Goal: Task Accomplishment & Management: Manage account settings

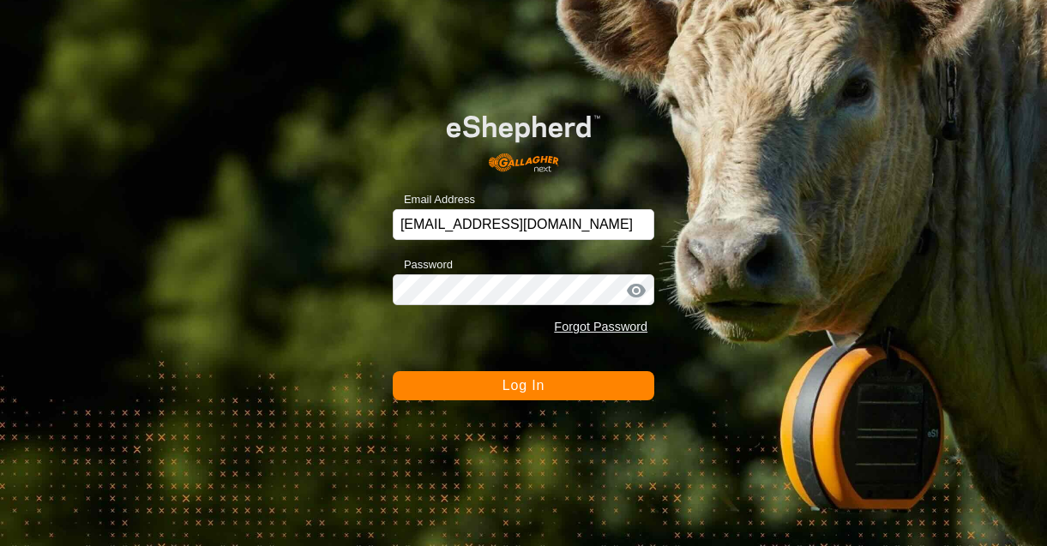
click at [573, 385] on button "Log In" at bounding box center [524, 385] width 262 height 29
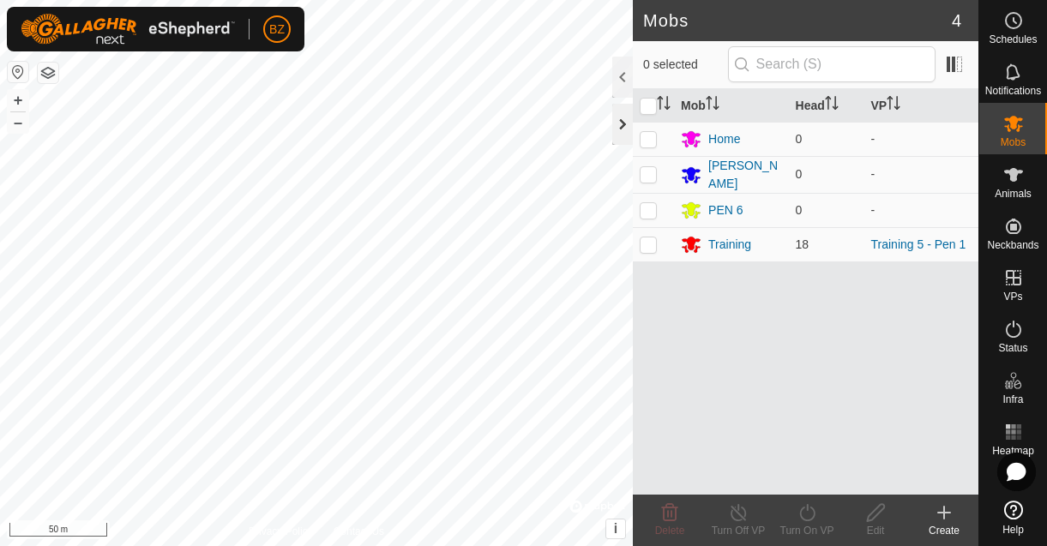
click at [622, 121] on div at bounding box center [622, 124] width 21 height 41
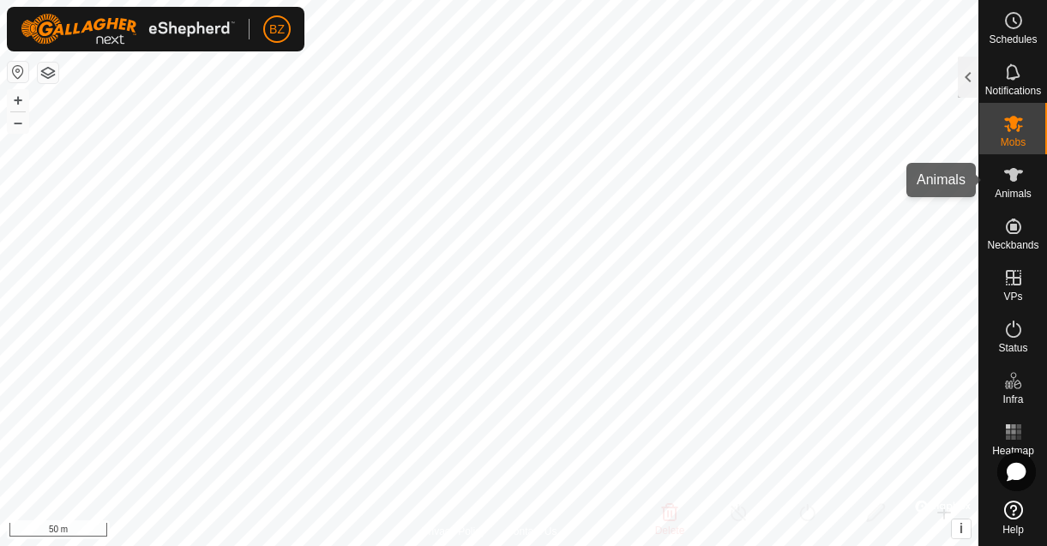
click at [1007, 192] on span "Animals" at bounding box center [1013, 194] width 37 height 10
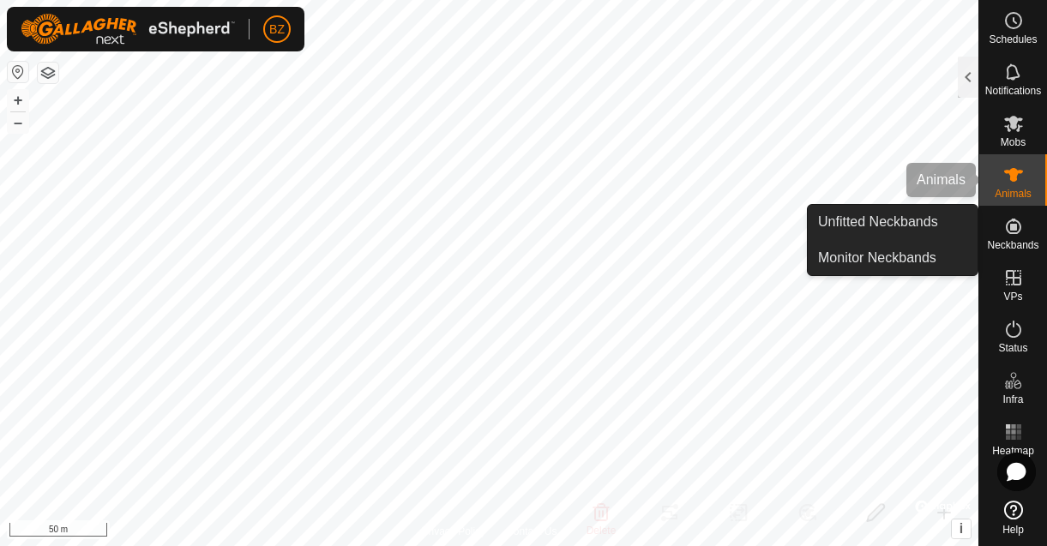
click at [1010, 184] on icon at bounding box center [1014, 175] width 21 height 21
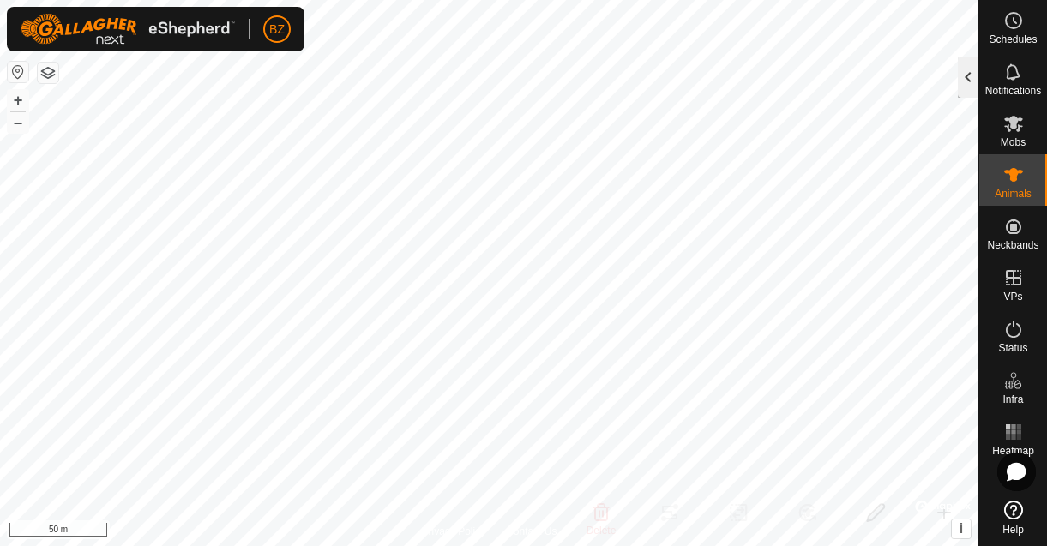
click at [968, 81] on div at bounding box center [968, 77] width 21 height 41
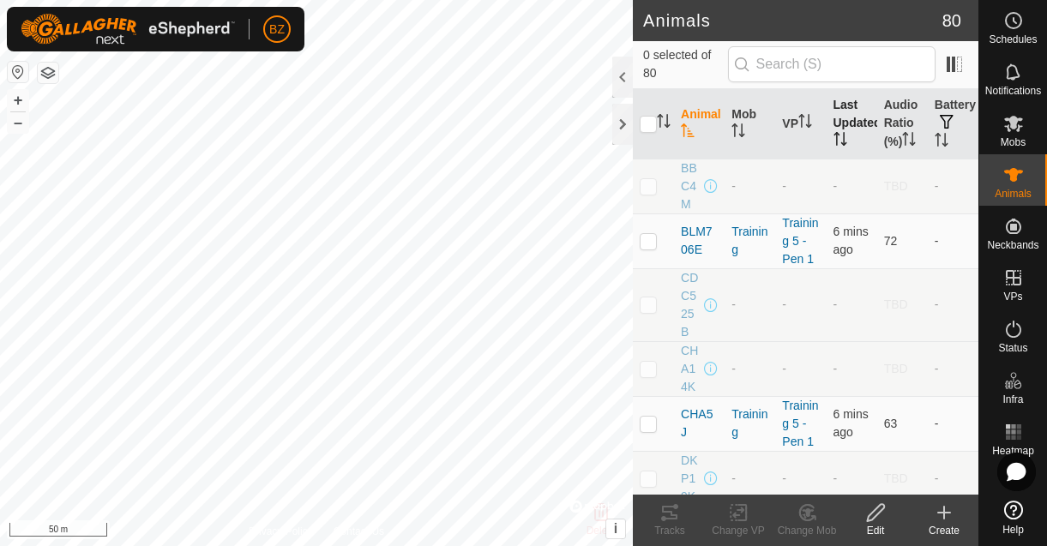
click at [851, 123] on th "Last Updated" at bounding box center [852, 124] width 51 height 70
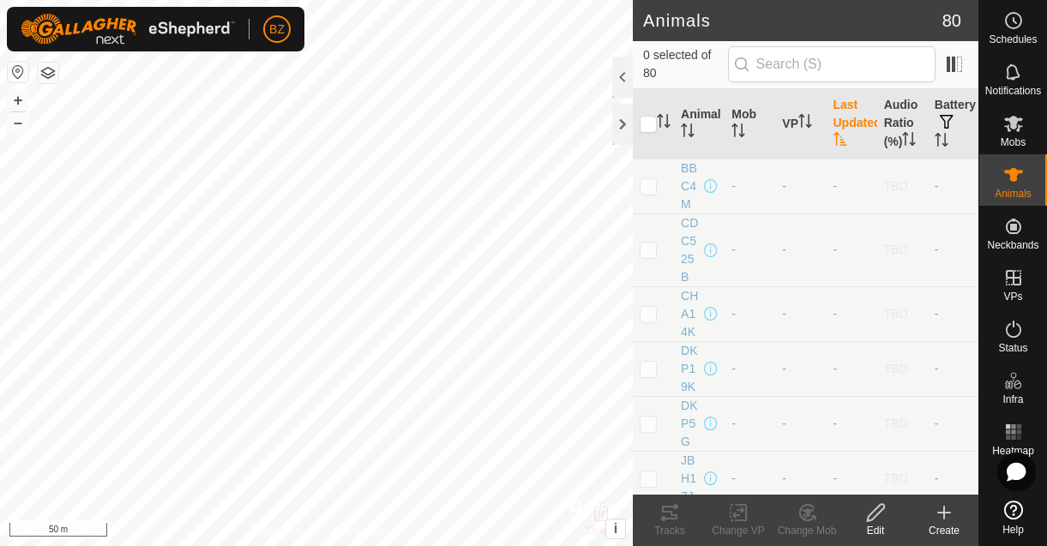
click at [842, 126] on th "Last Updated" at bounding box center [852, 124] width 51 height 70
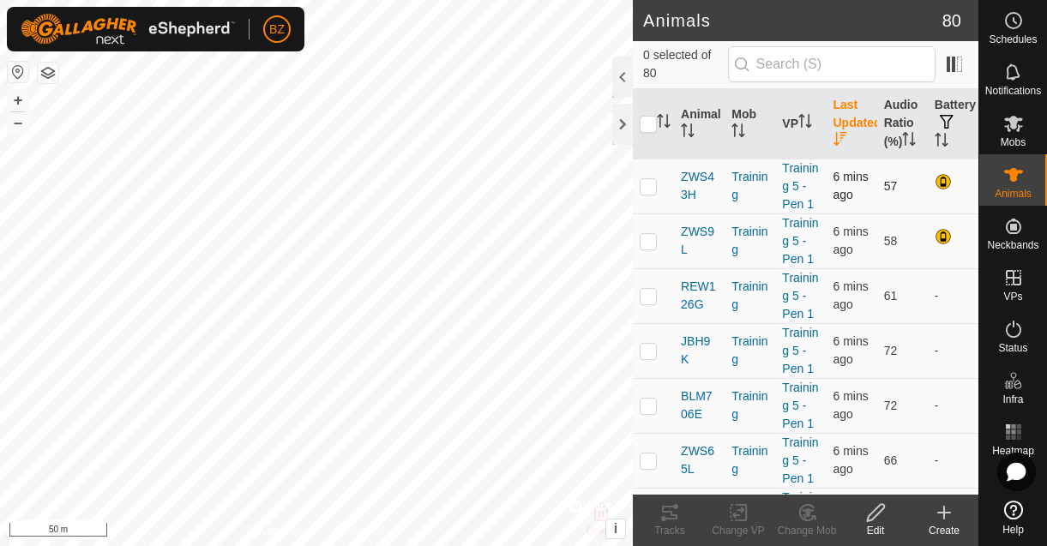
click at [650, 193] on p-checkbox at bounding box center [648, 186] width 17 height 14
checkbox input "true"
click at [647, 248] on p-checkbox at bounding box center [648, 241] width 17 height 14
checkbox input "true"
click at [647, 303] on p-checkbox at bounding box center [648, 296] width 17 height 14
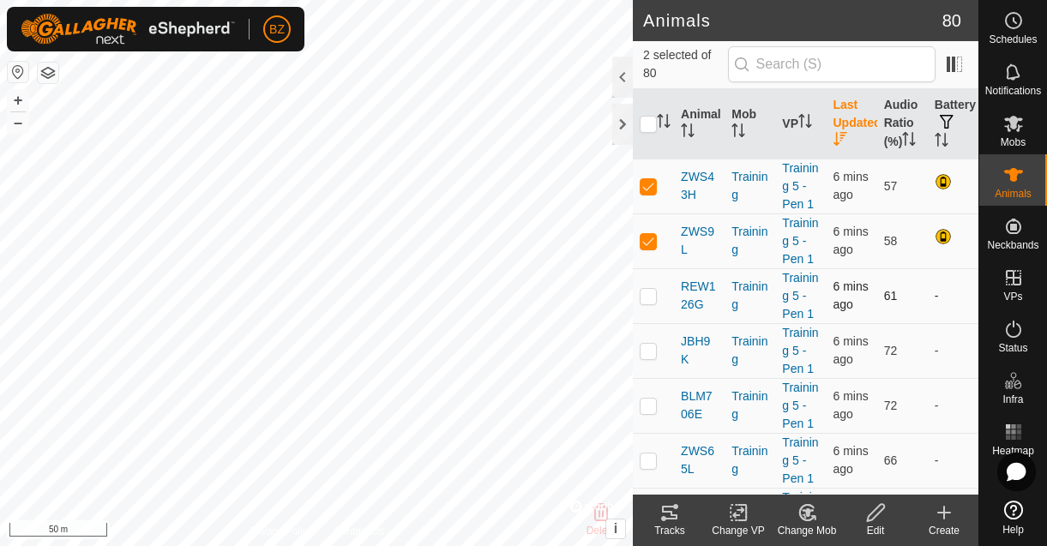
checkbox input "true"
click at [645, 358] on p-checkbox at bounding box center [648, 351] width 17 height 14
checkbox input "true"
click at [647, 413] on p-checkbox at bounding box center [648, 406] width 17 height 14
checkbox input "true"
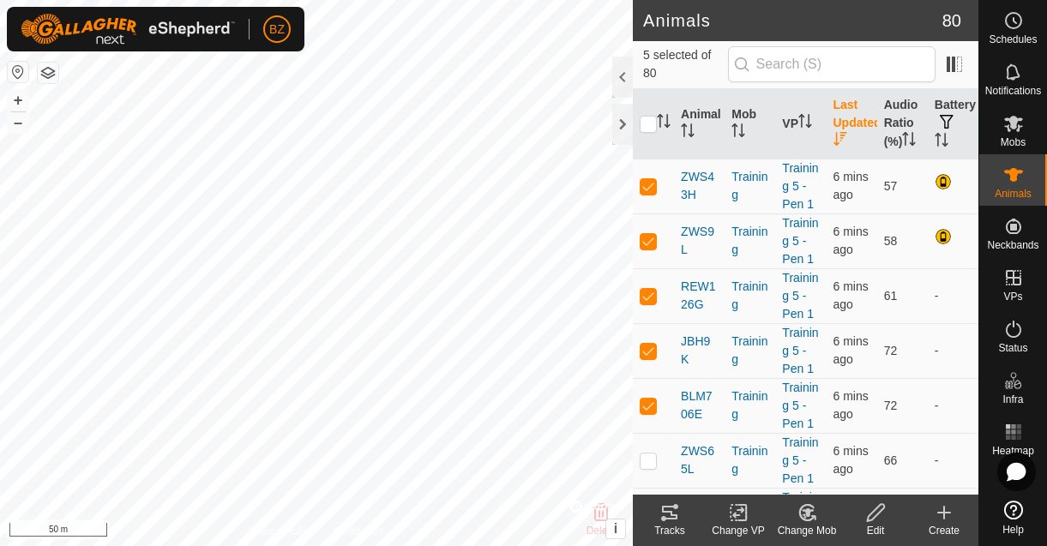
click at [672, 523] on div "Tracks" at bounding box center [670, 530] width 69 height 15
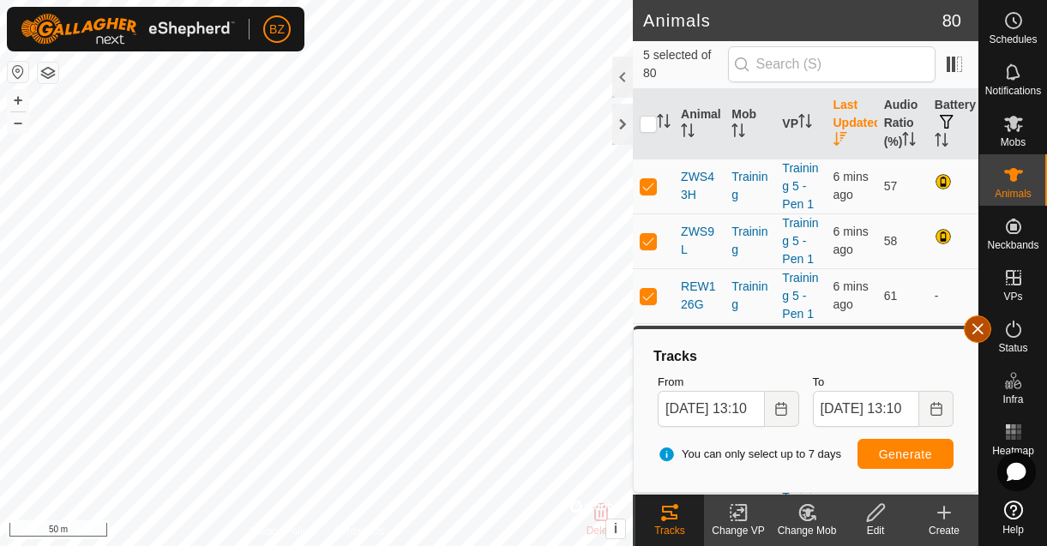
click at [974, 326] on button "button" at bounding box center [977, 329] width 27 height 27
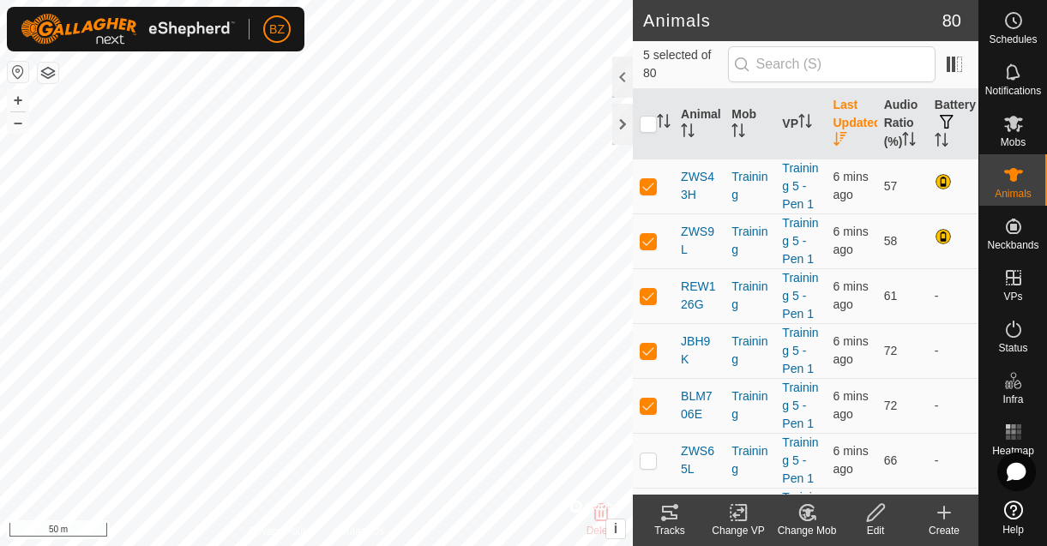
click at [675, 515] on icon at bounding box center [669, 513] width 15 height 14
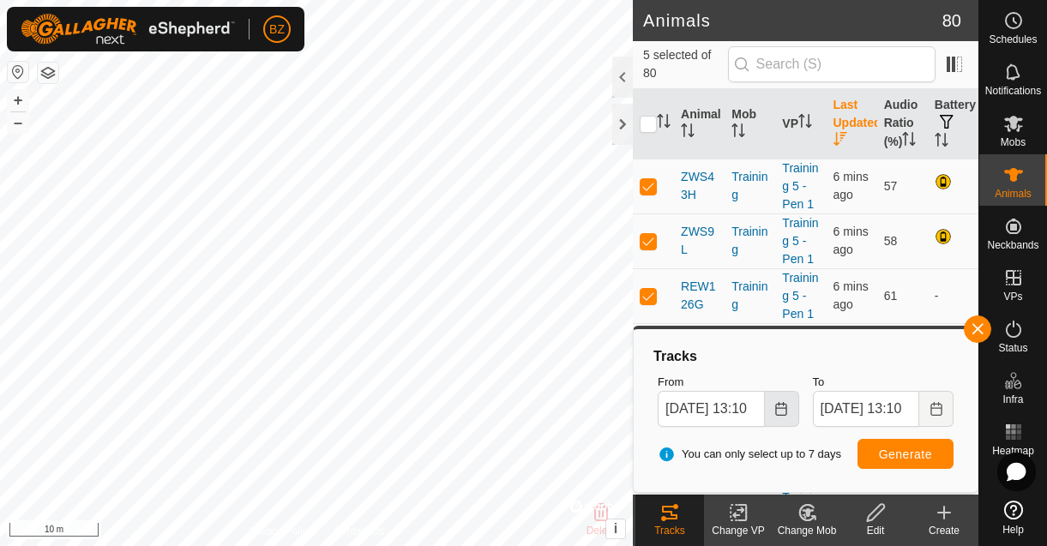
click at [781, 407] on icon "Choose Date" at bounding box center [780, 409] width 11 height 14
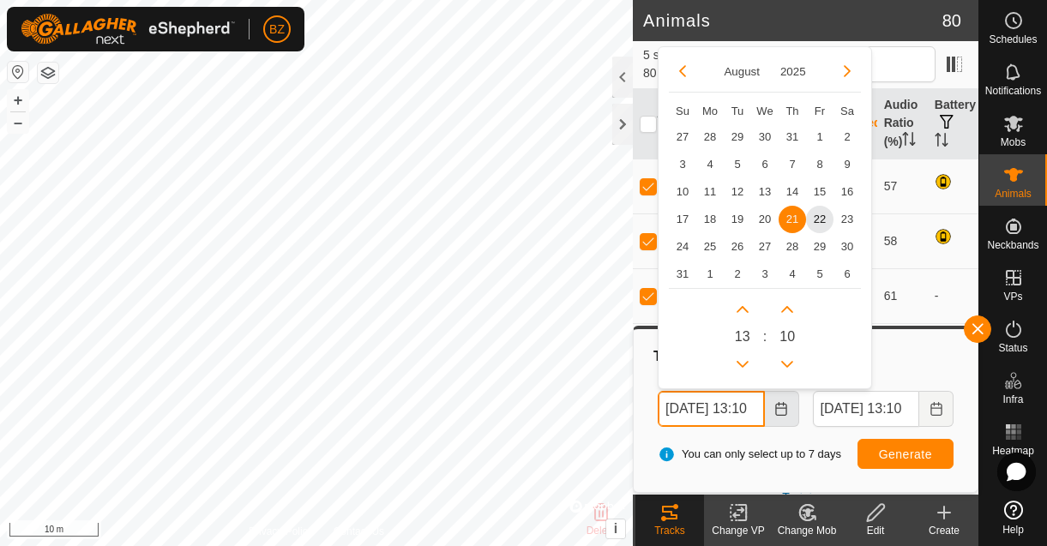
scroll to position [0, 28]
click at [822, 217] on span "22" at bounding box center [819, 218] width 27 height 27
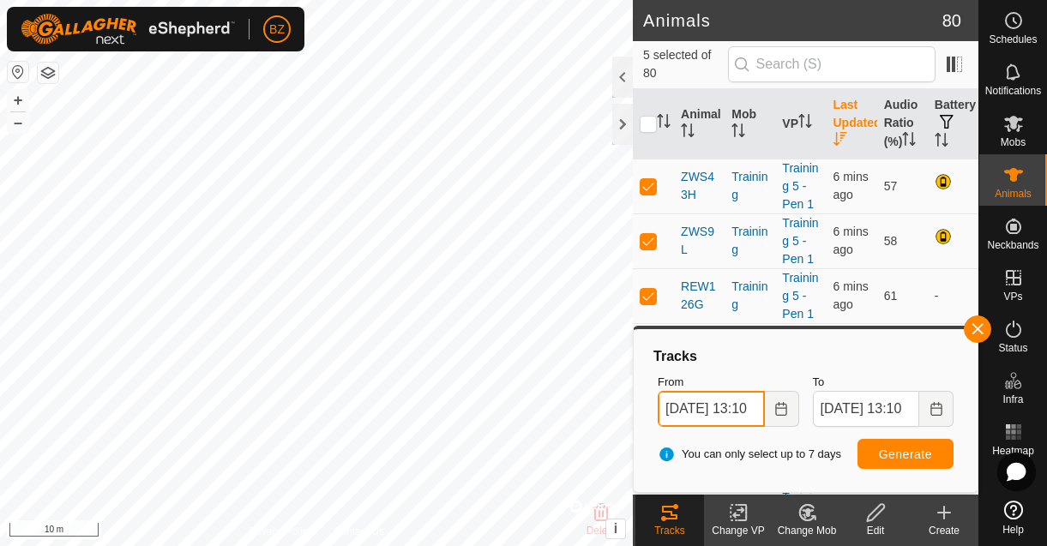
click at [732, 413] on input "[DATE] 13:10" at bounding box center [711, 409] width 106 height 36
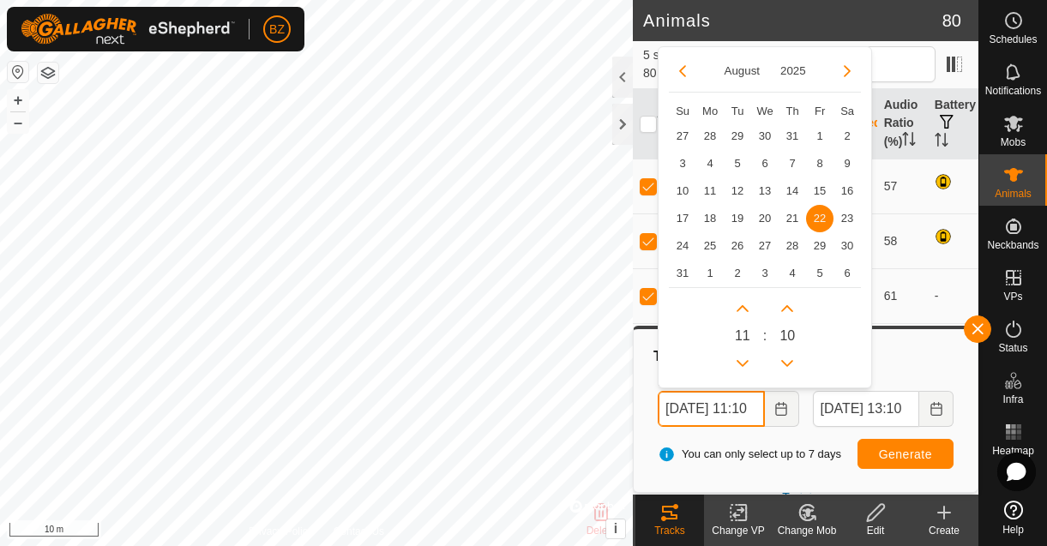
scroll to position [0, 27]
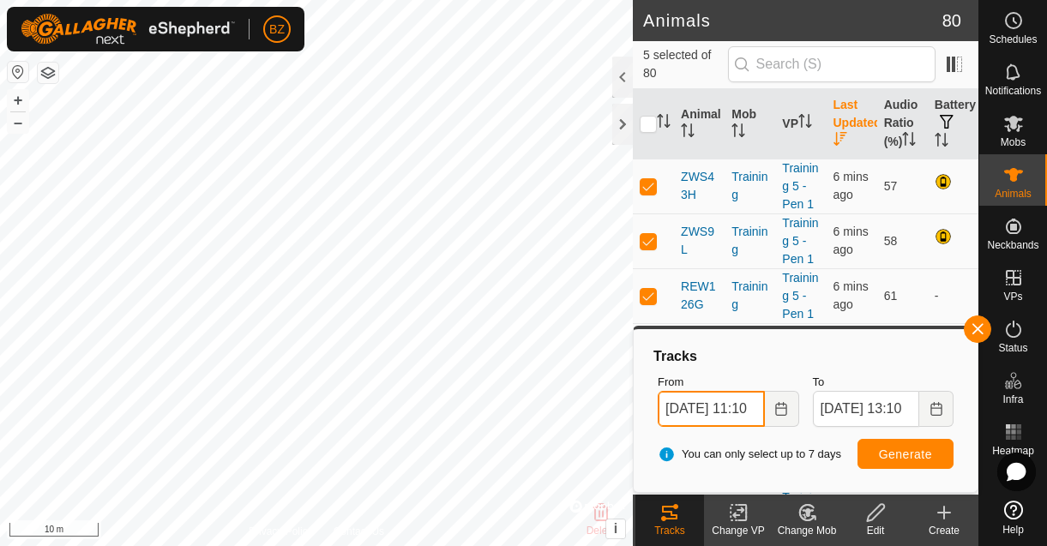
type input "[DATE] 11:10"
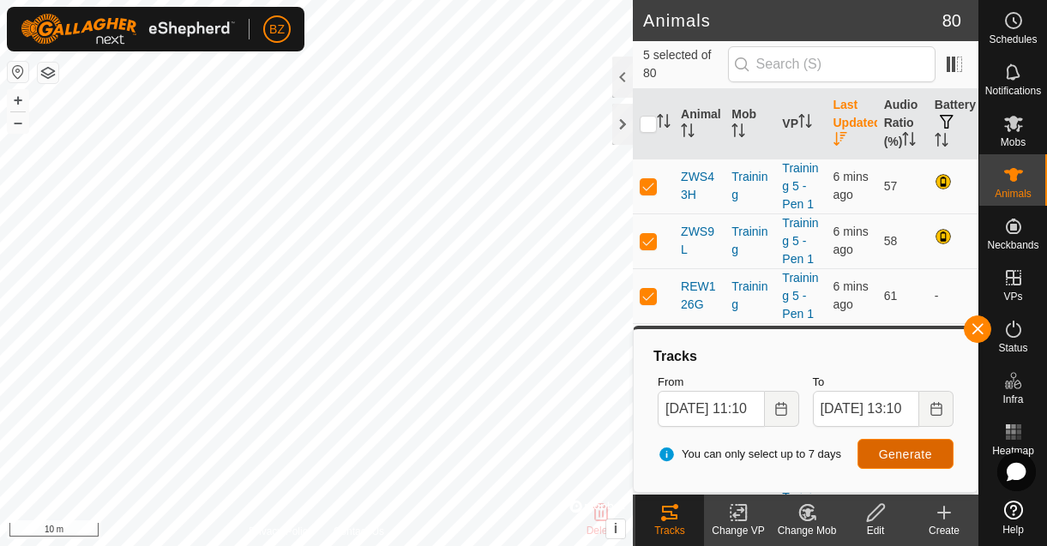
click at [916, 455] on span "Generate" at bounding box center [905, 455] width 53 height 14
click at [769, 376] on label "From" at bounding box center [728, 382] width 141 height 17
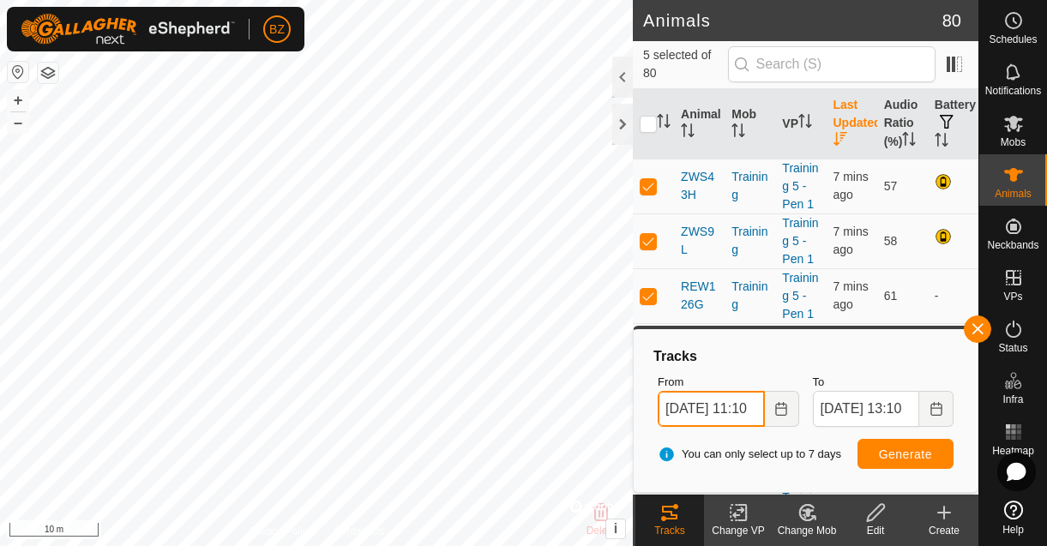
click at [764, 391] on input "[DATE] 11:10" at bounding box center [711, 409] width 106 height 36
click at [907, 374] on label "To" at bounding box center [883, 382] width 141 height 17
click at [648, 193] on p-checkbox at bounding box center [648, 186] width 17 height 14
checkbox input "false"
click at [650, 248] on p-checkbox at bounding box center [648, 241] width 17 height 14
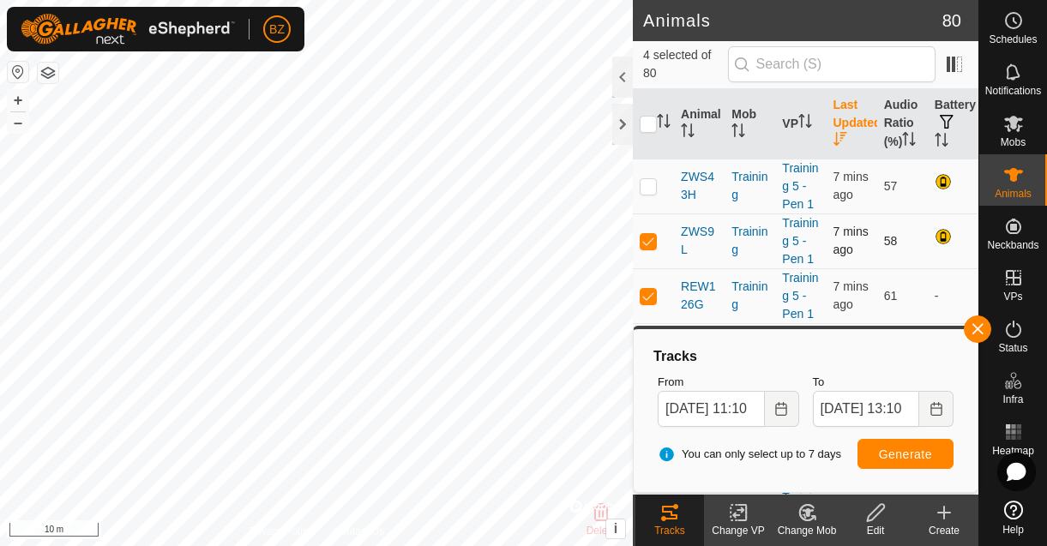
checkbox input "false"
click at [647, 303] on p-checkbox at bounding box center [648, 296] width 17 height 14
checkbox input "false"
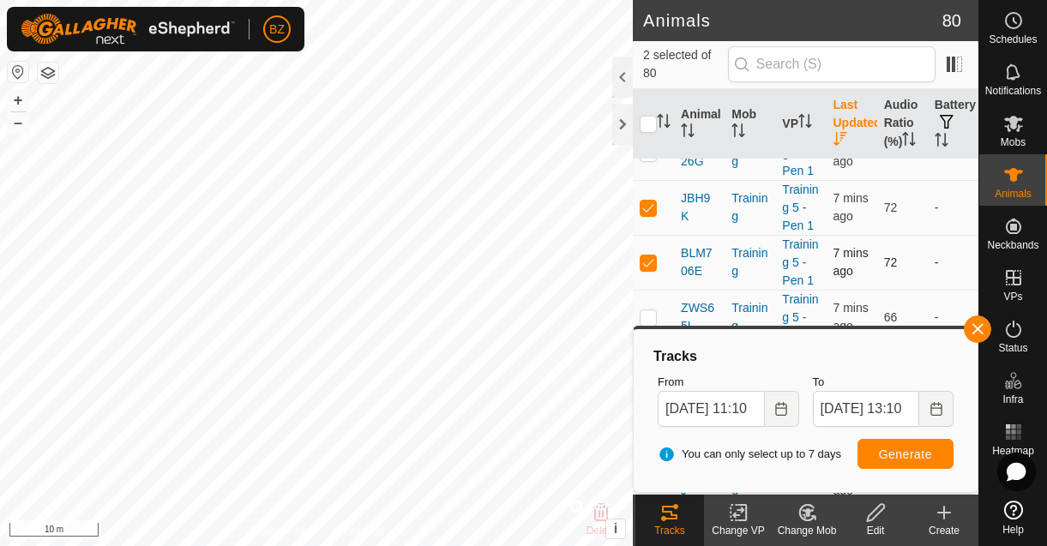
scroll to position [160, 0]
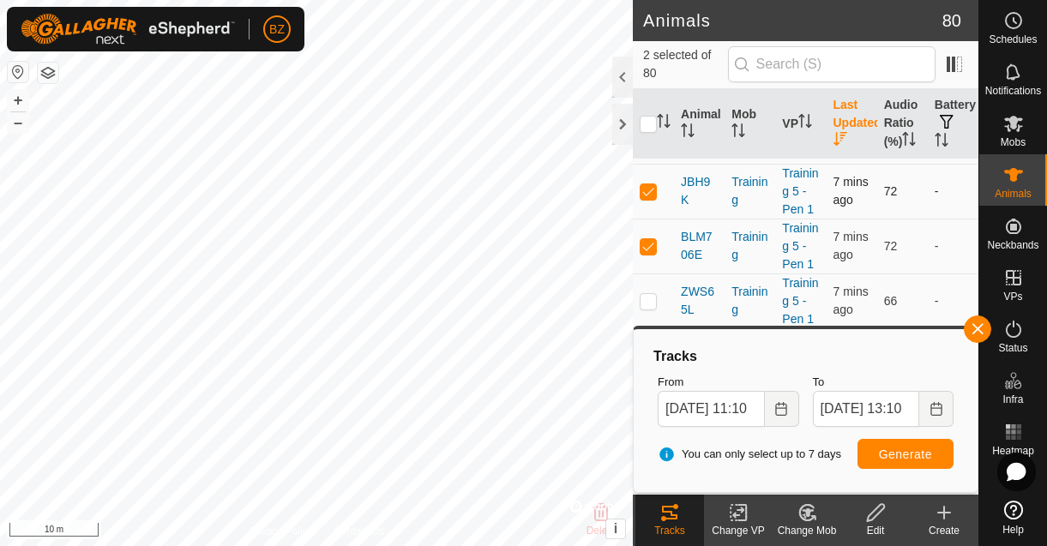
click at [652, 198] on p-checkbox at bounding box center [648, 191] width 17 height 14
checkbox input "false"
click at [651, 253] on p-checkbox at bounding box center [648, 246] width 17 height 14
checkbox input "false"
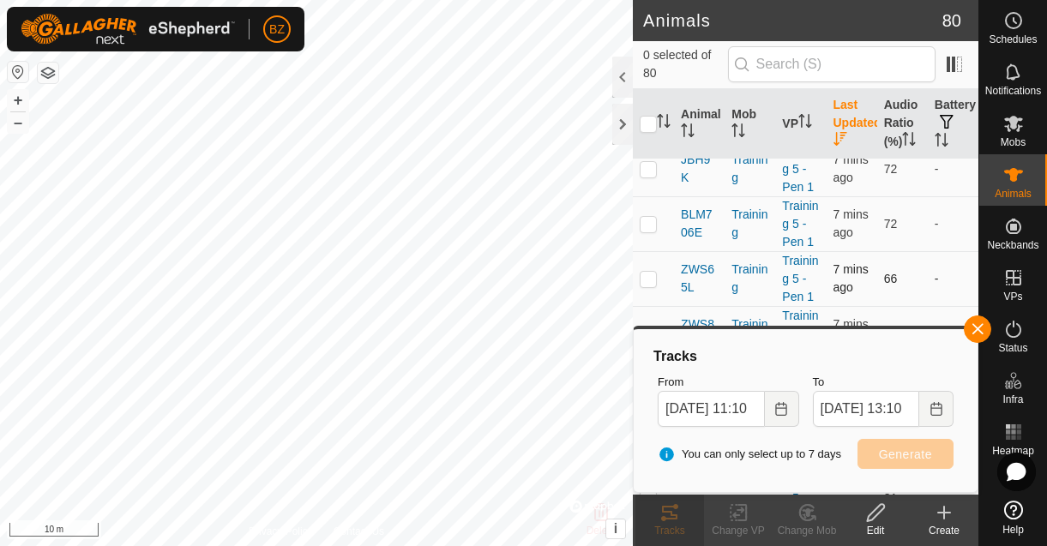
scroll to position [184, 0]
click at [651, 283] on p-checkbox at bounding box center [648, 276] width 17 height 14
checkbox input "true"
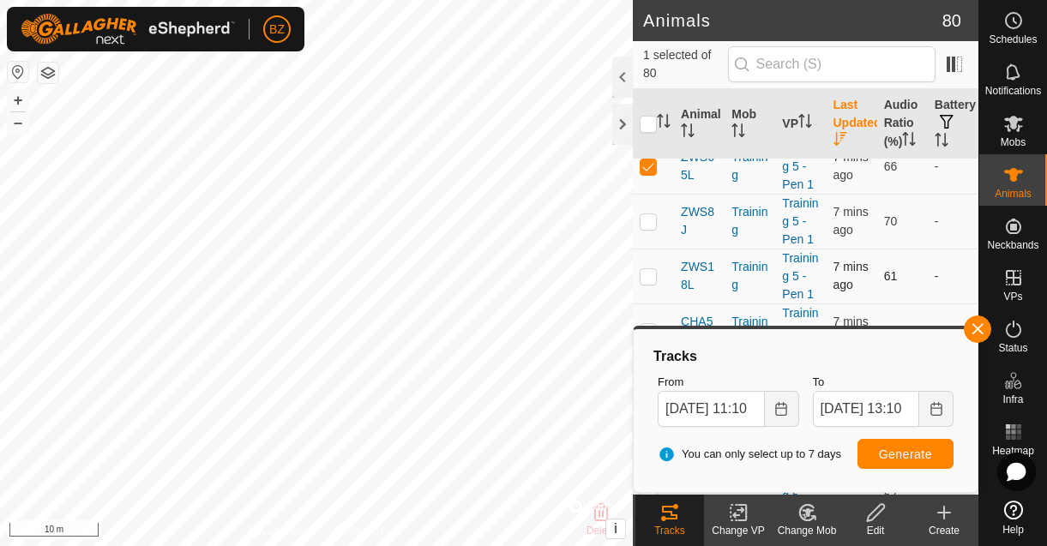
scroll to position [313, 0]
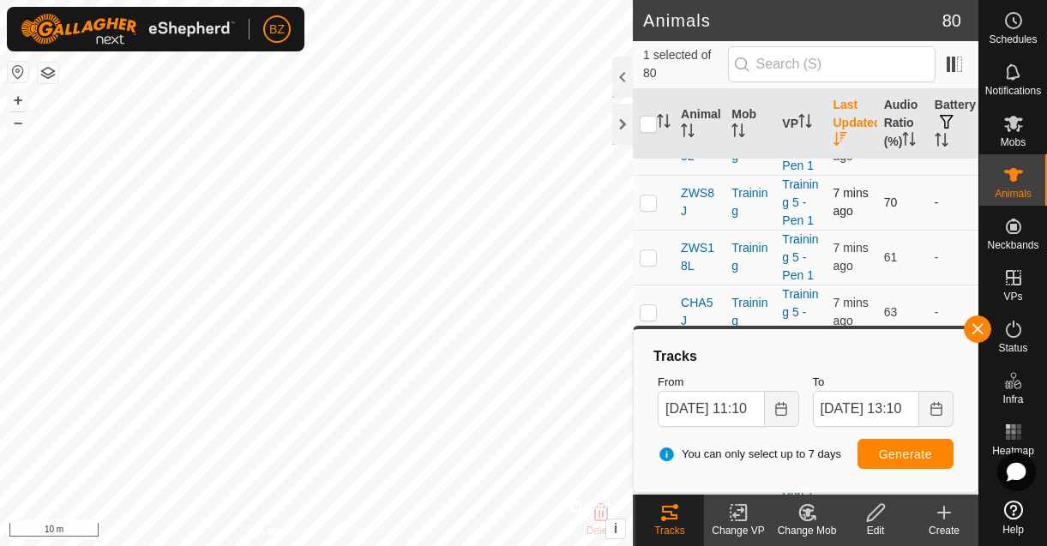
click at [648, 209] on p-checkbox at bounding box center [648, 203] width 17 height 14
checkbox input "true"
click at [642, 283] on td at bounding box center [653, 257] width 41 height 55
checkbox input "true"
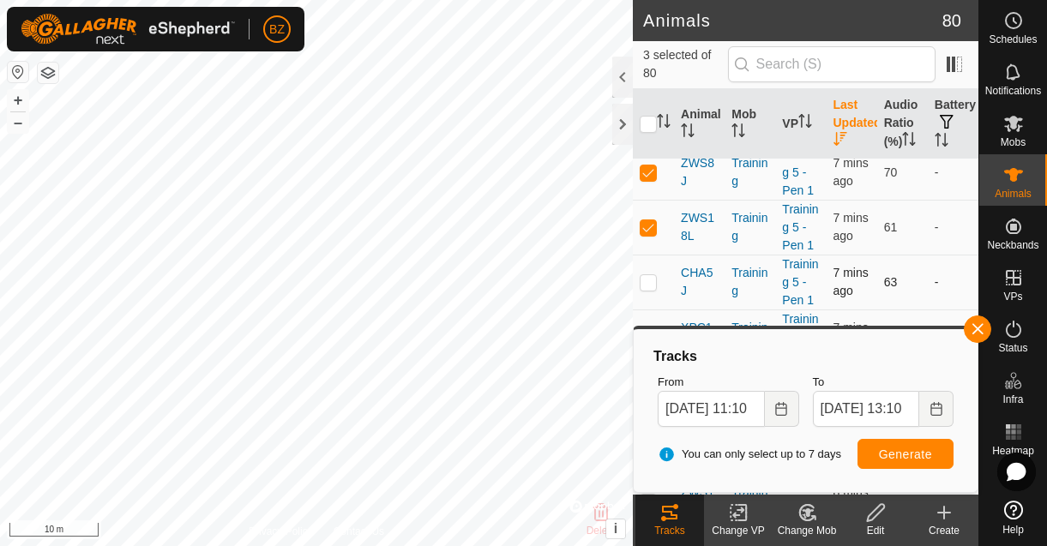
click at [654, 289] on p-checkbox at bounding box center [648, 282] width 17 height 14
checkbox input "true"
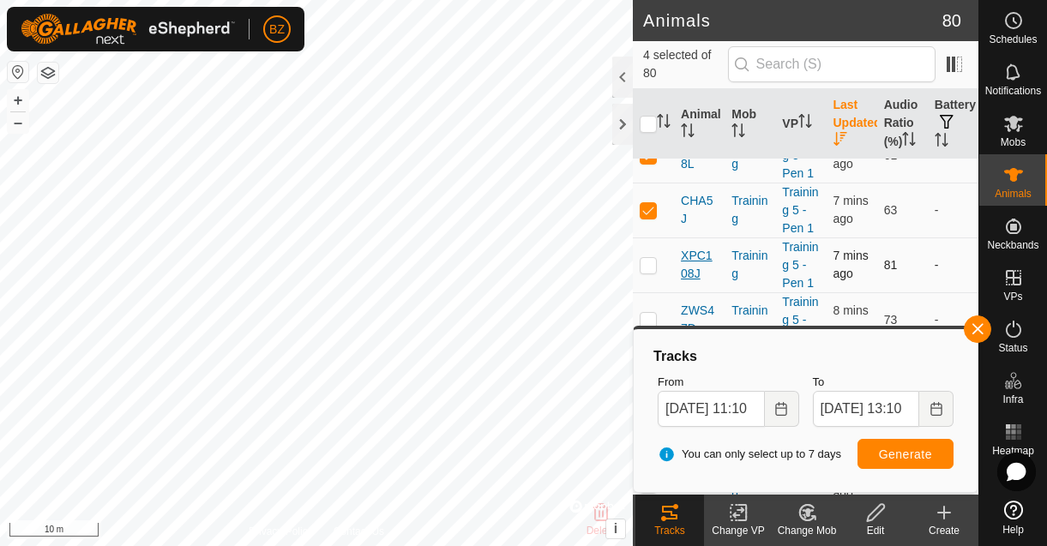
scroll to position [425, 0]
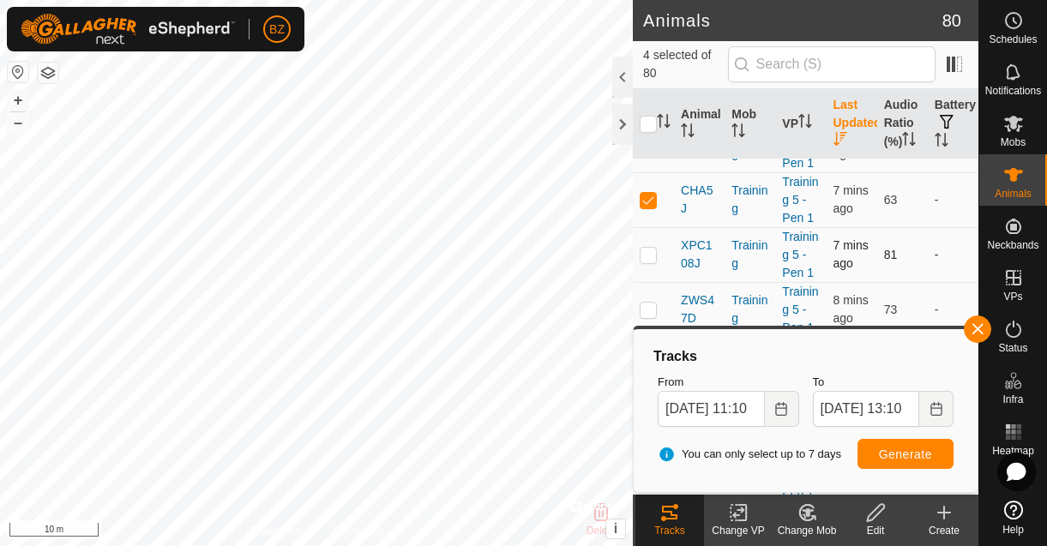
click at [653, 262] on p-checkbox at bounding box center [648, 255] width 17 height 14
checkbox input "true"
click at [919, 455] on span "Generate" at bounding box center [905, 455] width 53 height 14
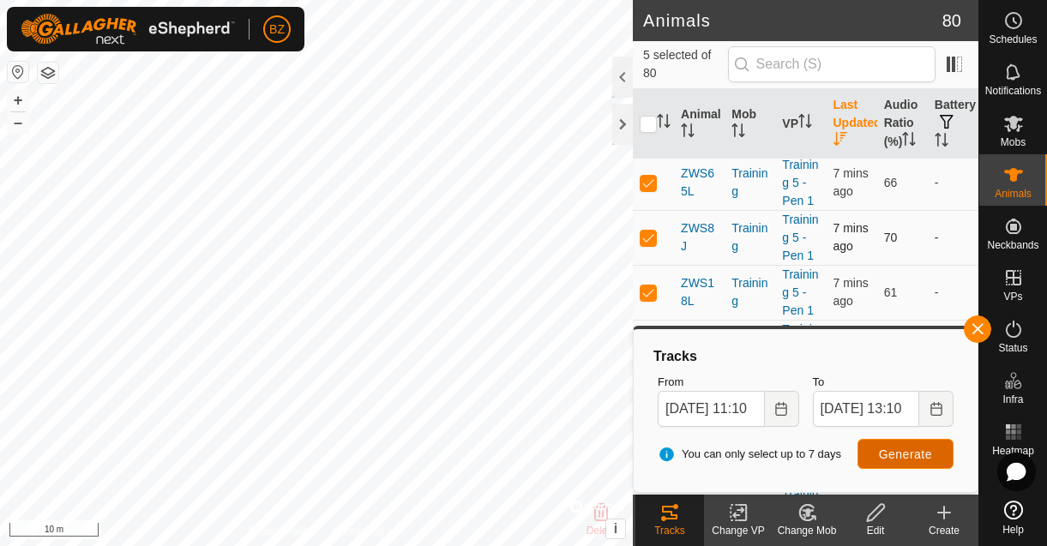
scroll to position [256, 0]
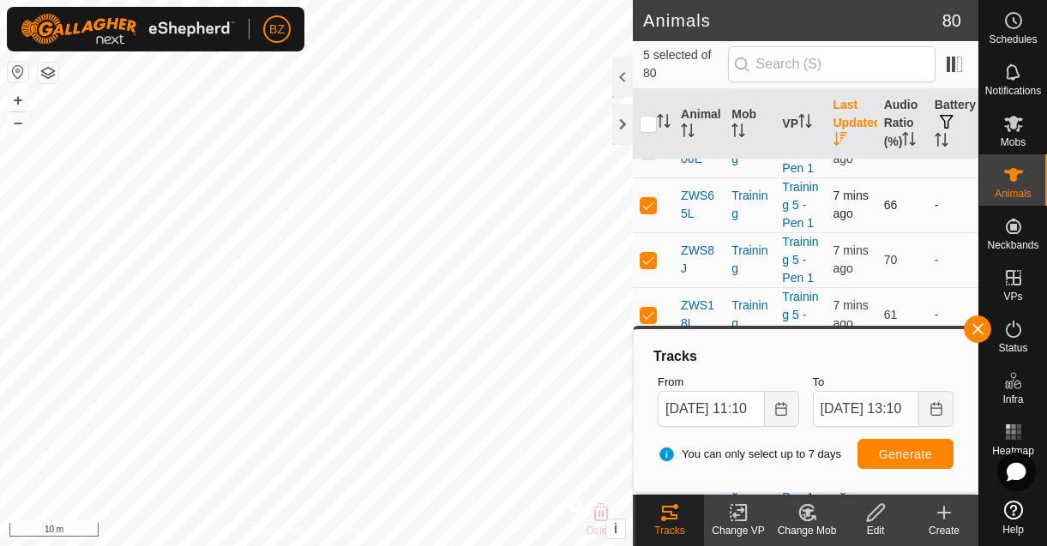
click at [654, 212] on p-checkbox at bounding box center [648, 205] width 17 height 14
checkbox input "false"
click at [649, 267] on p-checkbox at bounding box center [648, 260] width 17 height 14
checkbox input "false"
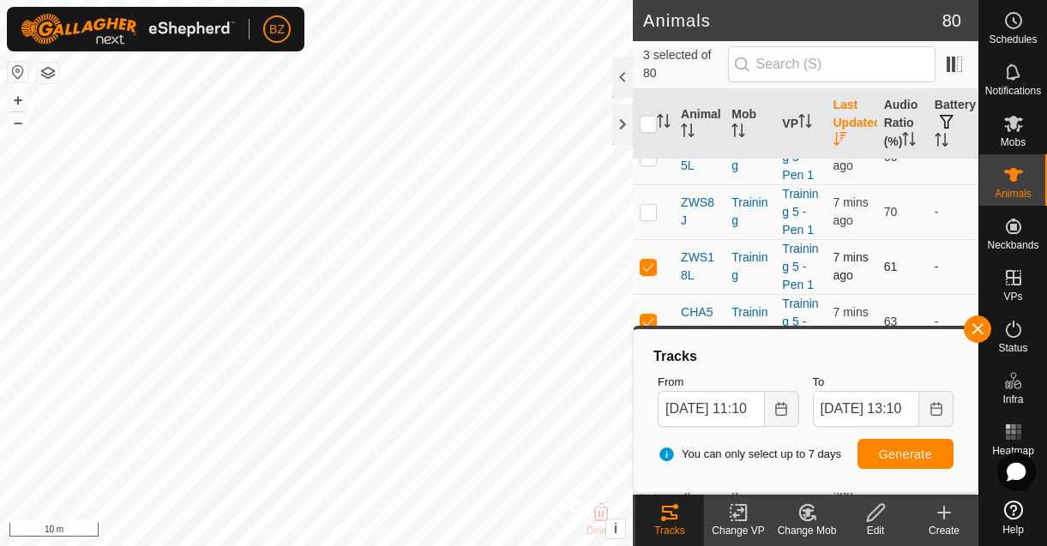
click at [649, 274] on p-checkbox at bounding box center [648, 267] width 17 height 14
checkbox input "false"
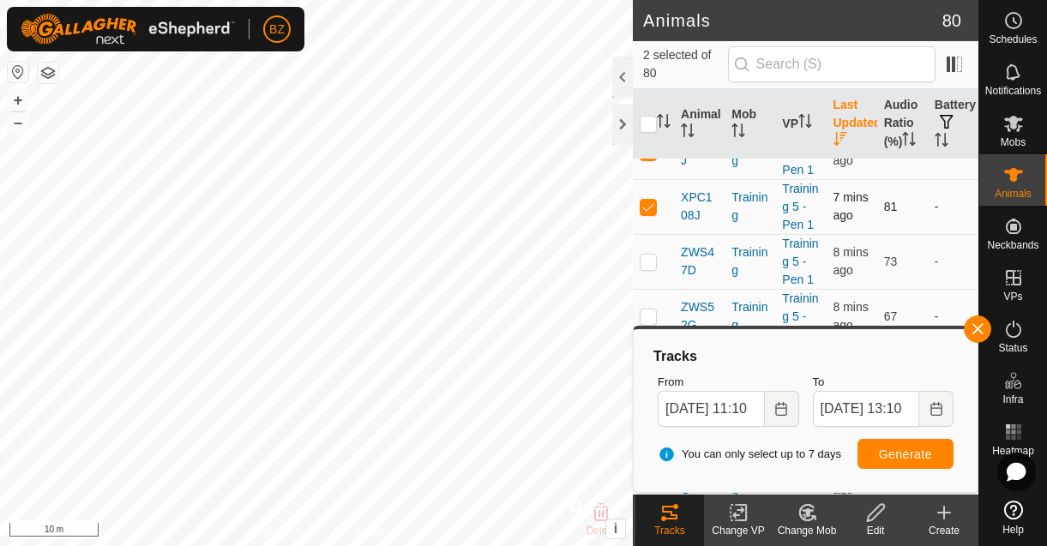
scroll to position [460, 0]
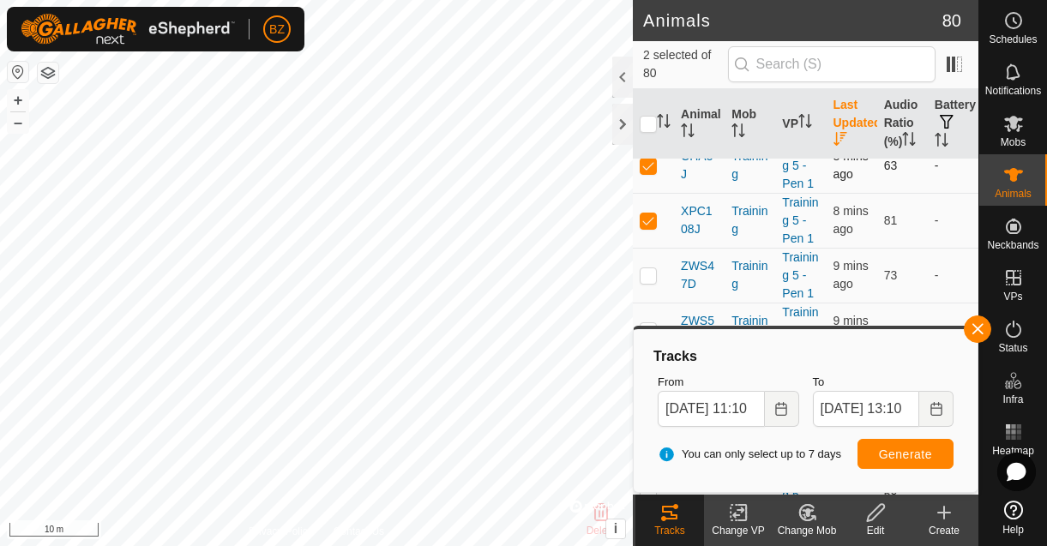
click at [651, 190] on td at bounding box center [653, 165] width 41 height 55
checkbox input "false"
click at [651, 228] on td at bounding box center [653, 220] width 41 height 55
checkbox input "false"
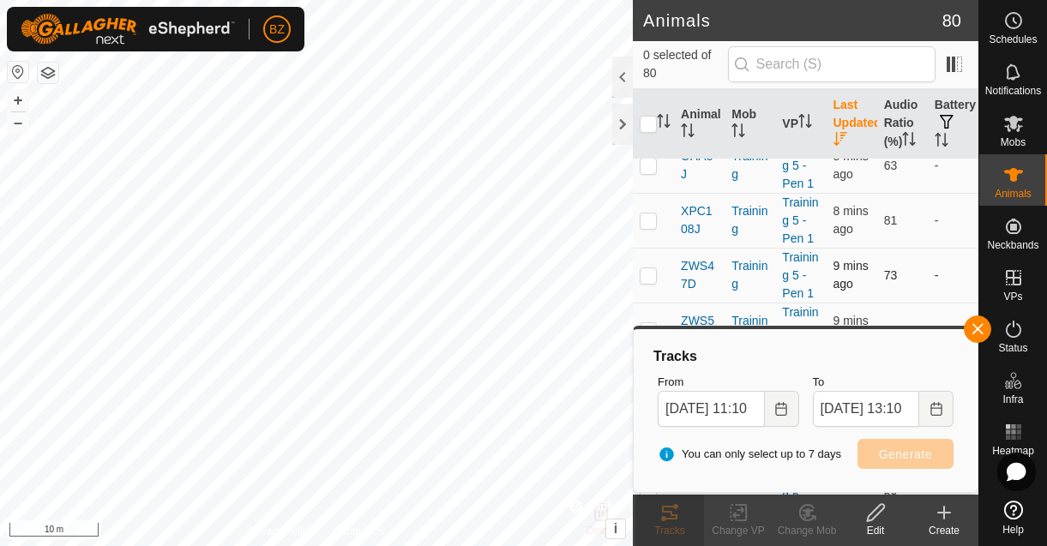
click at [648, 282] on p-checkbox at bounding box center [648, 275] width 17 height 14
checkbox input "true"
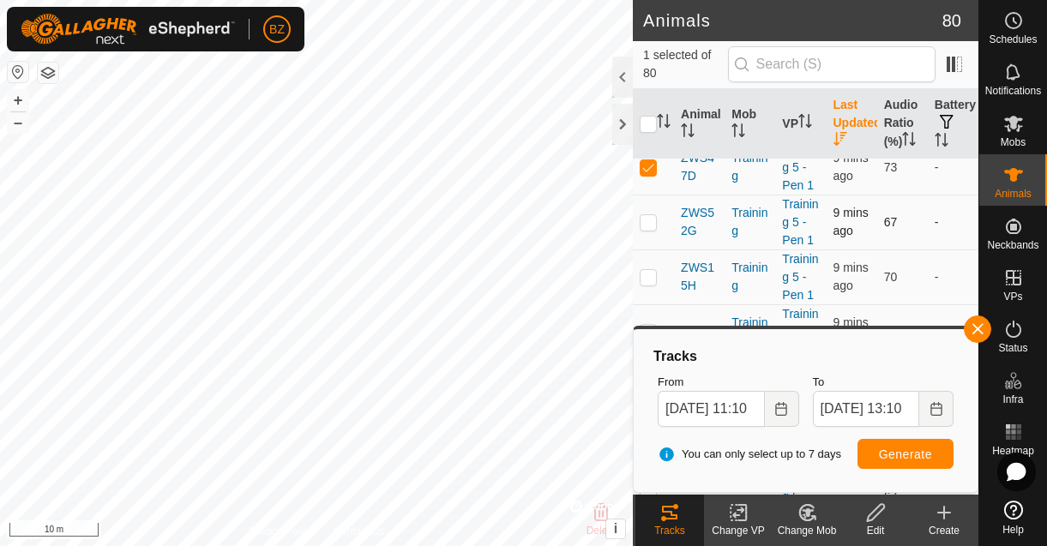
scroll to position [570, 0]
click at [655, 227] on p-checkbox at bounding box center [648, 221] width 17 height 14
checkbox input "true"
click at [648, 282] on p-checkbox at bounding box center [648, 275] width 17 height 14
checkbox input "true"
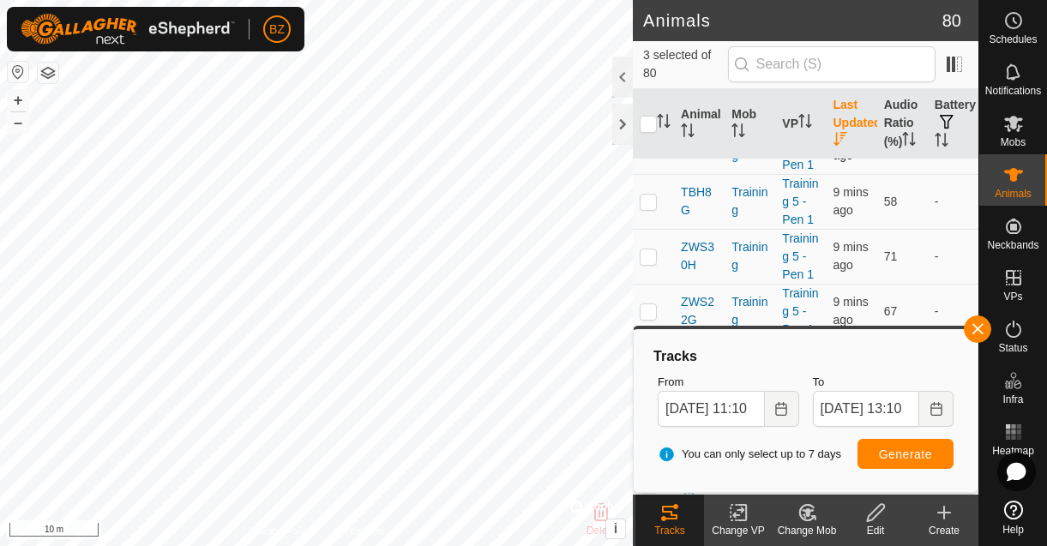
scroll to position [761, 0]
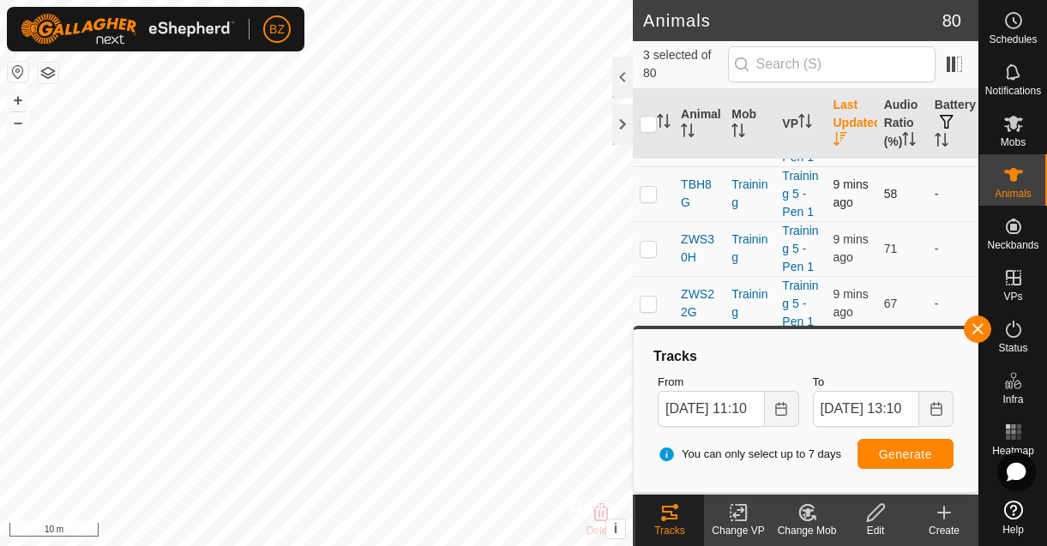
click at [654, 201] on p-checkbox at bounding box center [648, 194] width 17 height 14
checkbox input "true"
click at [654, 256] on p-checkbox at bounding box center [648, 249] width 17 height 14
checkbox input "true"
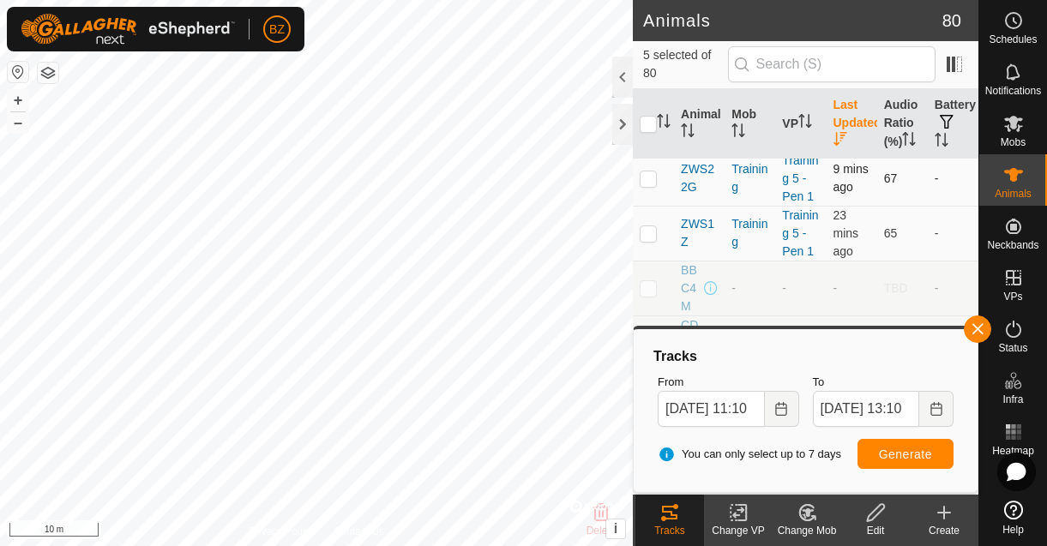
scroll to position [872, 0]
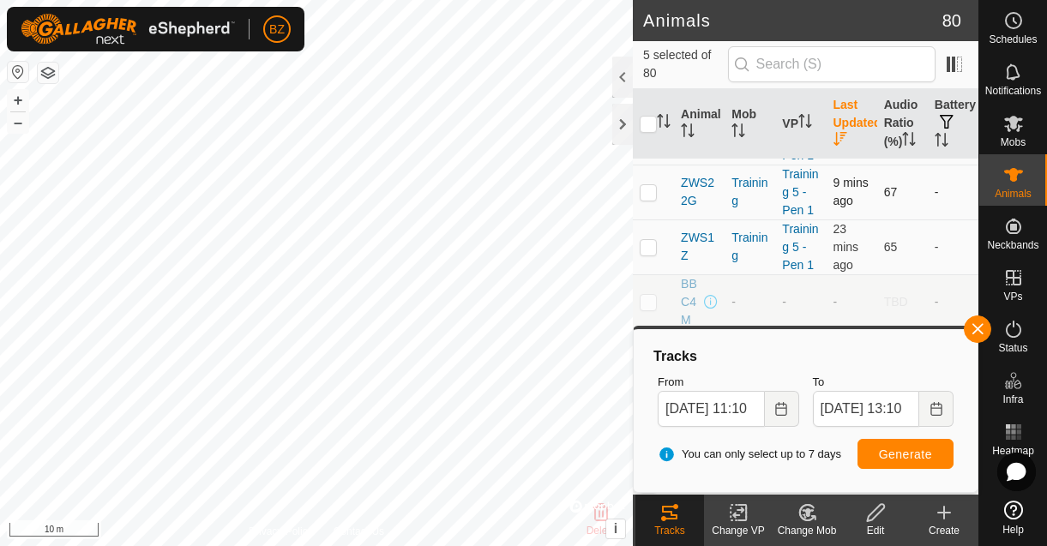
click at [652, 199] on p-checkbox at bounding box center [648, 192] width 17 height 14
checkbox input "true"
click at [653, 254] on p-checkbox at bounding box center [648, 247] width 17 height 14
checkbox input "true"
click at [875, 443] on button "Generate" at bounding box center [906, 454] width 96 height 30
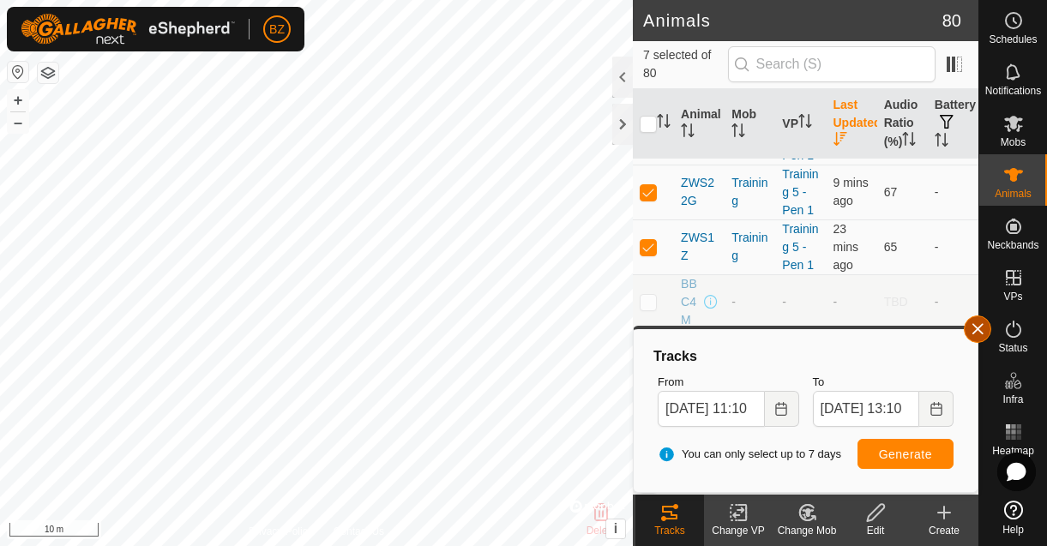
click at [976, 335] on button "button" at bounding box center [977, 329] width 27 height 27
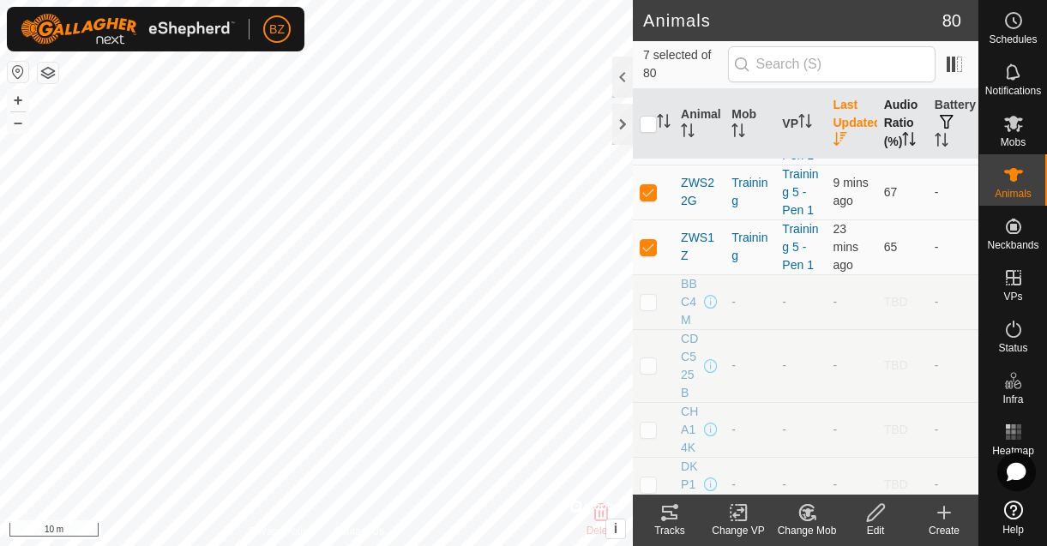
click at [894, 115] on th "Audio Ratio (%)" at bounding box center [902, 124] width 51 height 70
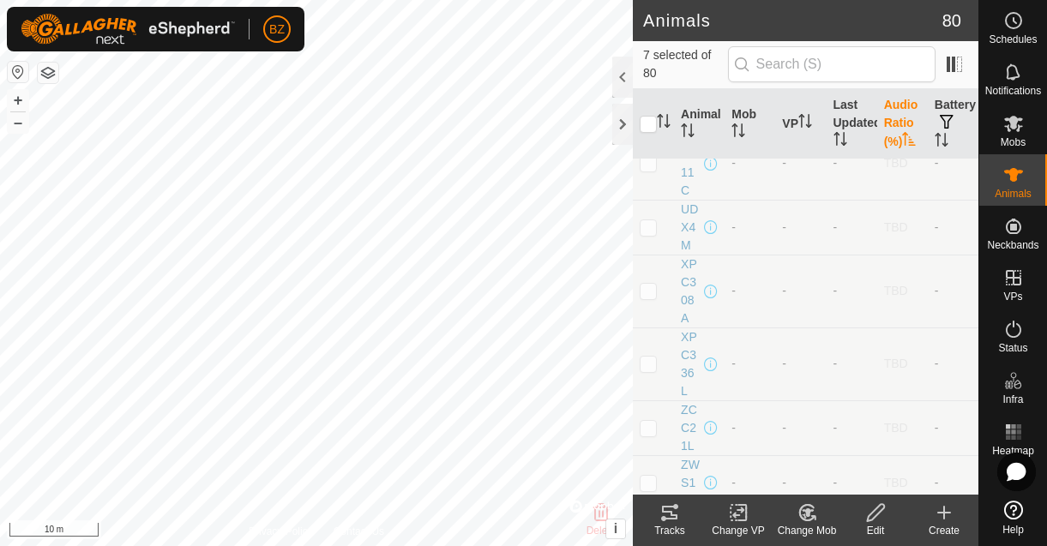
scroll to position [0, 0]
click at [893, 113] on th "Audio Ratio (%)" at bounding box center [902, 124] width 51 height 70
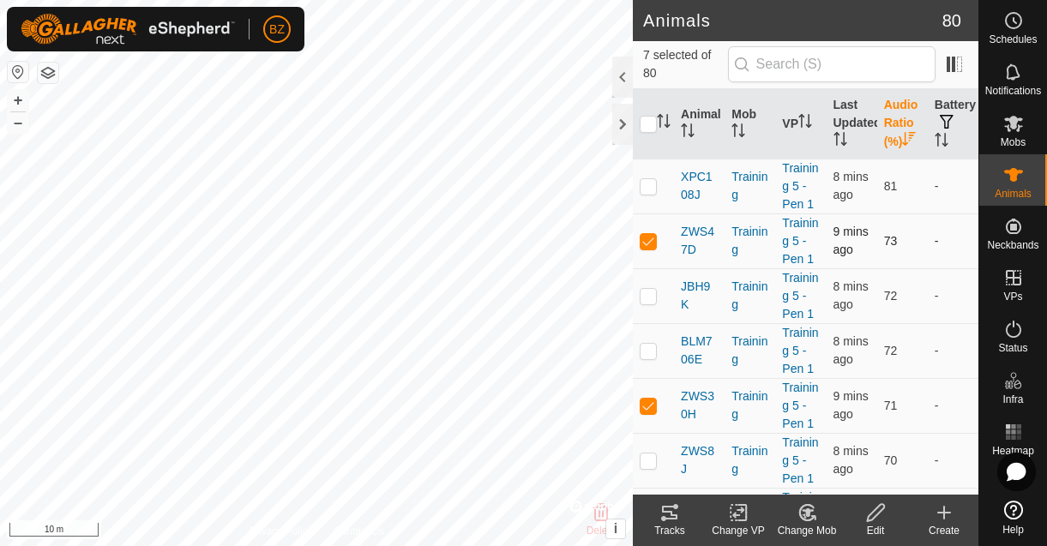
click at [654, 248] on p-checkbox at bounding box center [648, 241] width 17 height 14
checkbox input "false"
click at [648, 413] on p-checkbox at bounding box center [648, 406] width 17 height 14
checkbox input "false"
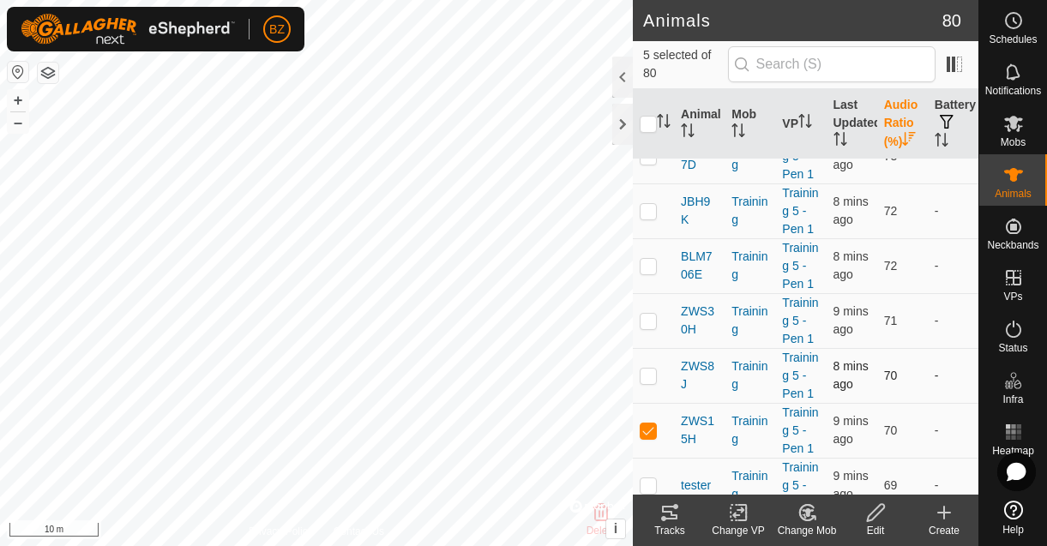
scroll to position [99, 0]
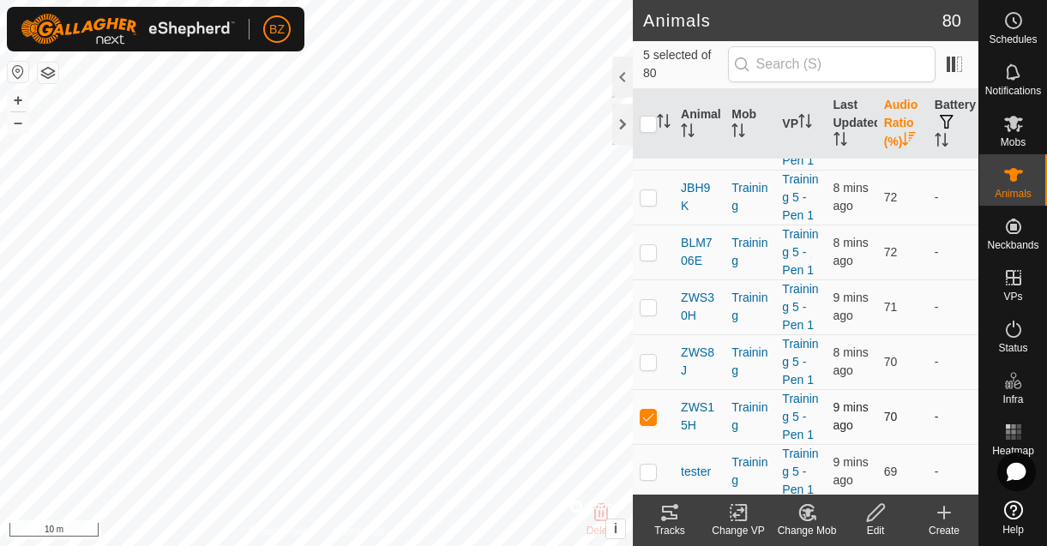
click at [648, 424] on p-checkbox at bounding box center [648, 417] width 17 height 14
checkbox input "false"
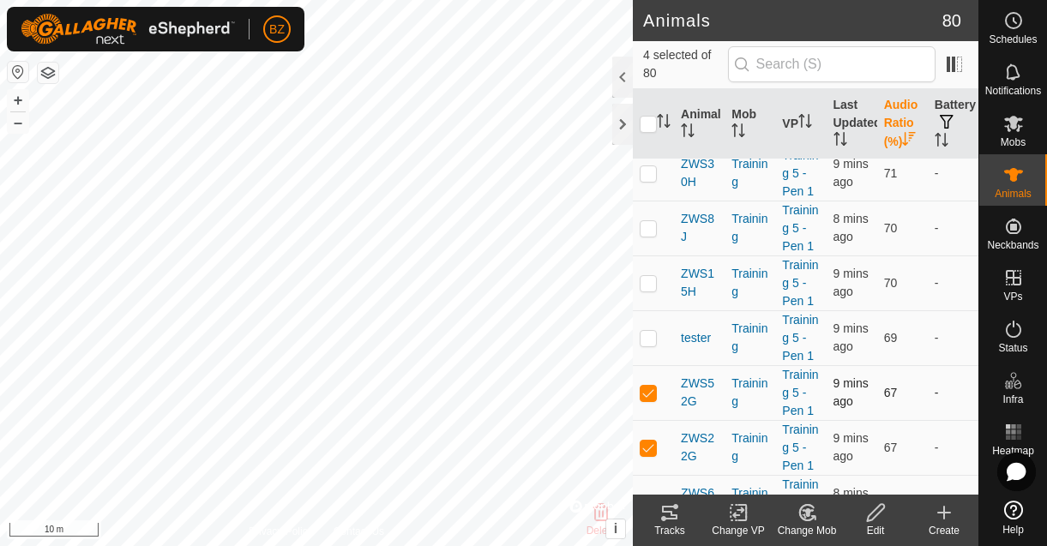
scroll to position [242, 0]
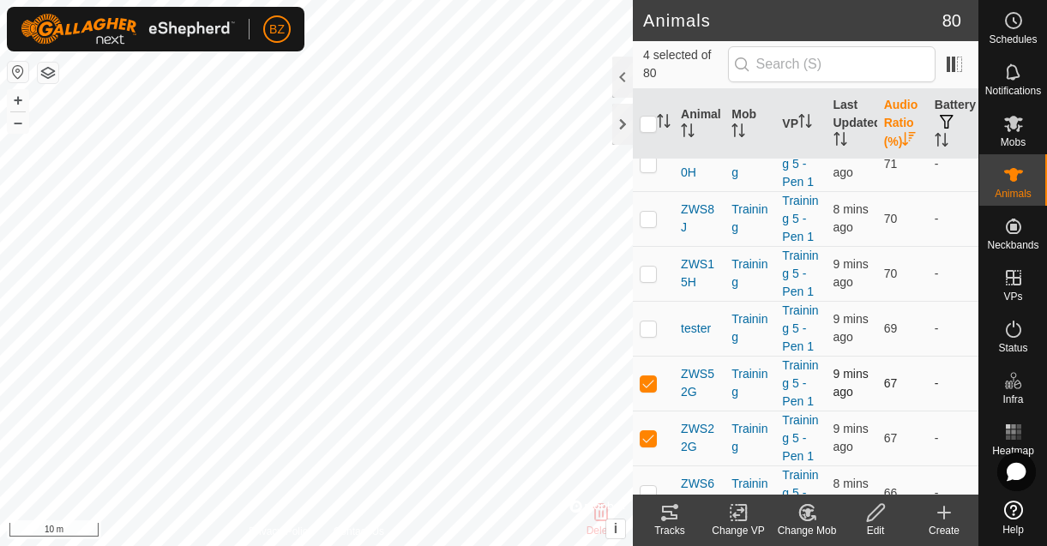
click at [649, 390] on p-checkbox at bounding box center [648, 384] width 17 height 14
checkbox input "false"
click at [645, 445] on p-checkbox at bounding box center [648, 438] width 17 height 14
checkbox input "false"
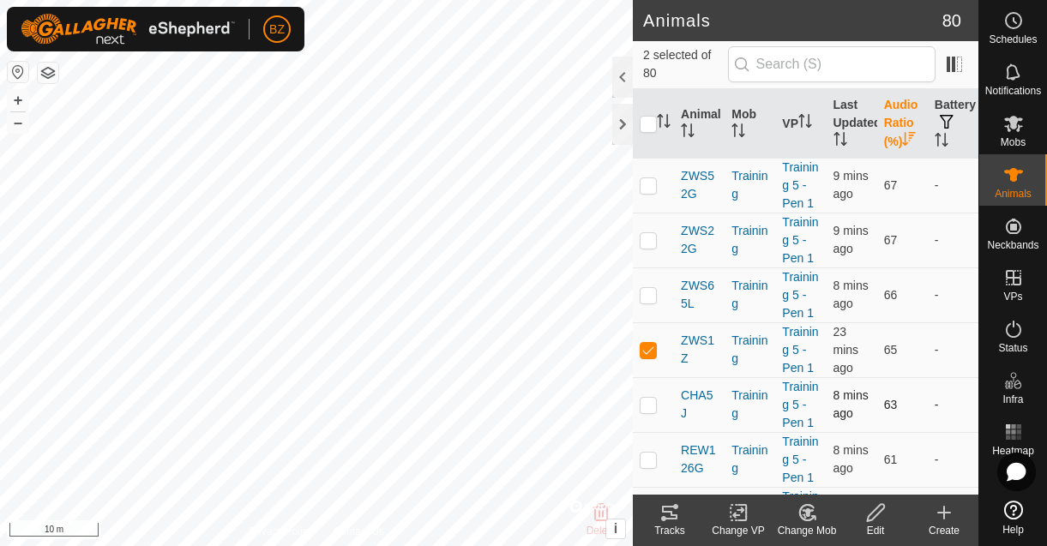
scroll to position [443, 0]
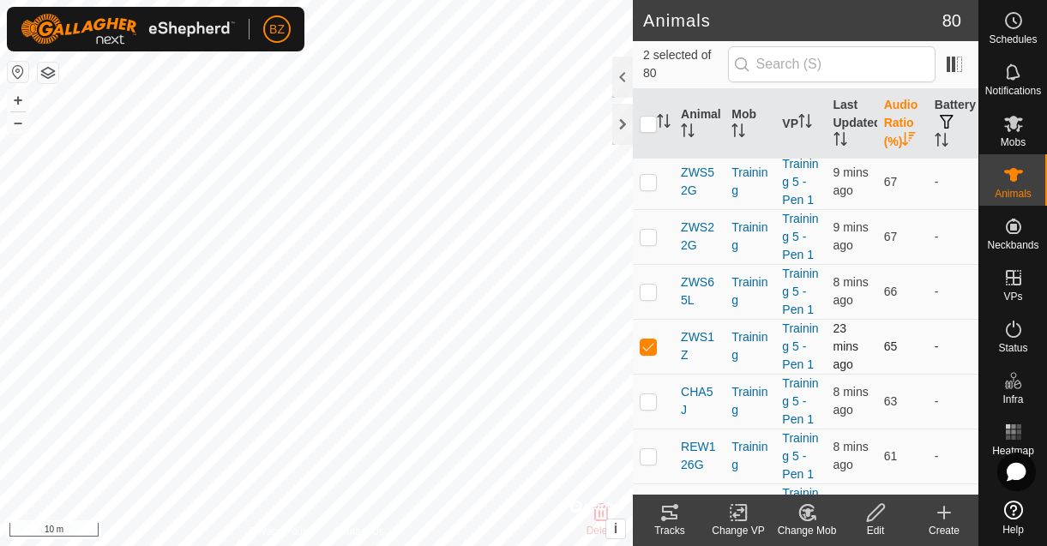
click at [651, 353] on p-checkbox at bounding box center [648, 347] width 17 height 14
checkbox input "false"
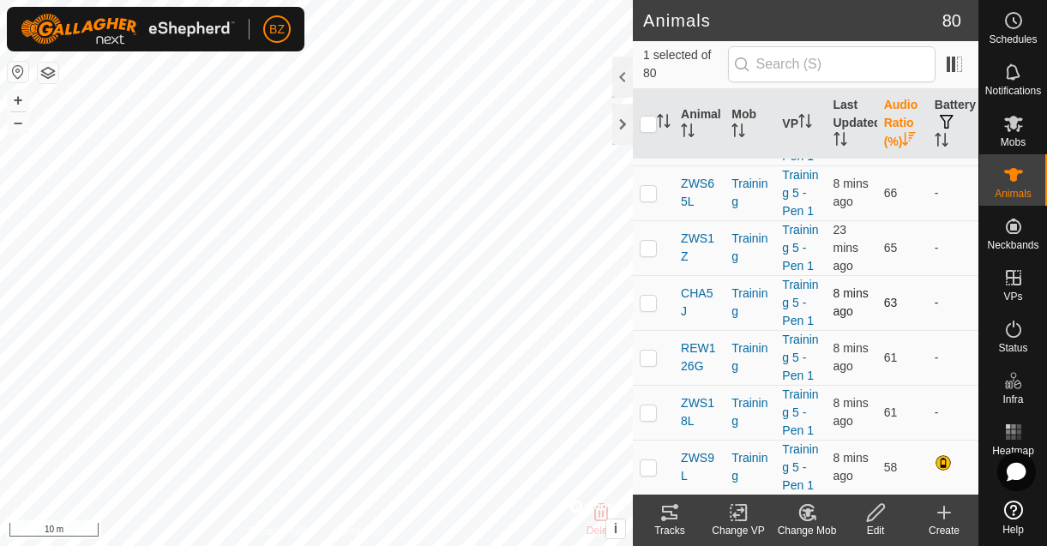
scroll to position [756, 0]
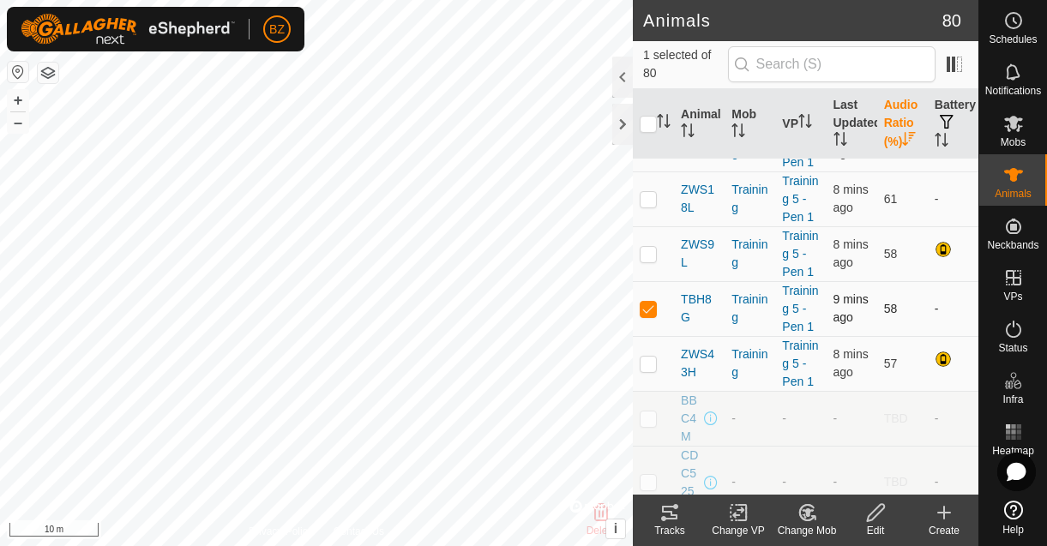
click at [645, 316] on p-checkbox at bounding box center [648, 309] width 17 height 14
checkbox input "false"
click at [935, 128] on button "button" at bounding box center [947, 122] width 24 height 17
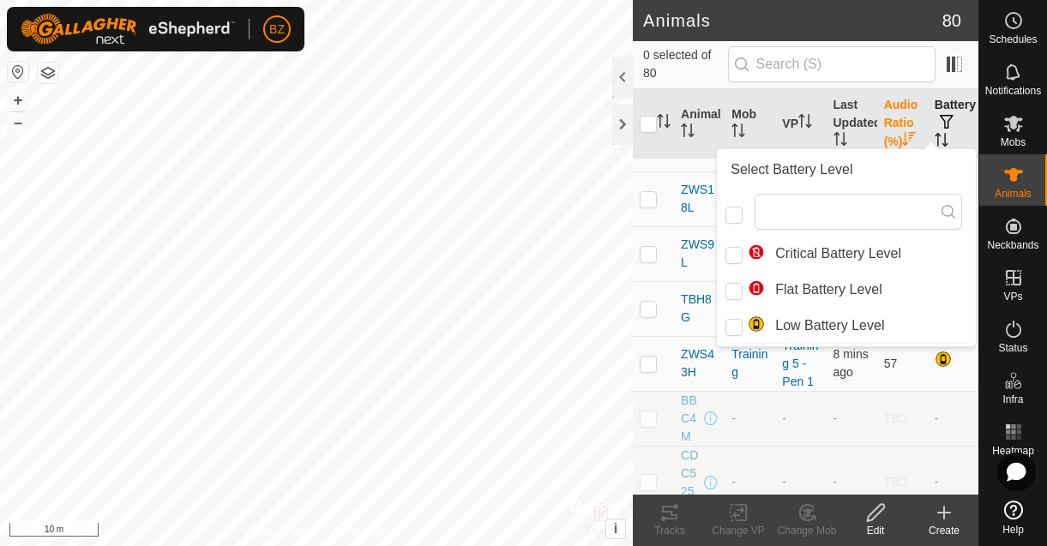
click at [940, 127] on span "button" at bounding box center [947, 122] width 14 height 14
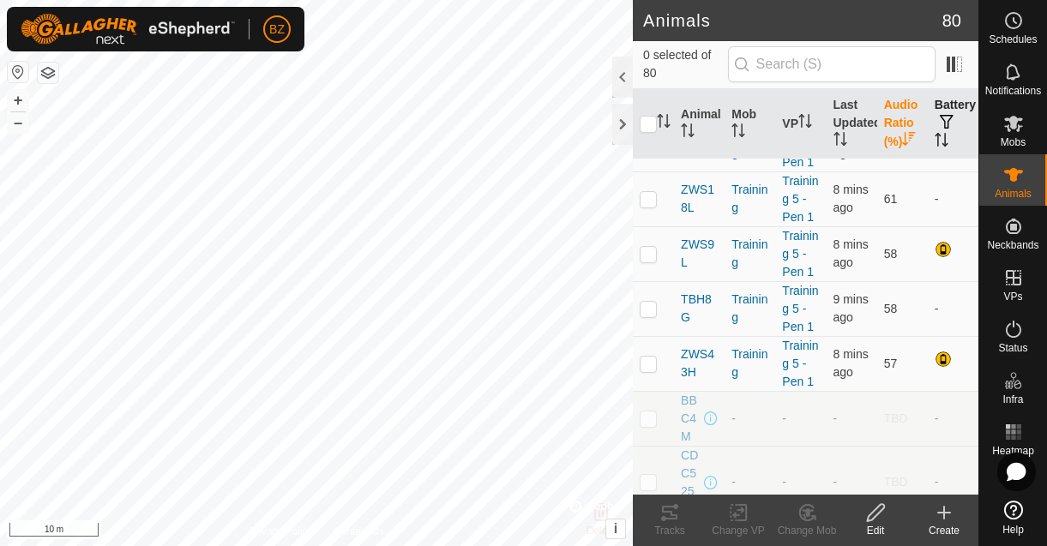
click at [940, 127] on span "button" at bounding box center [947, 122] width 14 height 14
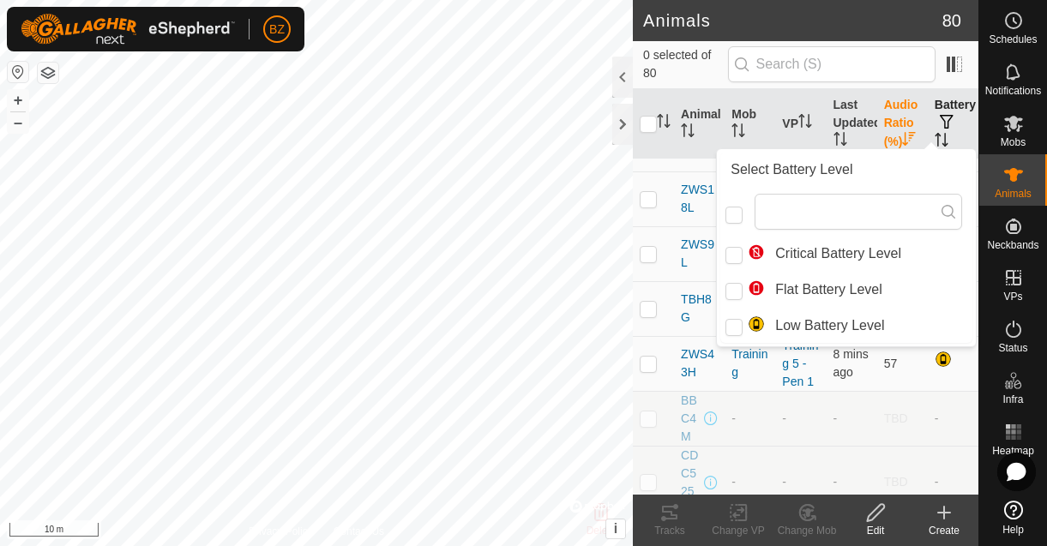
click at [940, 129] on span "button" at bounding box center [947, 122] width 14 height 14
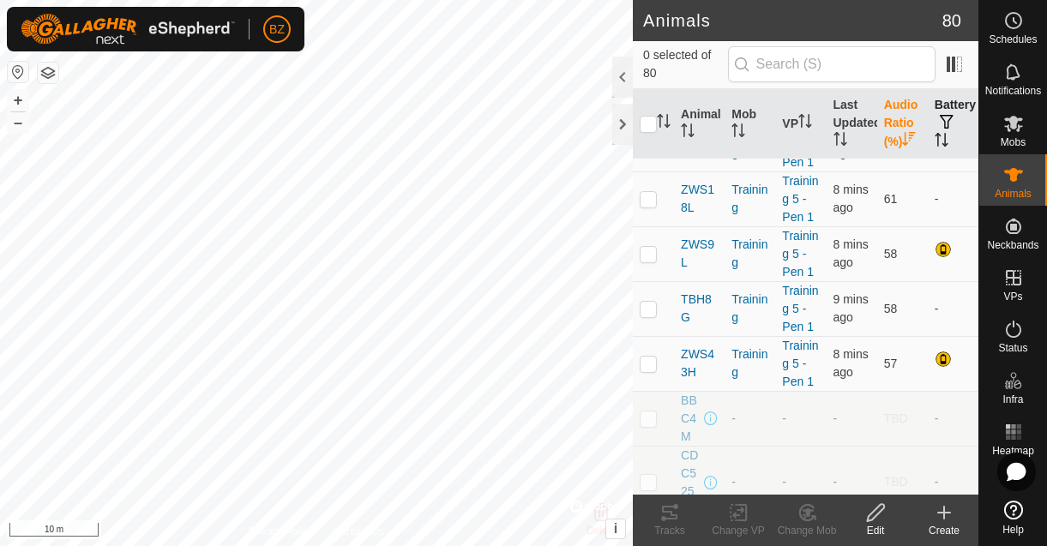
click at [936, 147] on icon "Activate to sort" at bounding box center [942, 140] width 14 height 14
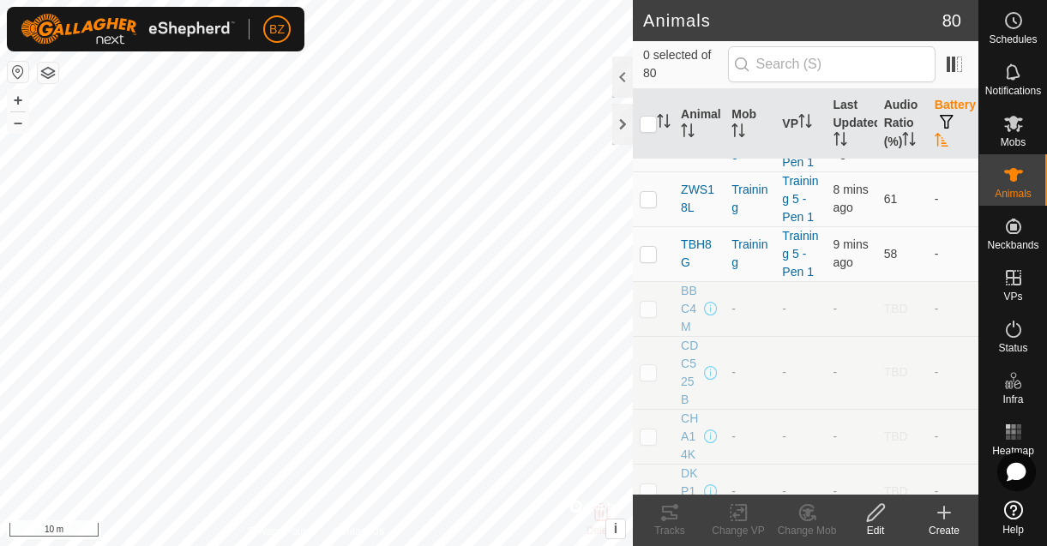
scroll to position [0, 0]
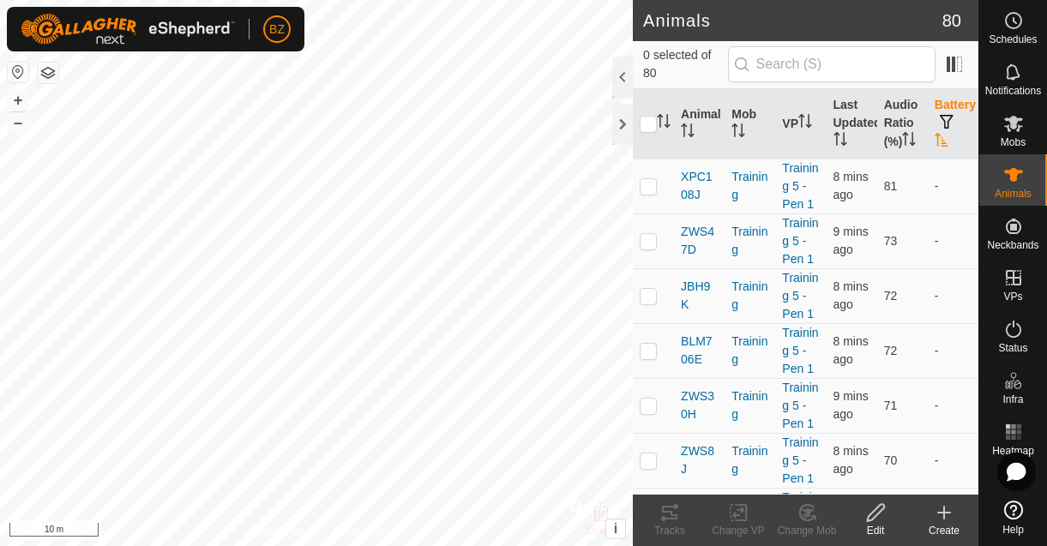
click at [935, 147] on icon "Activate to sort" at bounding box center [942, 140] width 14 height 14
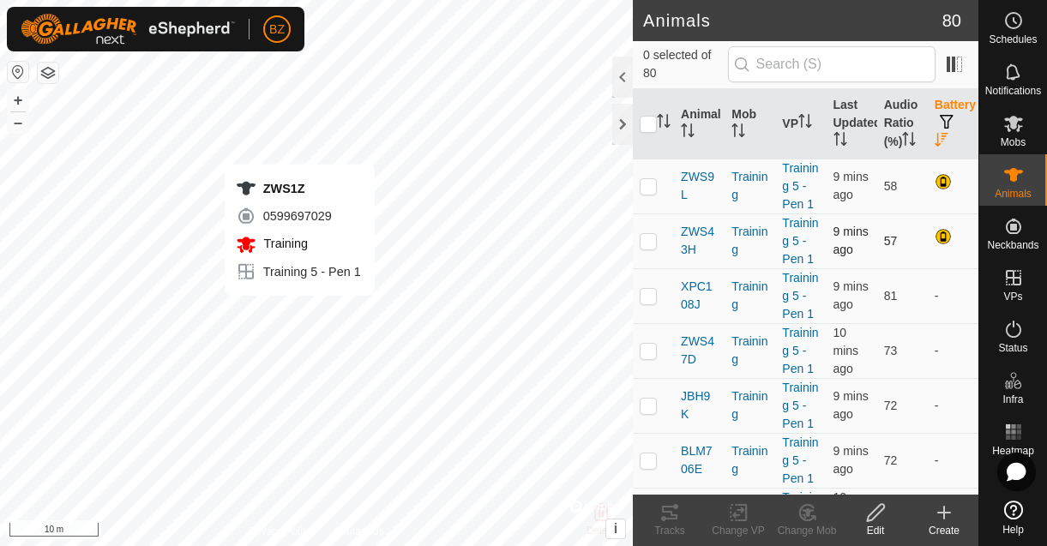
checkbox input "true"
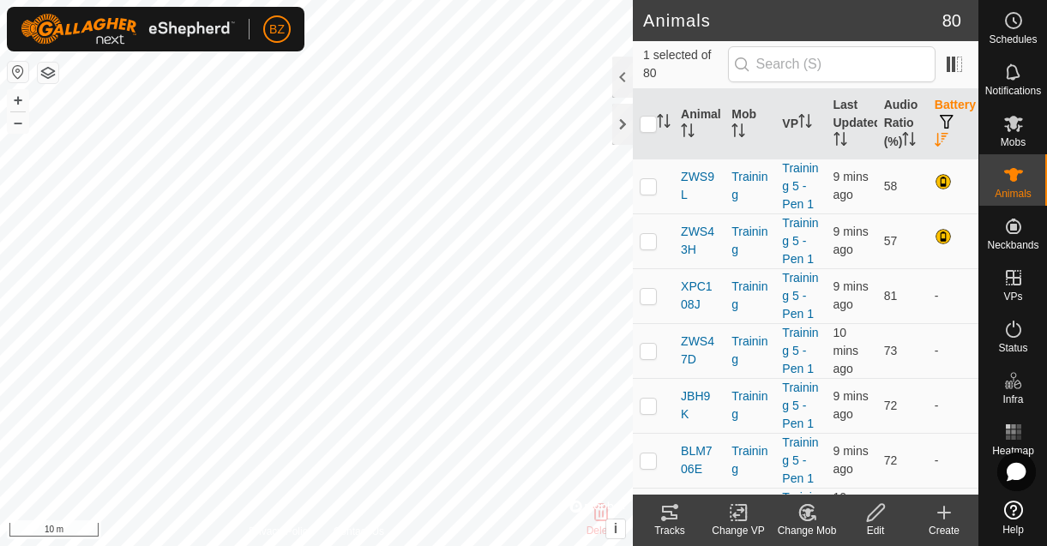
click at [672, 515] on icon at bounding box center [669, 513] width 15 height 14
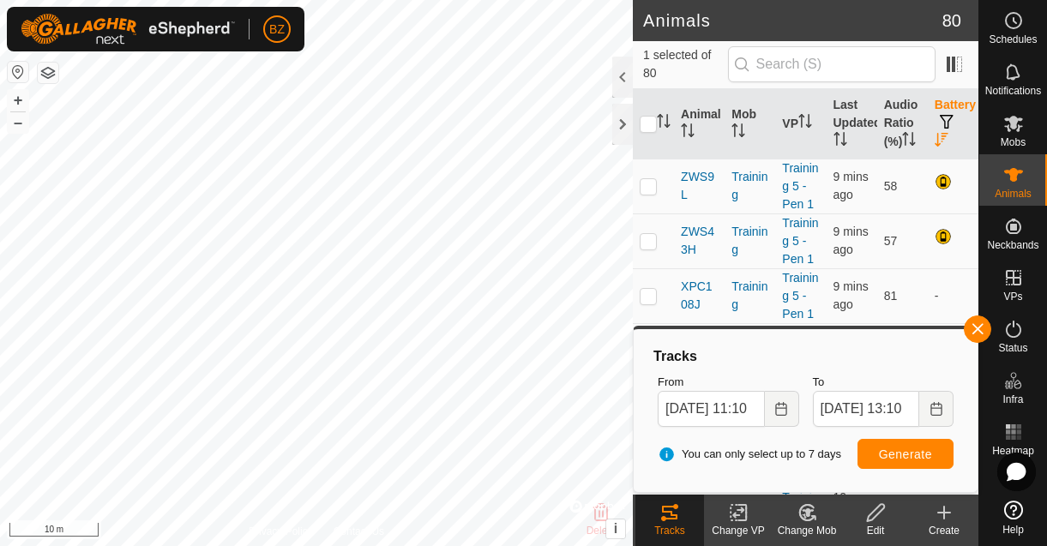
click at [682, 520] on tracks-svg-icon at bounding box center [670, 513] width 69 height 21
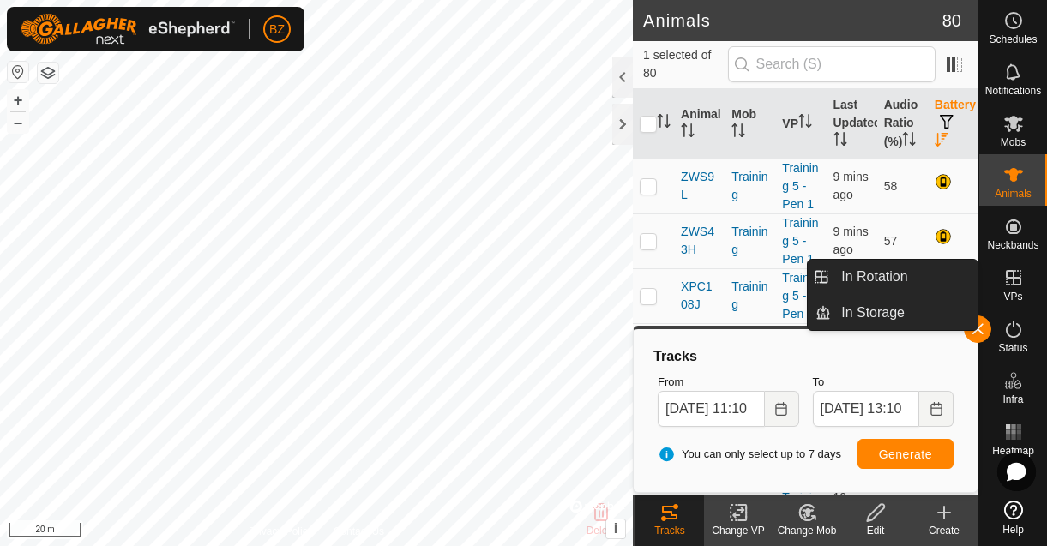
click at [1017, 288] on es-virtualpaddocks-svg-icon at bounding box center [1013, 277] width 31 height 27
click at [900, 277] on link "In Rotation" at bounding box center [904, 277] width 147 height 34
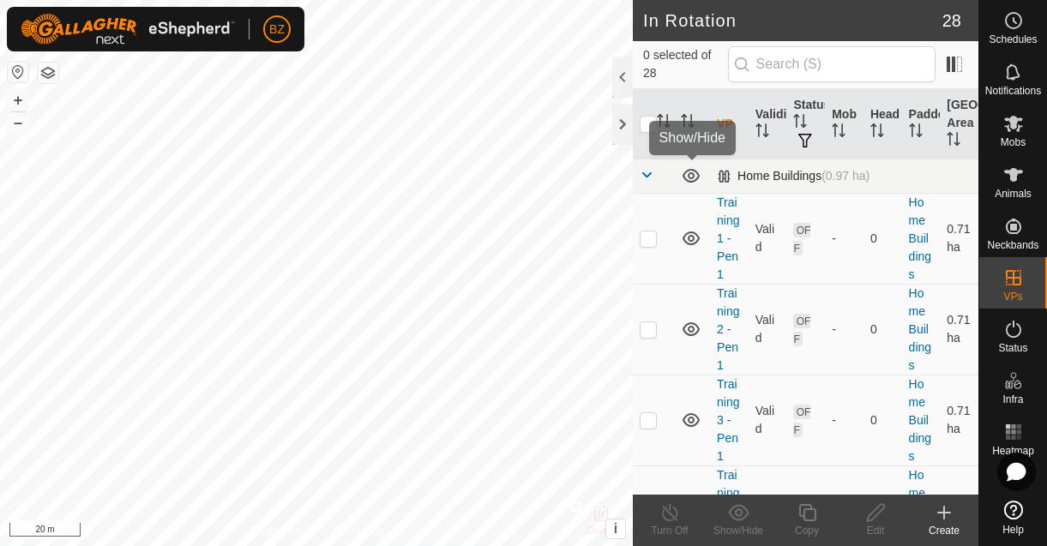
click at [693, 177] on icon at bounding box center [691, 176] width 17 height 14
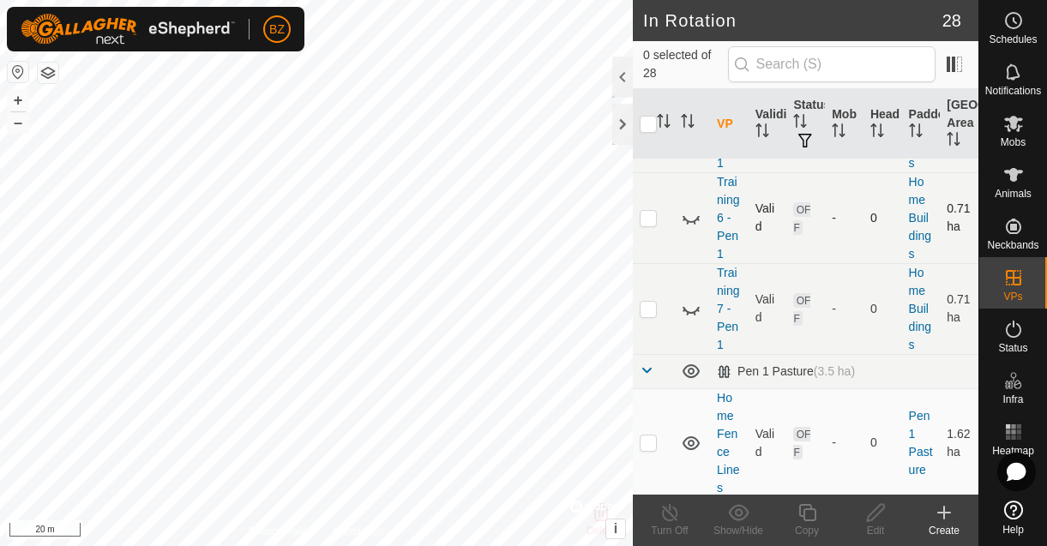
scroll to position [462, 0]
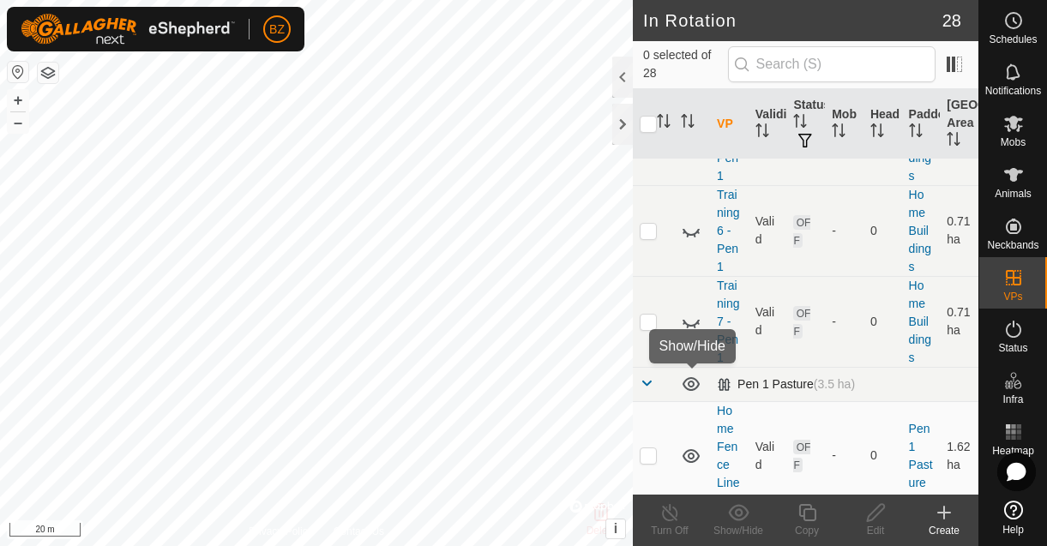
click at [690, 383] on icon at bounding box center [691, 384] width 21 height 21
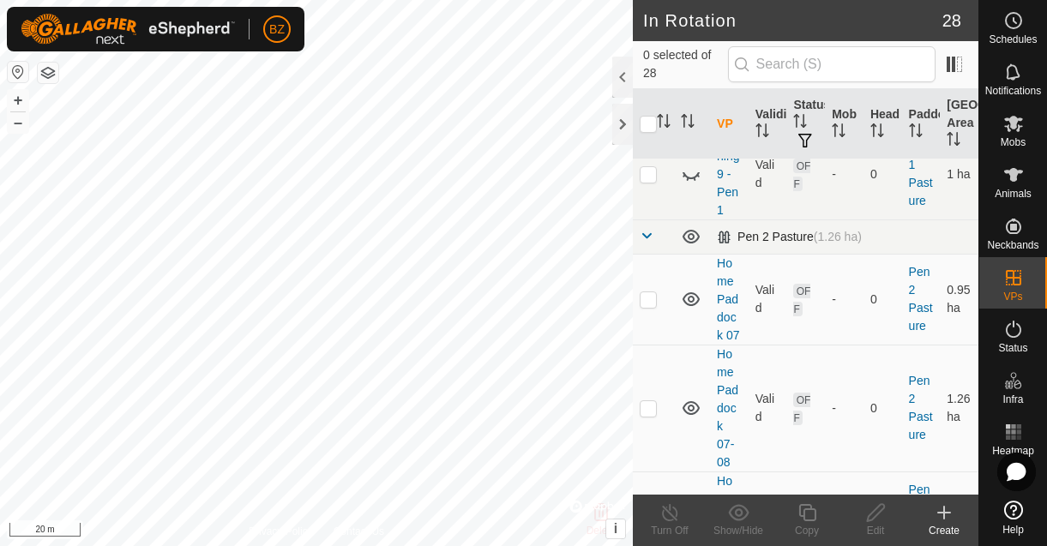
scroll to position [2223, 0]
click at [689, 238] on icon at bounding box center [691, 238] width 17 height 14
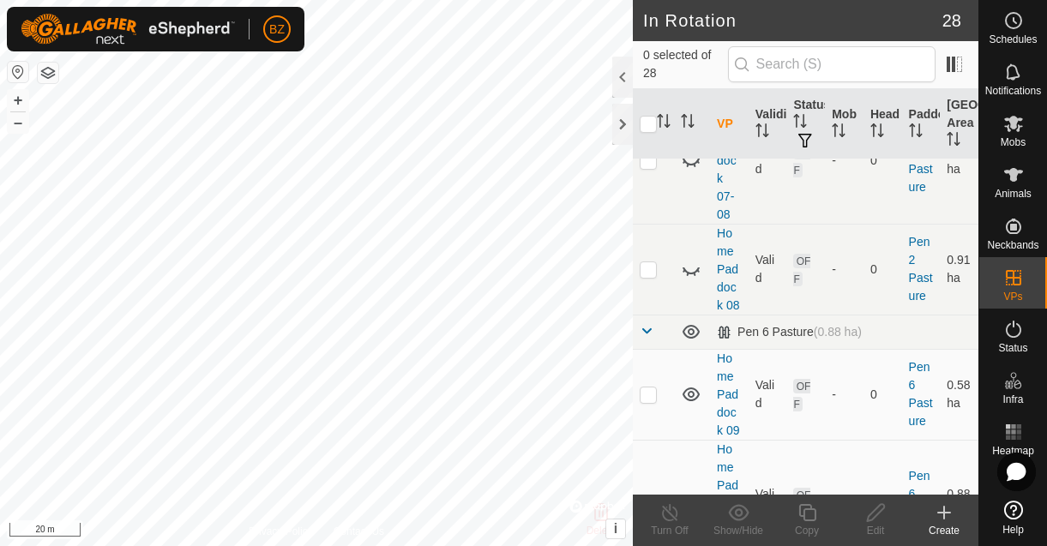
scroll to position [2476, 0]
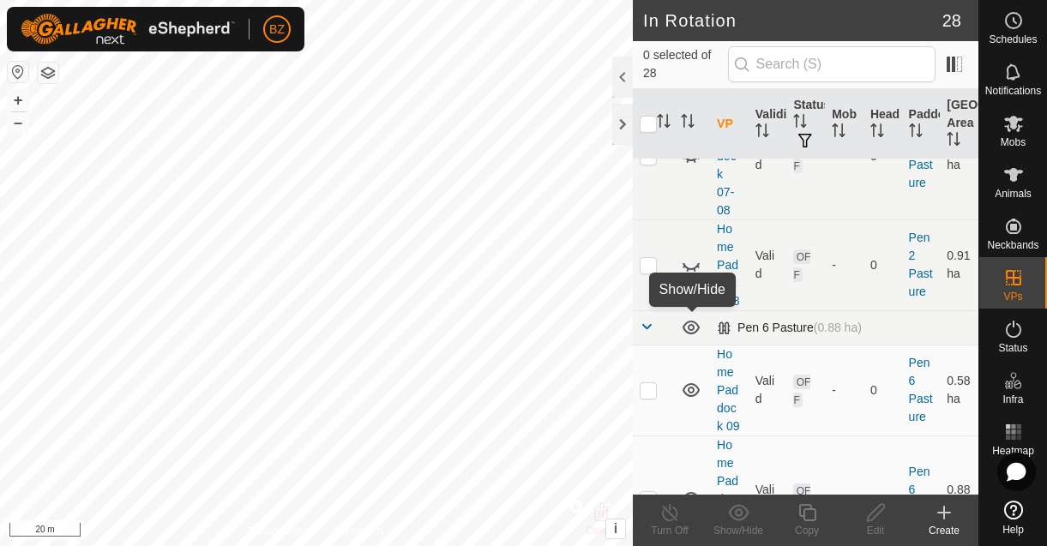
click at [689, 327] on icon at bounding box center [691, 328] width 17 height 14
click at [648, 325] on span at bounding box center [647, 327] width 14 height 14
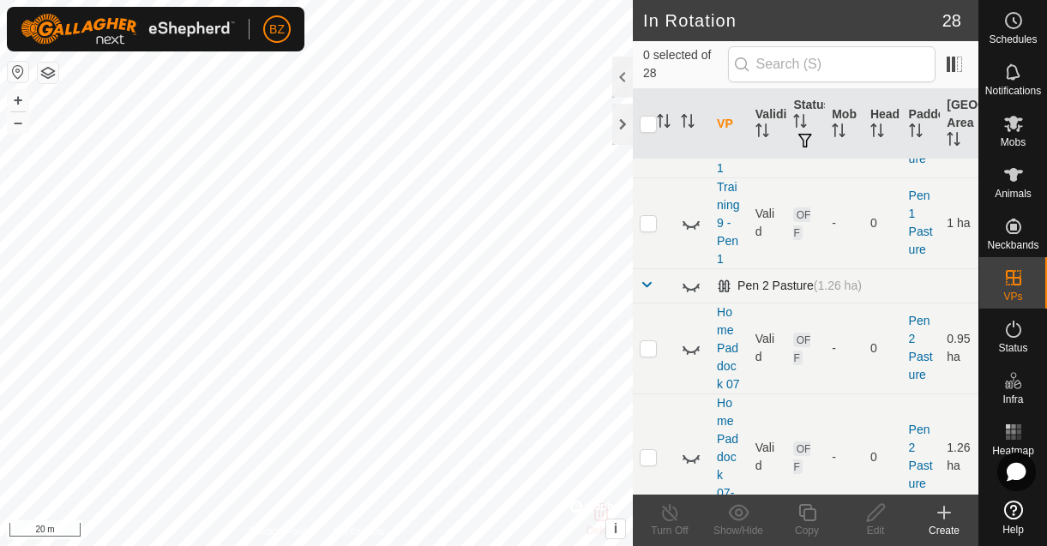
click at [648, 285] on span at bounding box center [647, 285] width 14 height 14
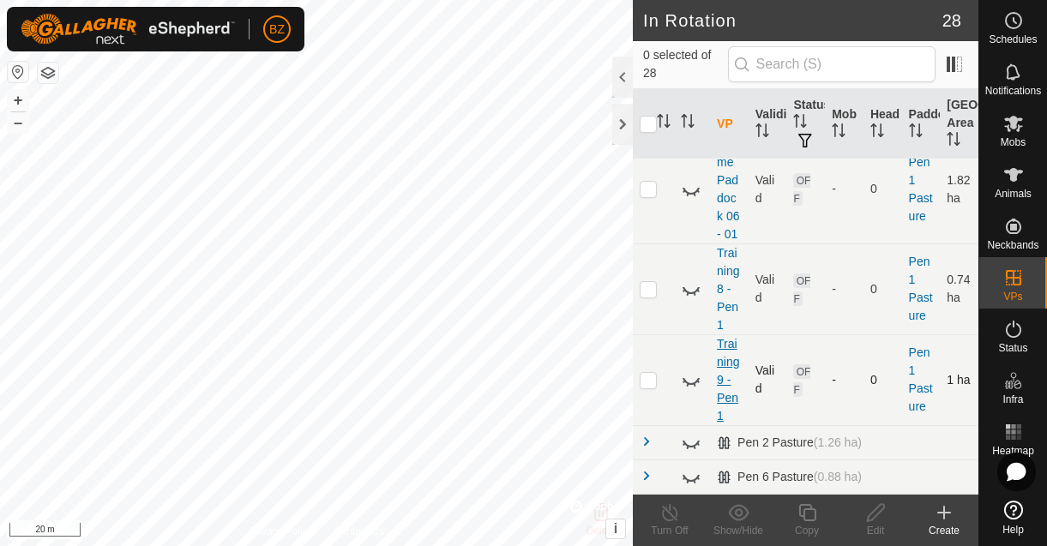
scroll to position [2015, 0]
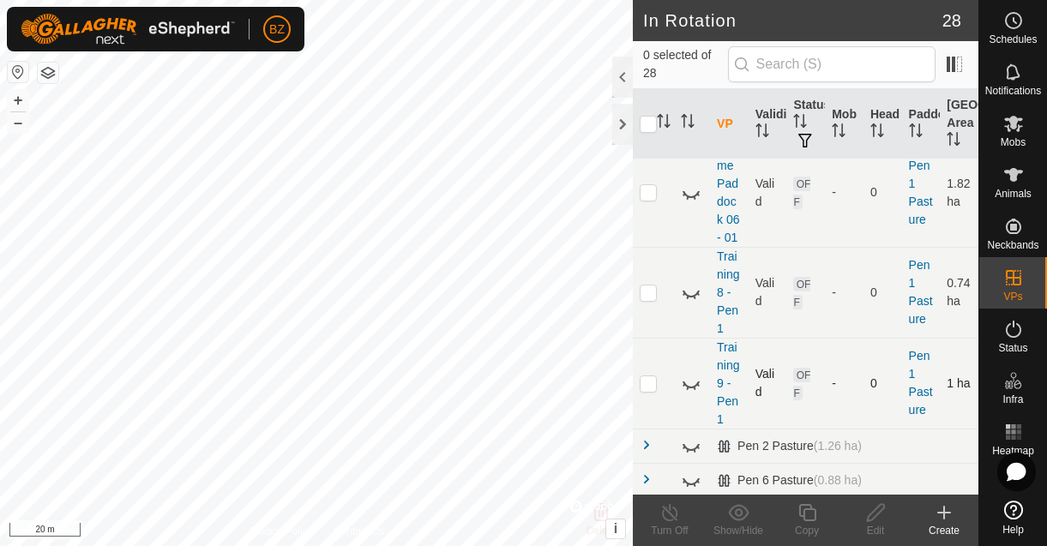
click at [687, 384] on icon at bounding box center [691, 383] width 21 height 21
click at [691, 295] on icon at bounding box center [691, 292] width 21 height 21
click at [693, 386] on icon at bounding box center [691, 384] width 17 height 14
click at [691, 195] on icon at bounding box center [691, 193] width 21 height 21
click at [689, 194] on icon at bounding box center [691, 193] width 17 height 14
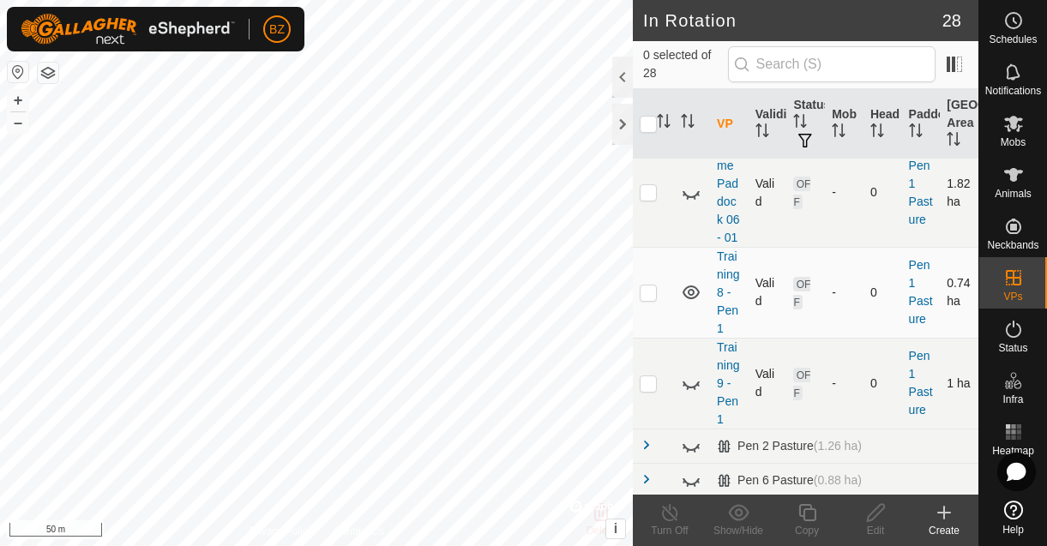
click at [692, 389] on icon at bounding box center [691, 383] width 21 height 21
click at [1019, 132] on icon at bounding box center [1014, 123] width 21 height 21
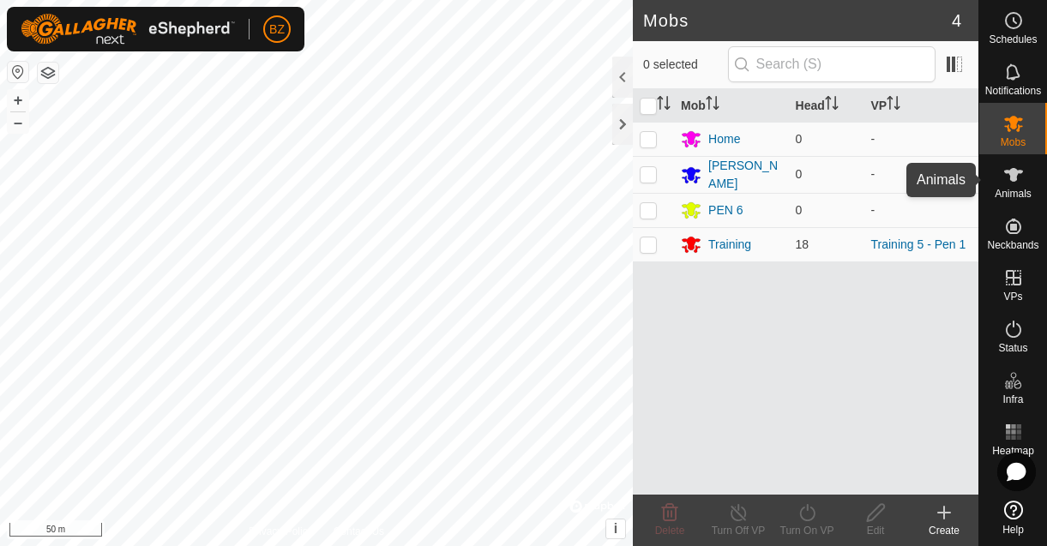
click at [1016, 181] on icon at bounding box center [1014, 175] width 21 height 21
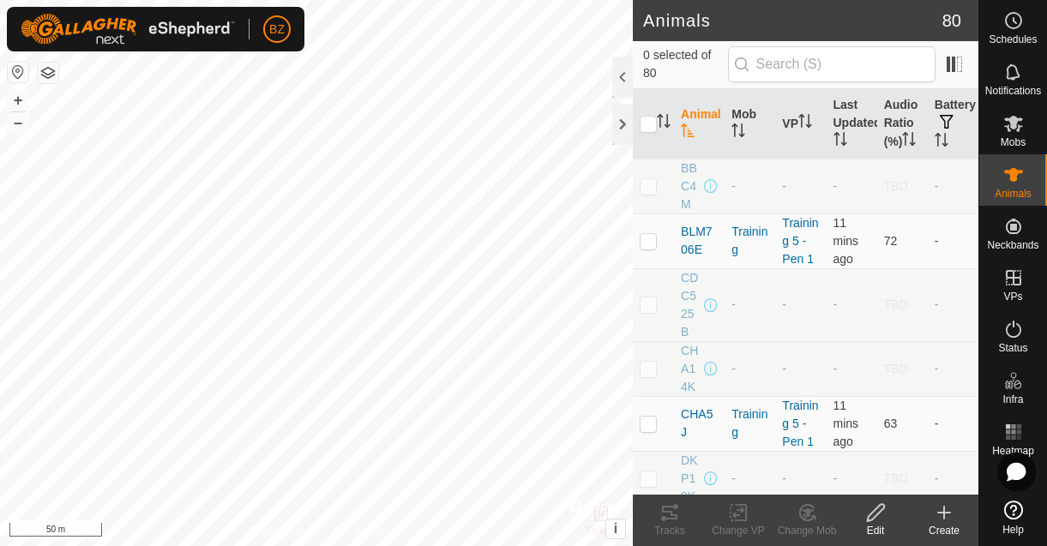
click at [710, 127] on th "Animal" at bounding box center [699, 124] width 51 height 70
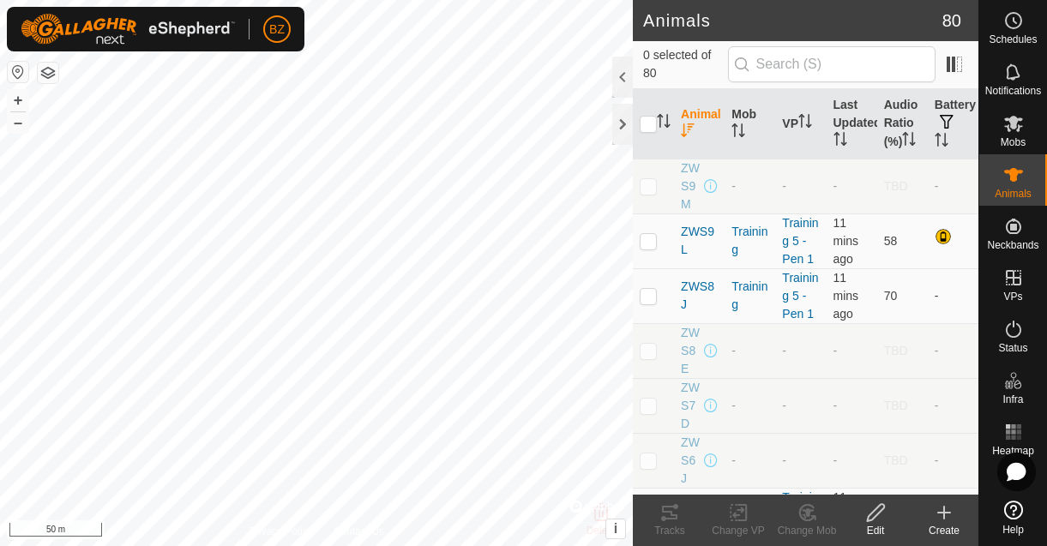
click at [705, 128] on th "Animal" at bounding box center [699, 124] width 51 height 70
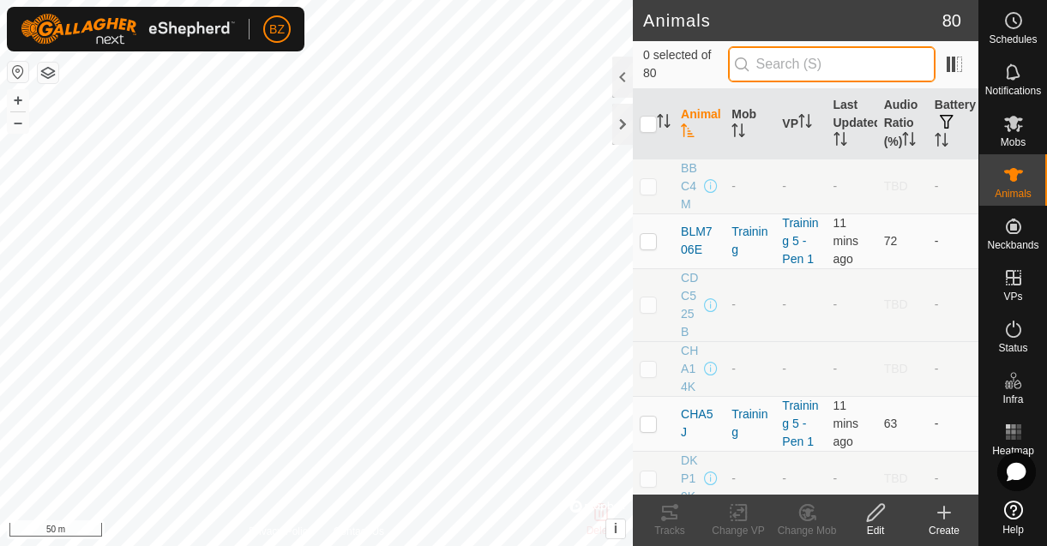
click at [802, 70] on input "text" at bounding box center [832, 64] width 208 height 36
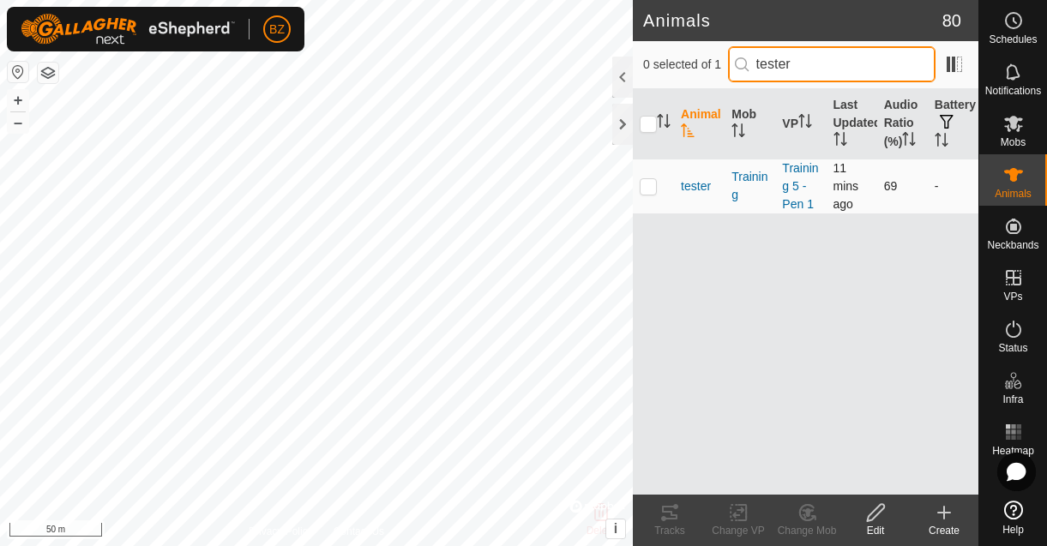
type input "tester"
click at [653, 188] on p-checkbox at bounding box center [648, 186] width 17 height 14
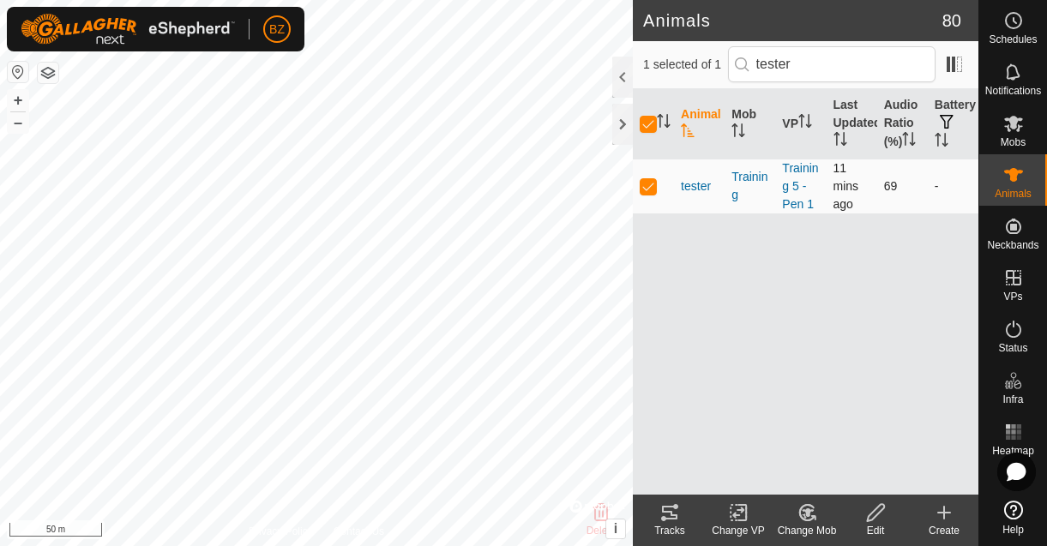
checkbox input "true"
click at [794, 510] on change-mob-svg-icon at bounding box center [807, 513] width 69 height 21
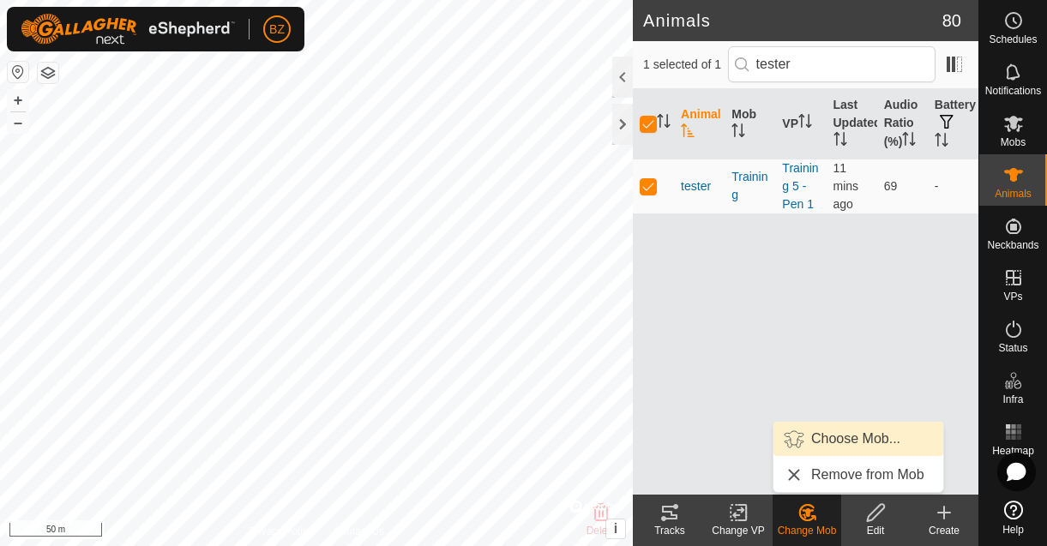
click at [826, 443] on link "Choose Mob..." at bounding box center [859, 439] width 170 height 34
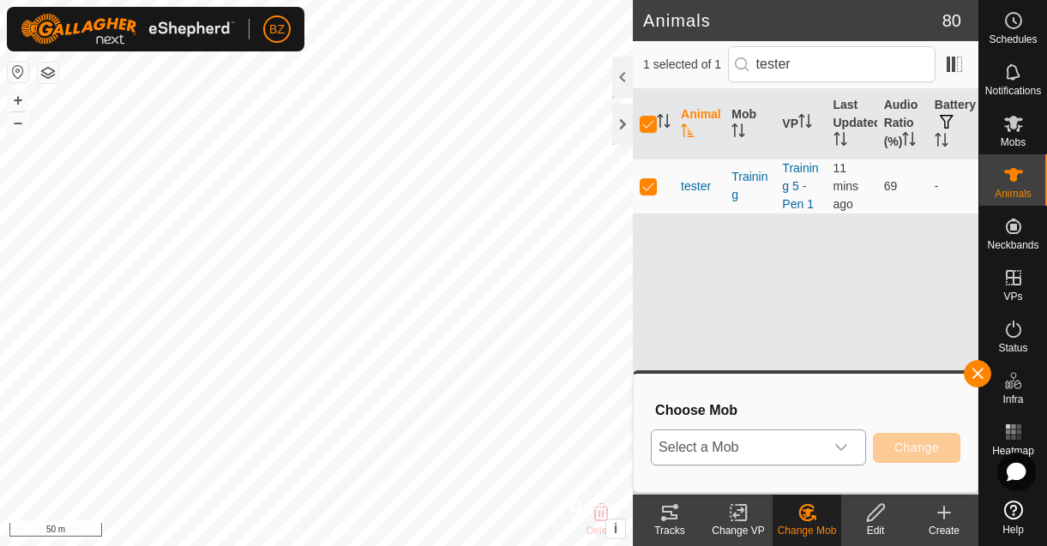
click at [805, 439] on span "Select a Mob" at bounding box center [738, 448] width 172 height 34
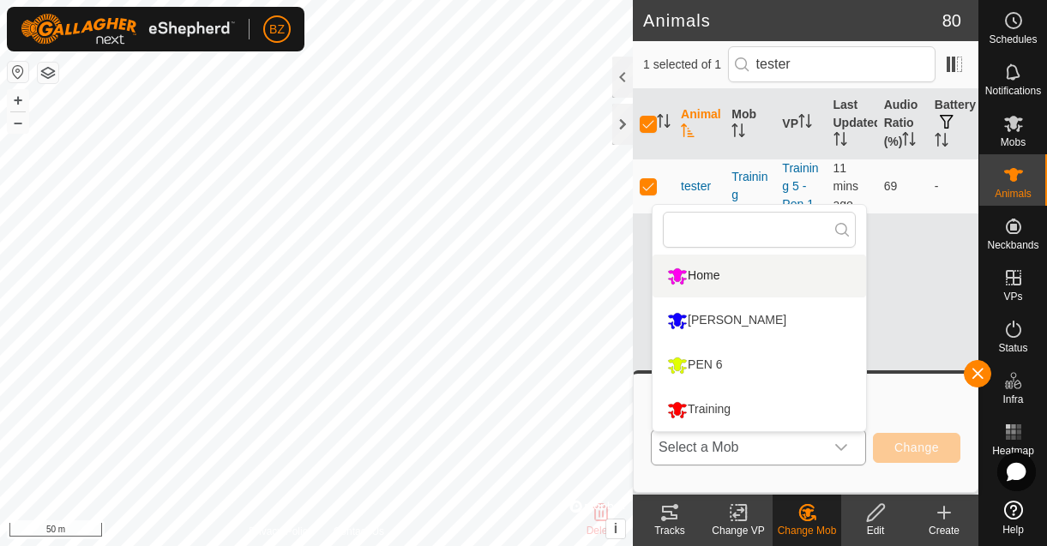
click at [713, 277] on li "Home" at bounding box center [760, 276] width 214 height 43
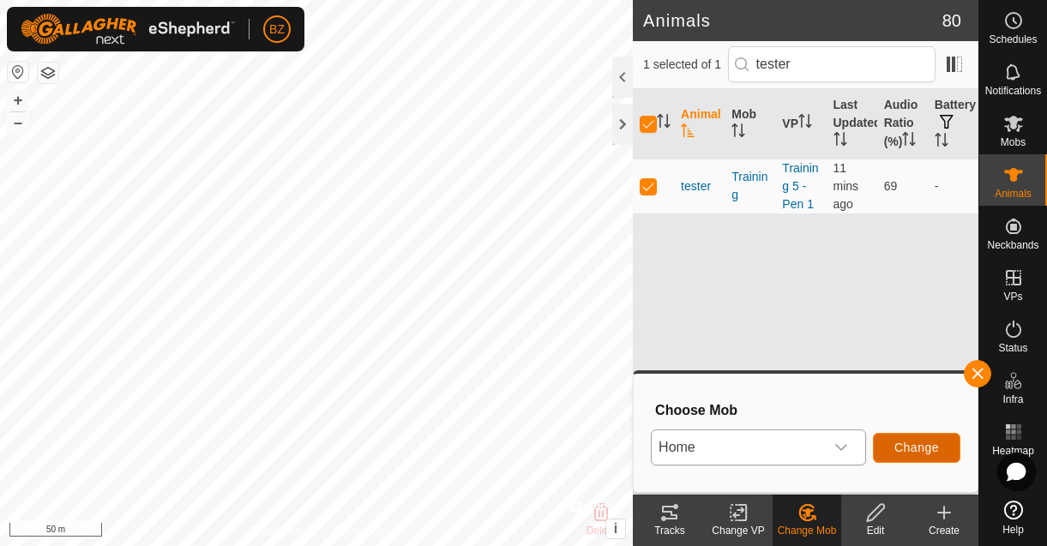
click at [912, 444] on span "Change" at bounding box center [917, 448] width 45 height 14
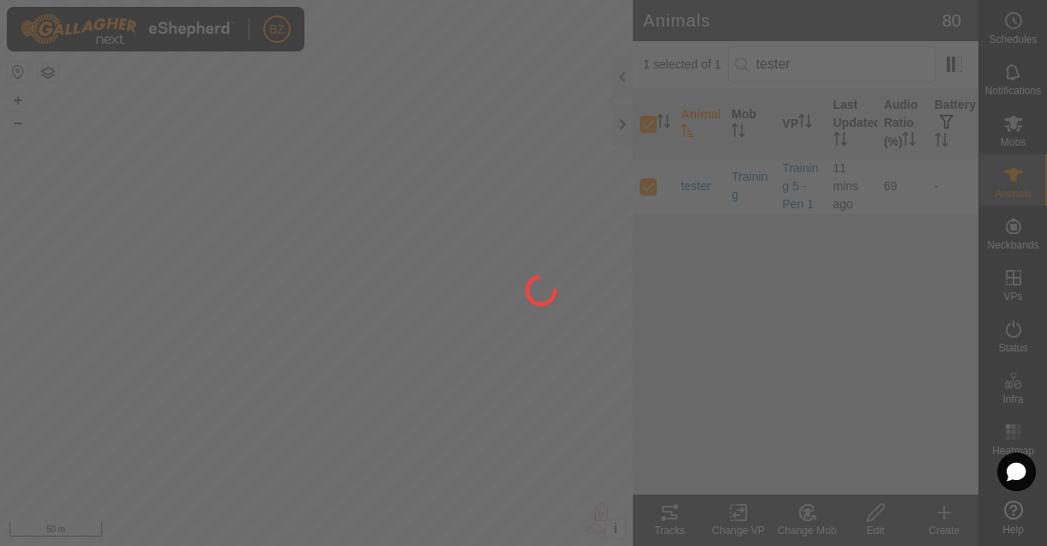
checkbox input "false"
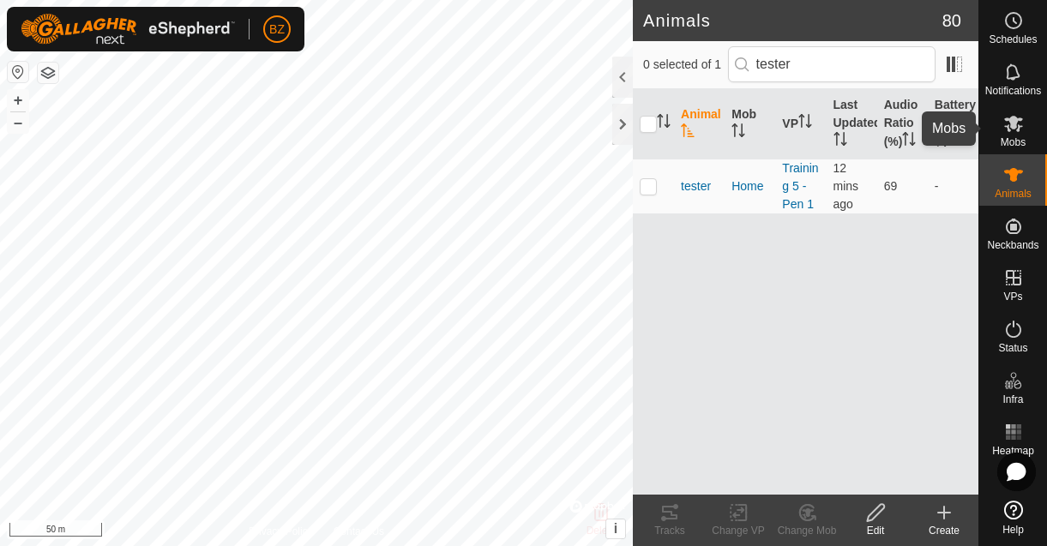
click at [1020, 134] on es-mob-svg-icon at bounding box center [1013, 123] width 31 height 27
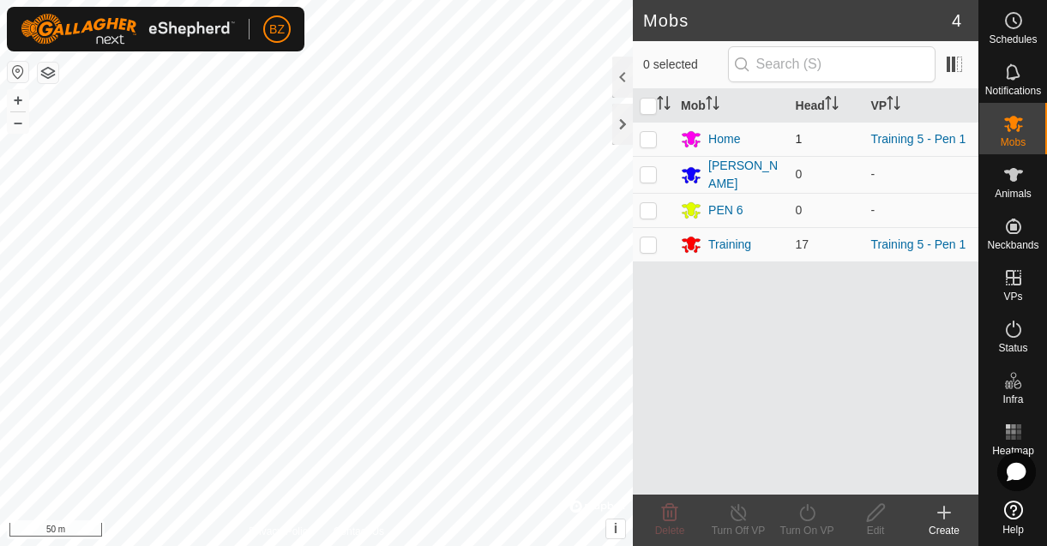
click at [650, 139] on p-checkbox at bounding box center [648, 139] width 17 height 14
checkbox input "true"
click at [743, 513] on icon at bounding box center [738, 513] width 21 height 21
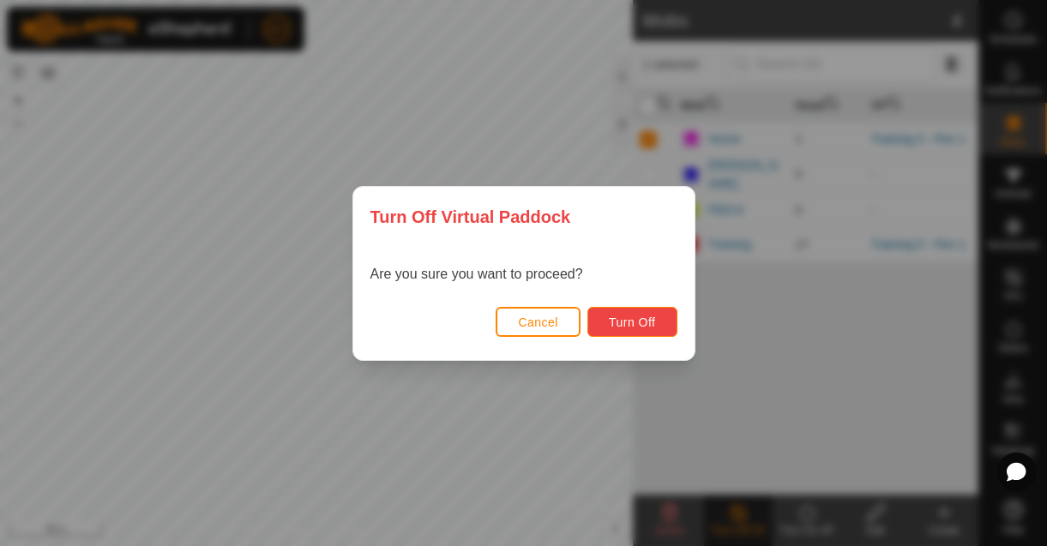
click at [636, 323] on span "Turn Off" at bounding box center [632, 323] width 47 height 14
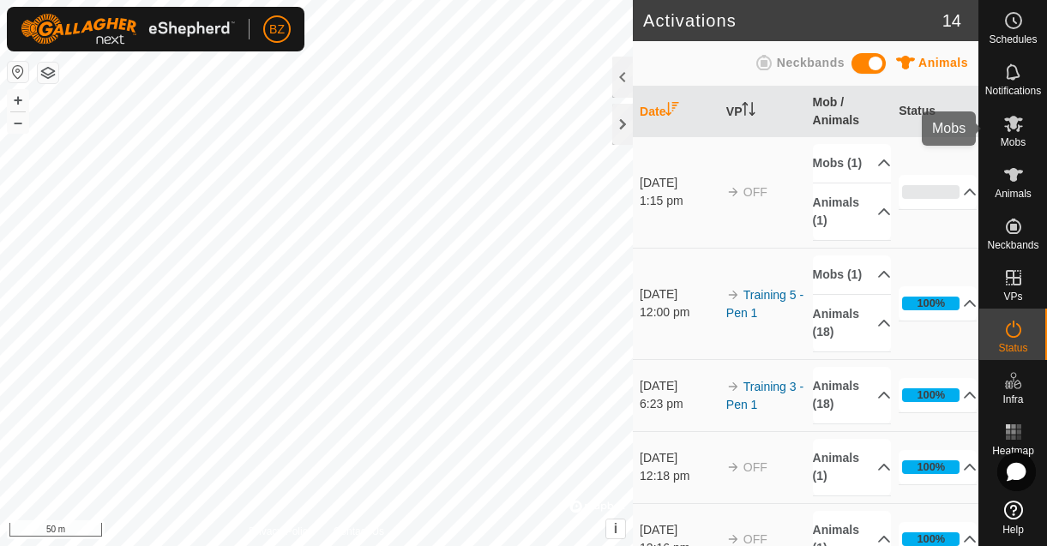
click at [1019, 137] on span "Mobs" at bounding box center [1013, 142] width 25 height 10
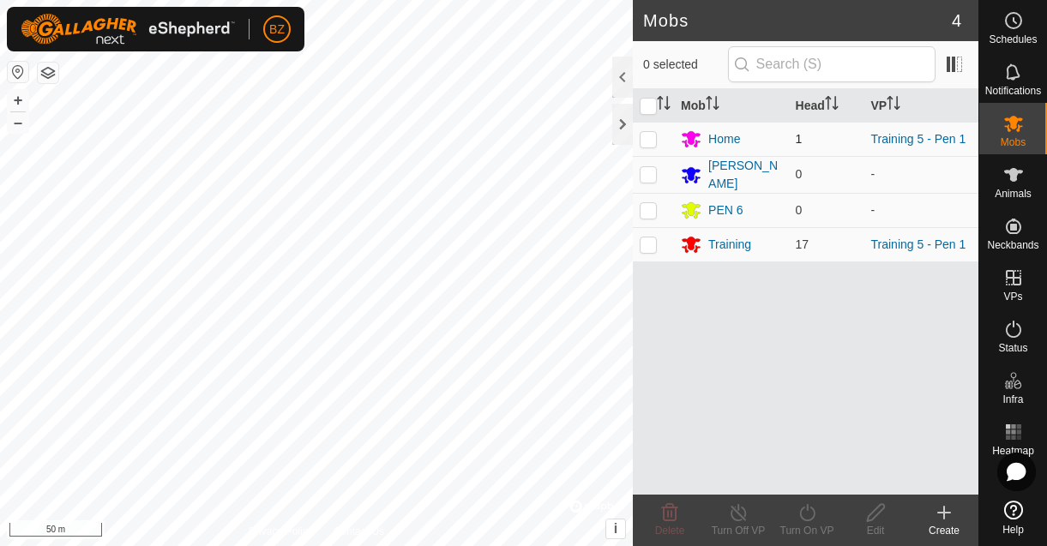
click at [653, 140] on p-checkbox at bounding box center [648, 139] width 17 height 14
checkbox input "true"
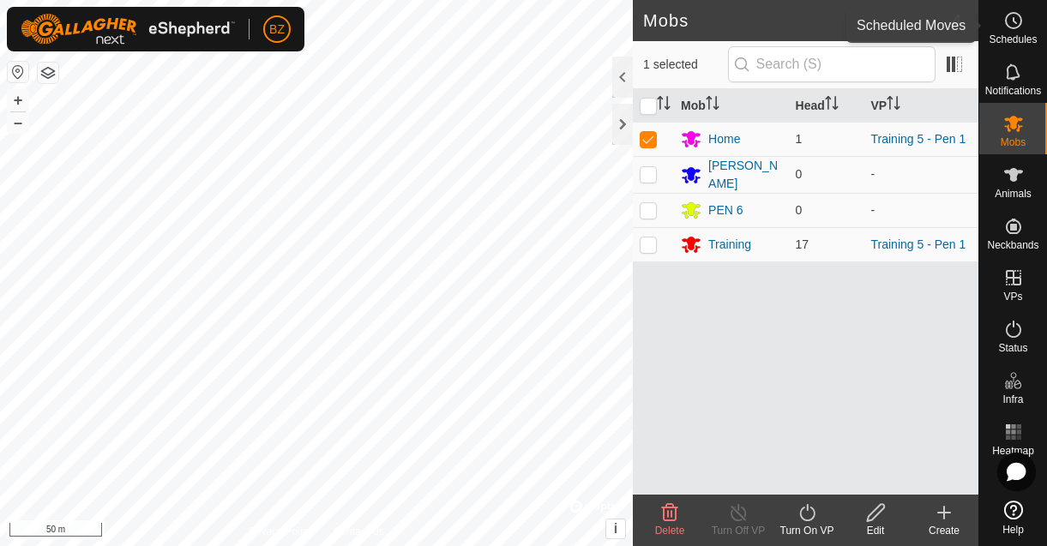
click at [1004, 34] on span "Schedules" at bounding box center [1013, 39] width 48 height 10
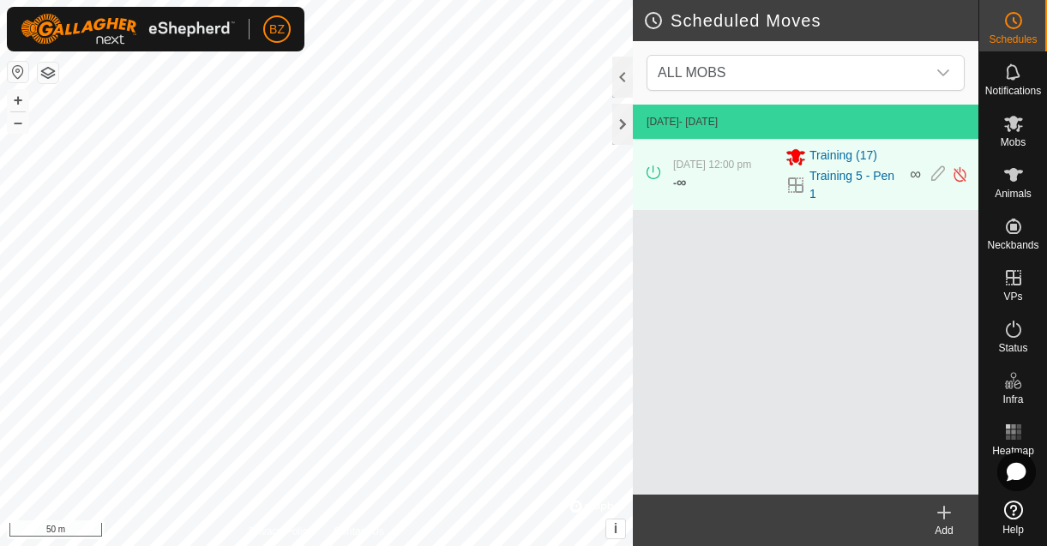
click at [751, 91] on div "ALL MOBS" at bounding box center [806, 72] width 346 height 63
click at [749, 81] on span "ALL MOBS" at bounding box center [788, 73] width 275 height 34
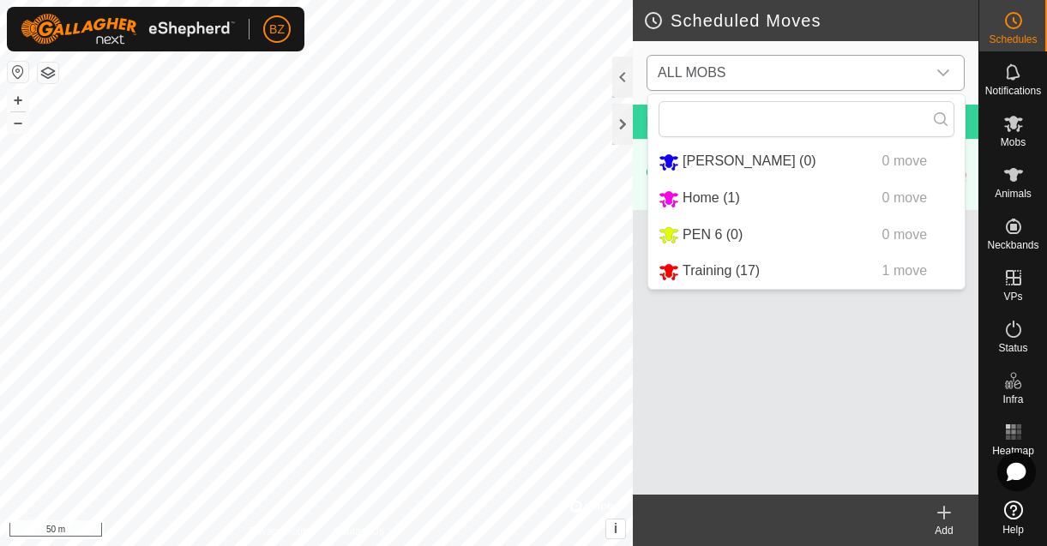
click at [702, 191] on li "Home (1) 0 move" at bounding box center [806, 198] width 317 height 35
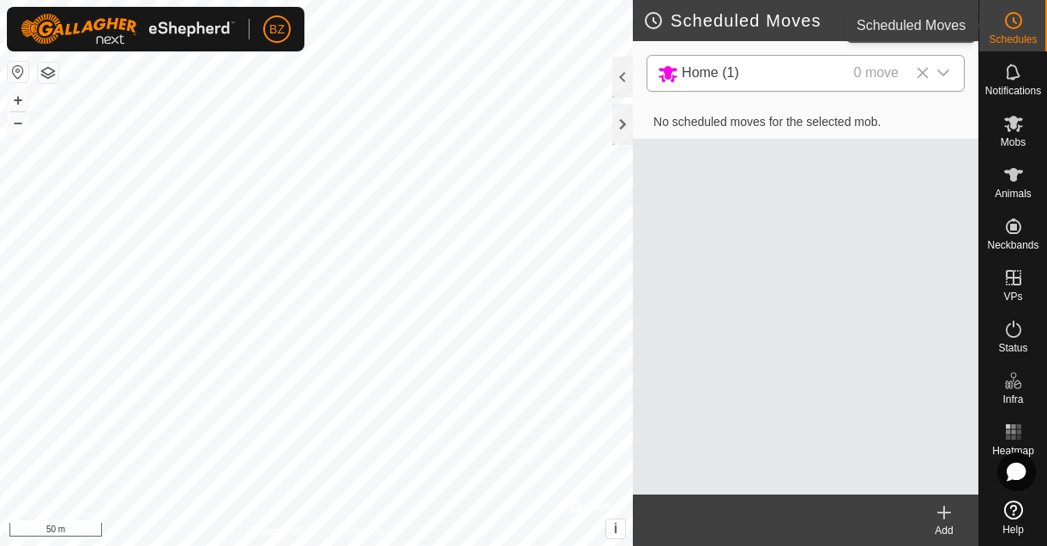
click at [998, 32] on es-schedule-vp-svg-icon at bounding box center [1013, 20] width 31 height 27
click at [925, 71] on icon at bounding box center [923, 73] width 11 height 11
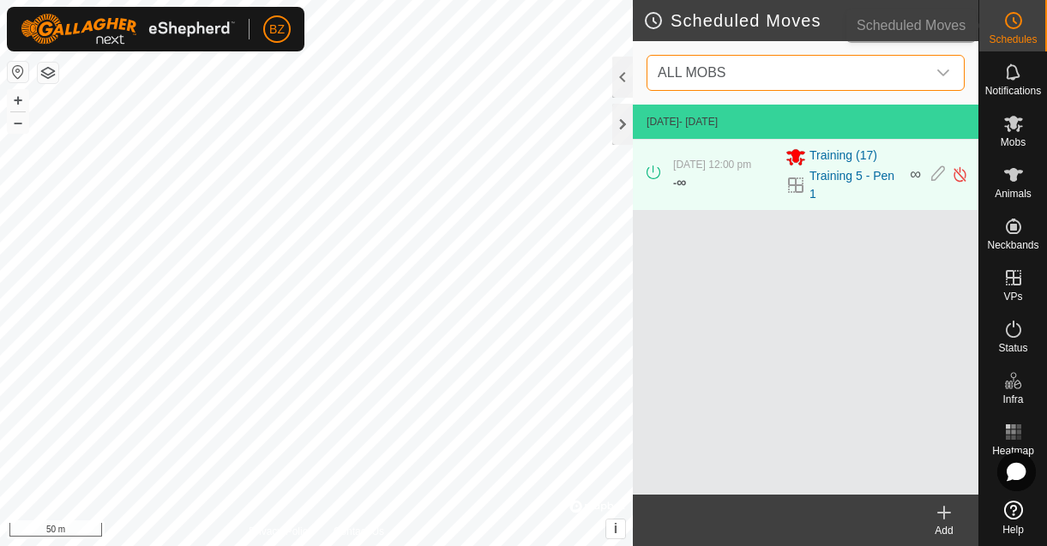
click at [1022, 39] on span "Schedules" at bounding box center [1013, 39] width 48 height 10
click at [738, 62] on span "ALL MOBS" at bounding box center [788, 73] width 275 height 34
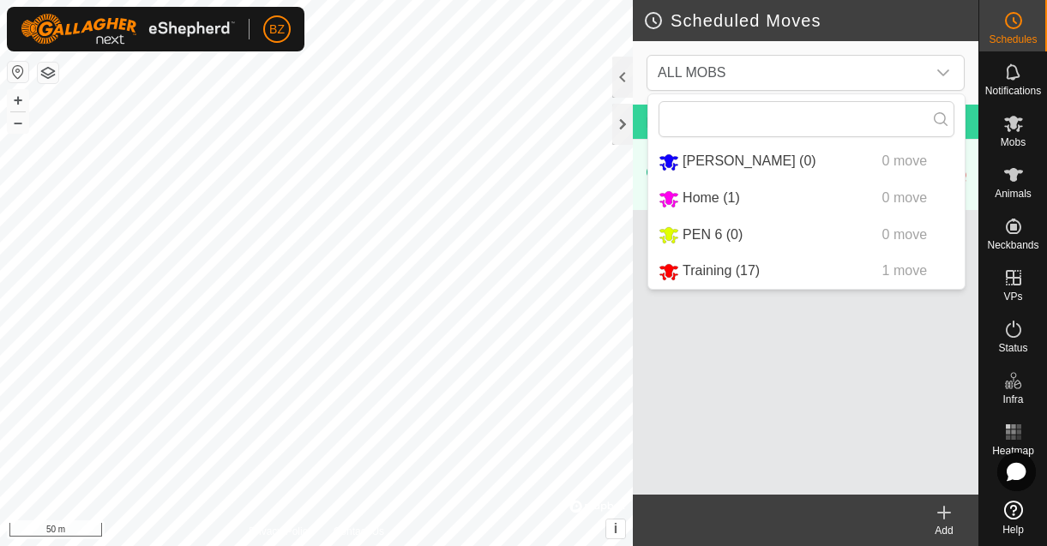
click at [713, 199] on li "Home (1) 0 move" at bounding box center [806, 198] width 317 height 35
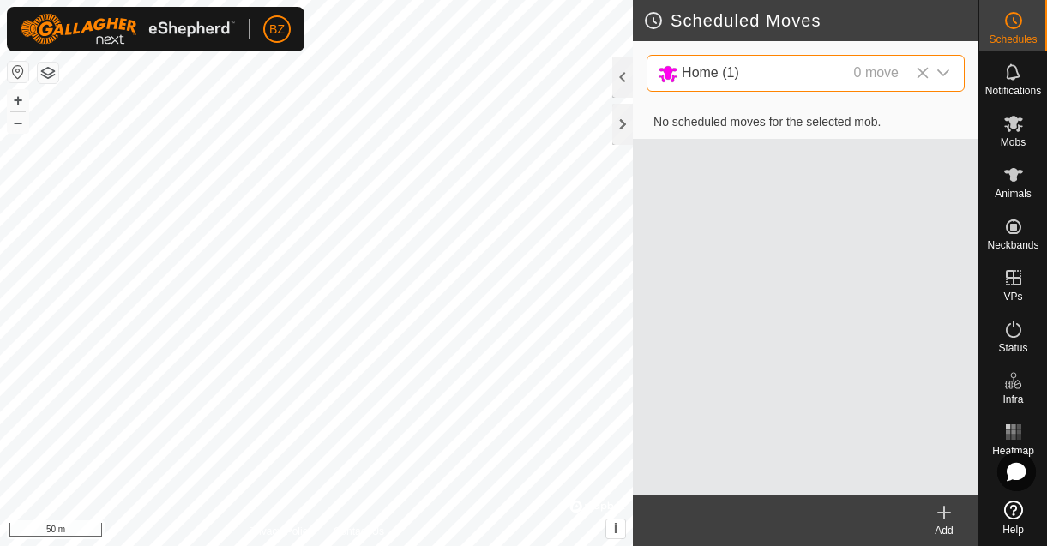
click at [781, 127] on span "No scheduled moves for the selected mob." at bounding box center [767, 122] width 255 height 14
click at [944, 515] on icon at bounding box center [944, 513] width 0 height 12
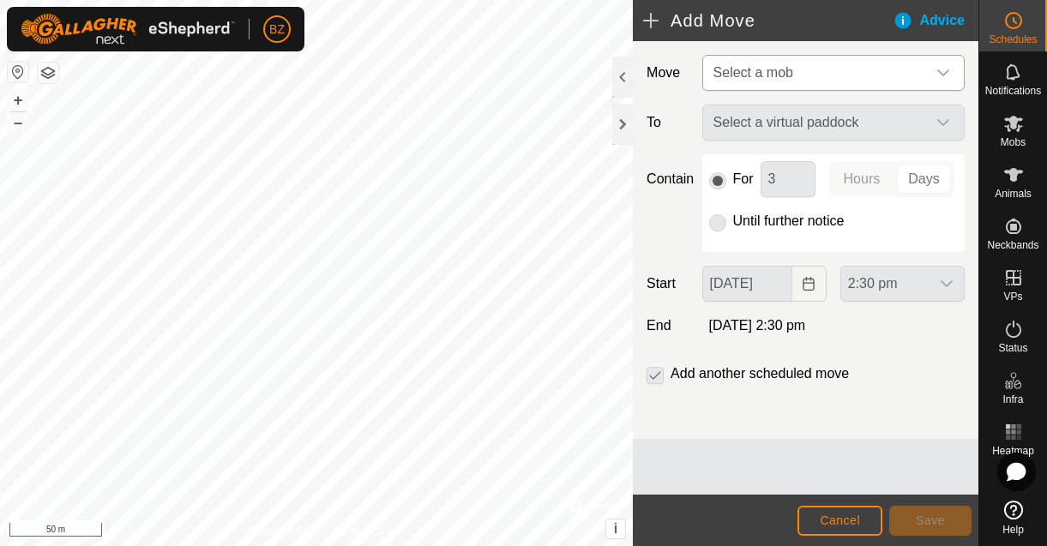
click at [774, 69] on span "Select a mob" at bounding box center [754, 72] width 80 height 15
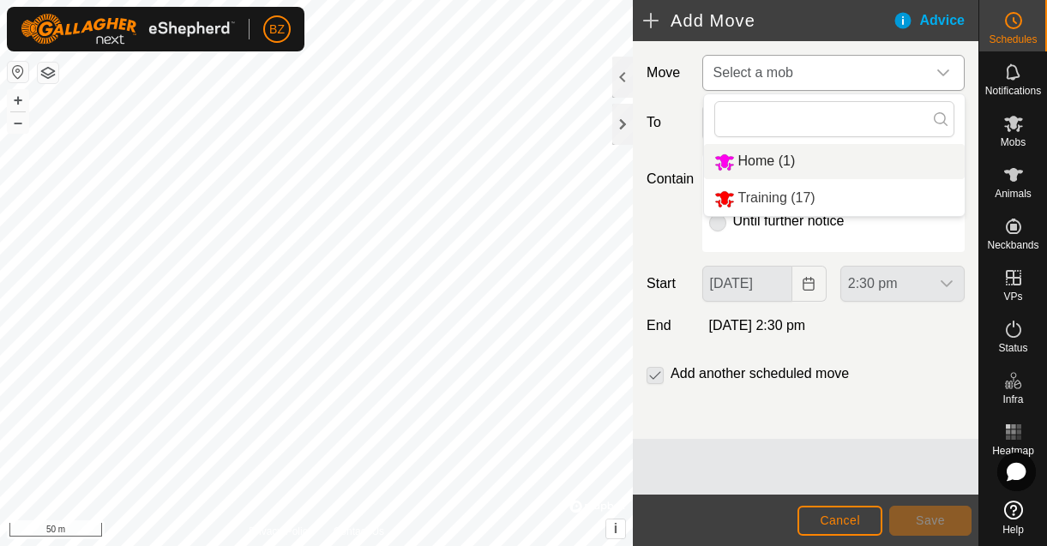
click at [767, 157] on li "Home (1)" at bounding box center [834, 161] width 261 height 35
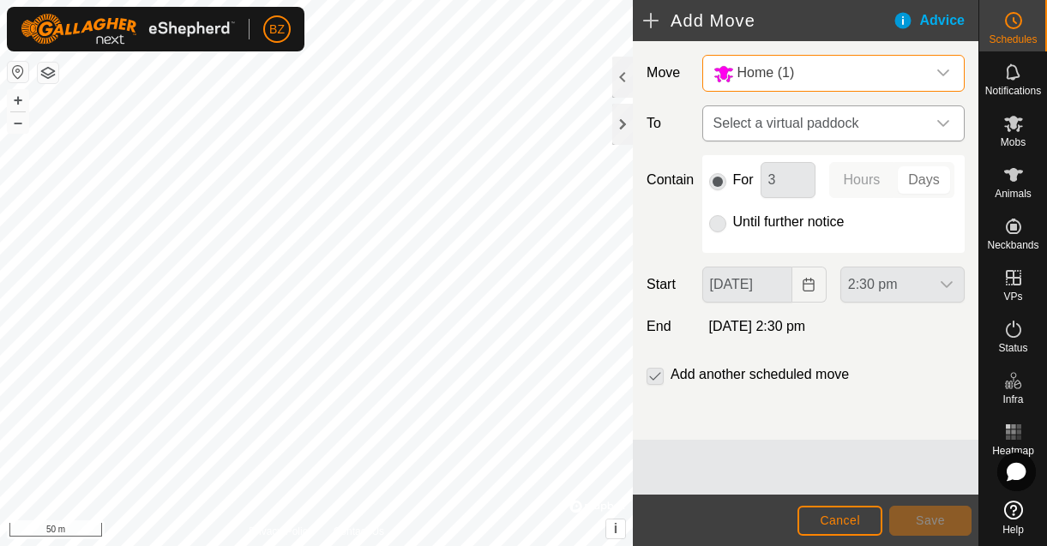
click at [769, 115] on span "Select a virtual paddock" at bounding box center [817, 123] width 220 height 34
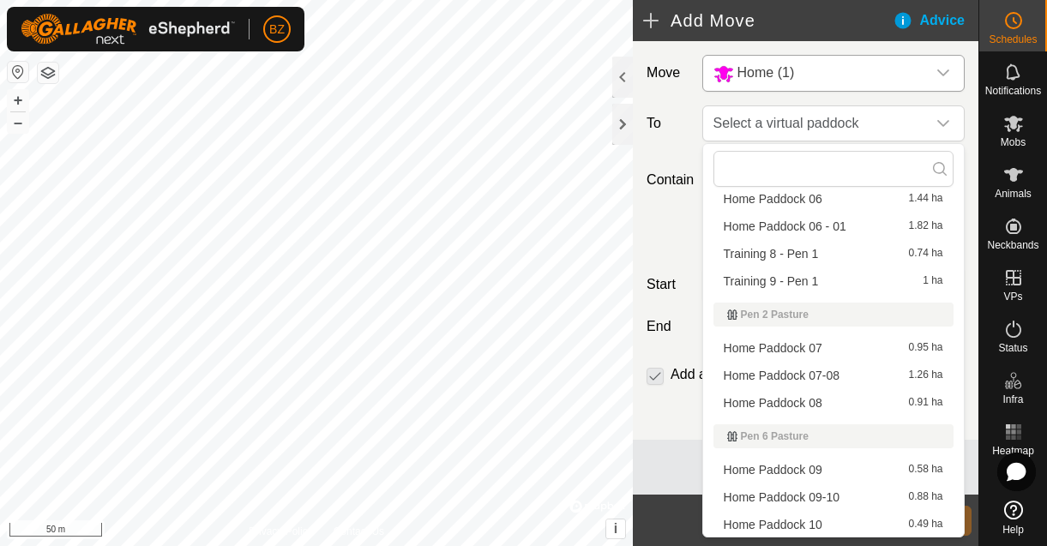
scroll to position [582, 0]
click at [792, 255] on span "Training 8 - Pen 1" at bounding box center [771, 253] width 95 height 12
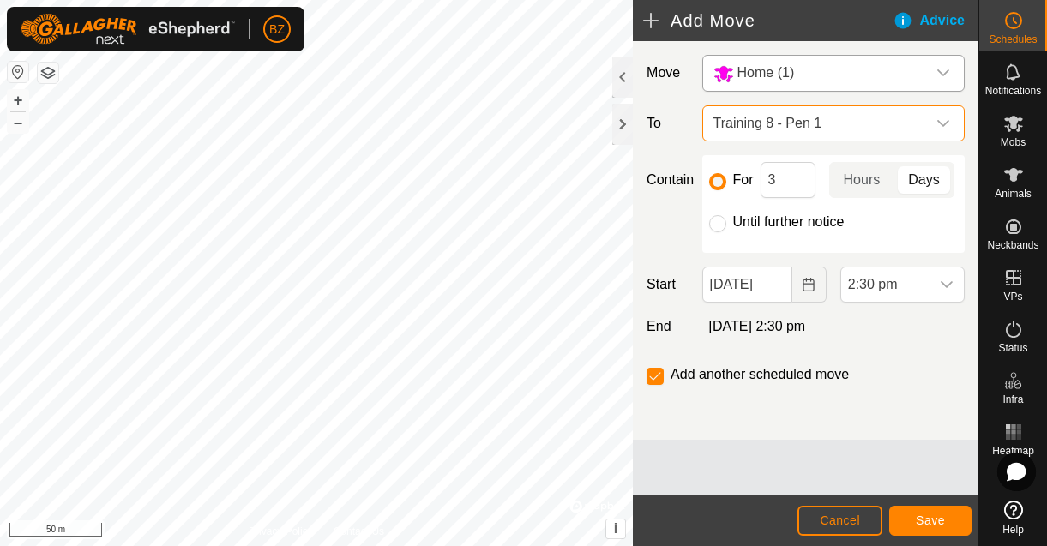
click at [798, 132] on span "Training 8 - Pen 1" at bounding box center [817, 123] width 220 height 34
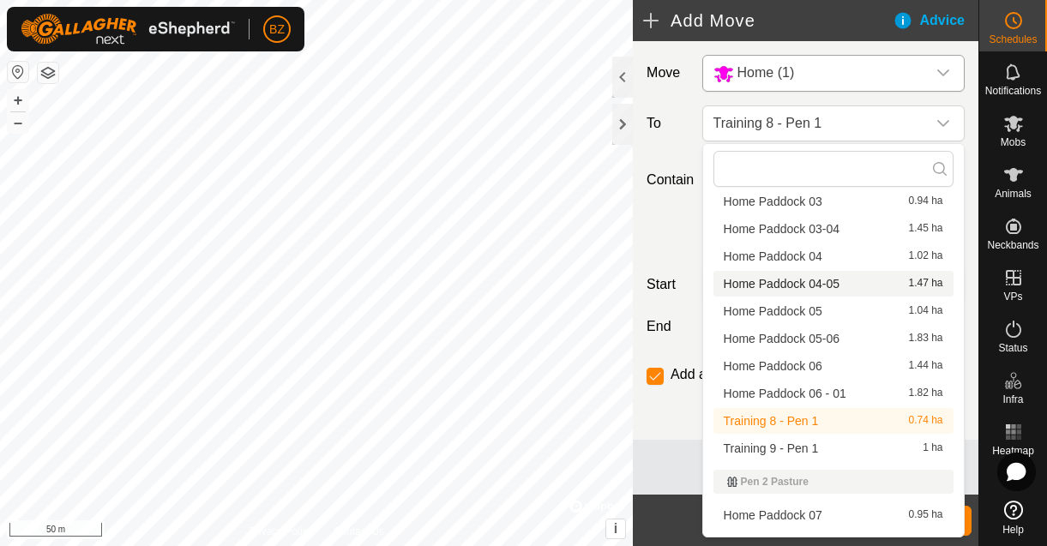
scroll to position [449, 0]
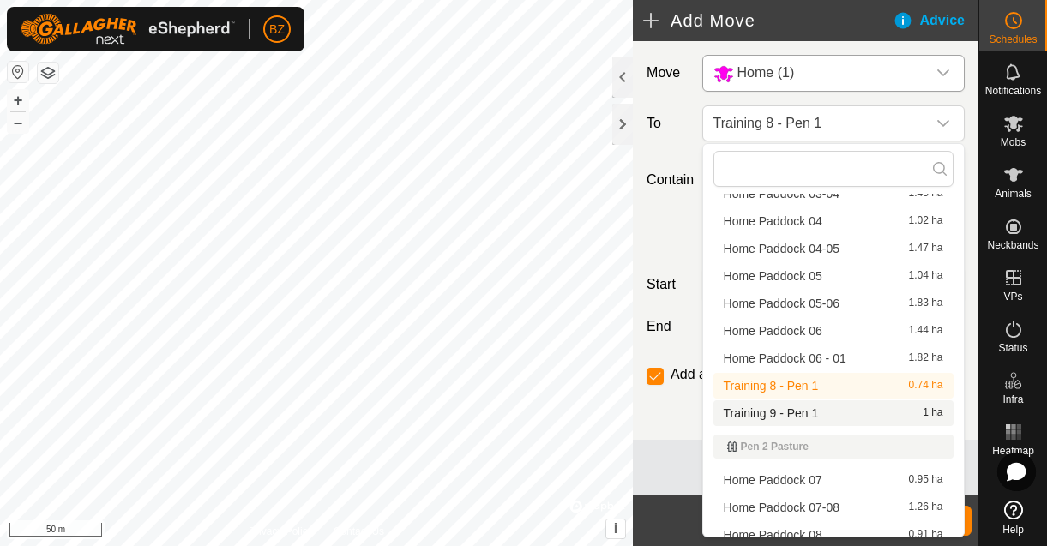
click at [787, 407] on span "Training 9 - Pen 1" at bounding box center [771, 413] width 95 height 12
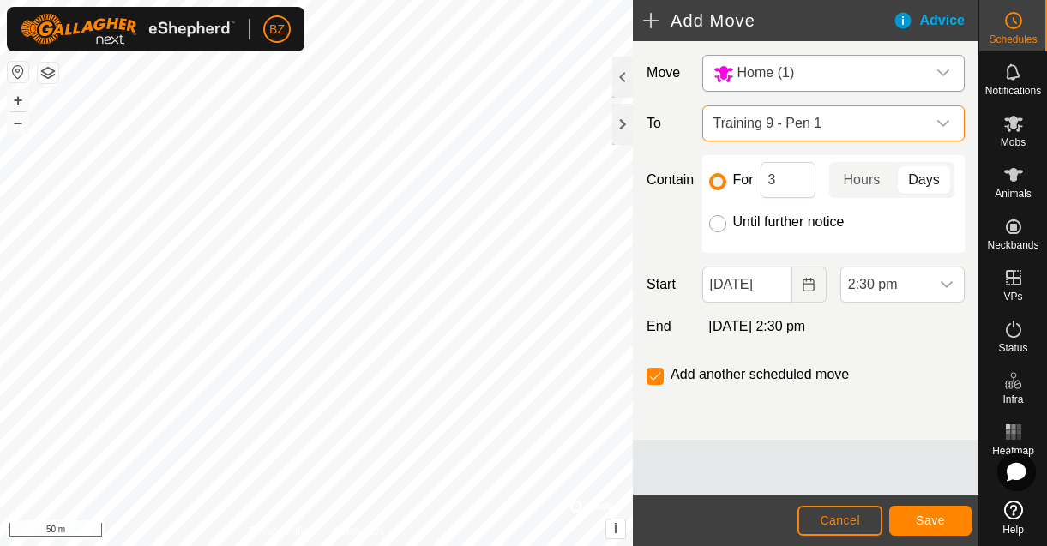
click at [720, 221] on input "Until further notice" at bounding box center [717, 223] width 17 height 17
radio input "true"
checkbox input "false"
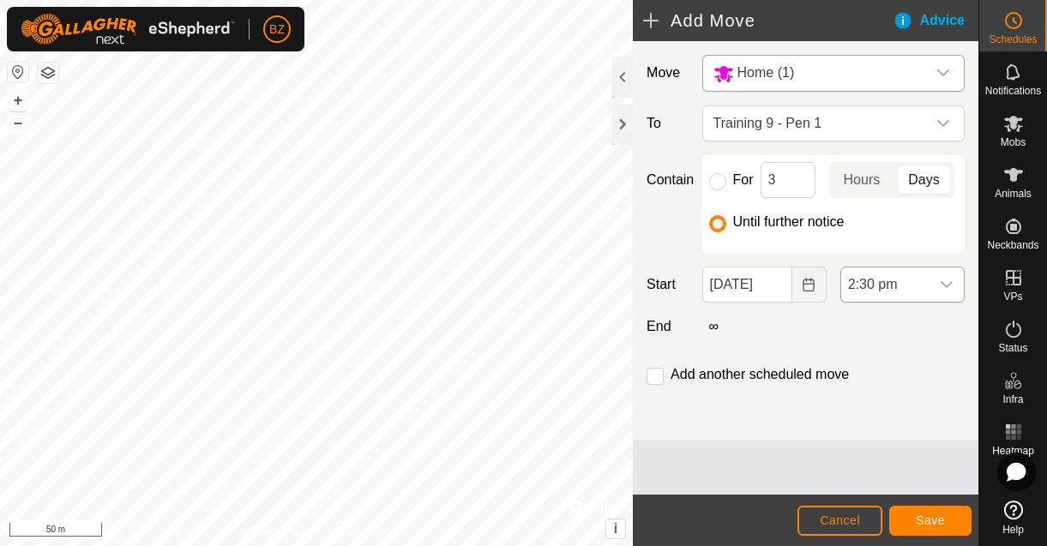
click at [883, 279] on span "2:30 pm" at bounding box center [885, 285] width 88 height 34
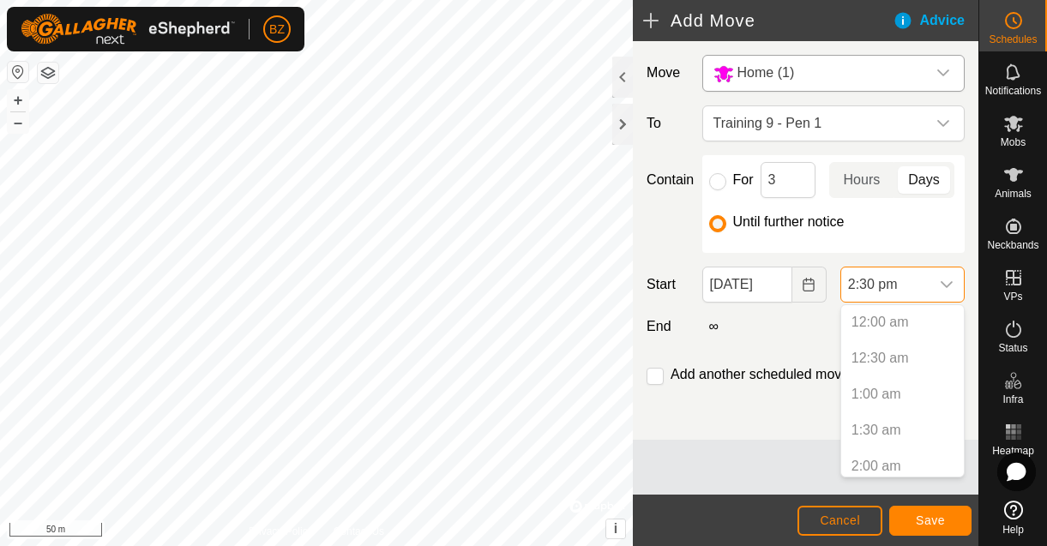
scroll to position [907, 0]
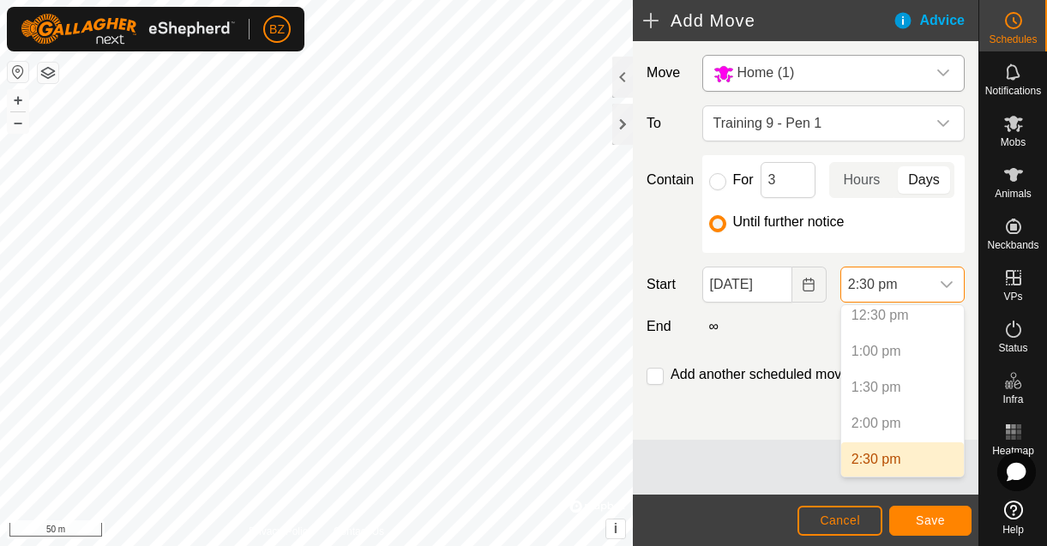
click at [877, 431] on p-selectitem "2:00 pm" at bounding box center [902, 424] width 123 height 34
click at [683, 250] on div "Contain For 3 Hours Days Until further notice" at bounding box center [806, 204] width 332 height 98
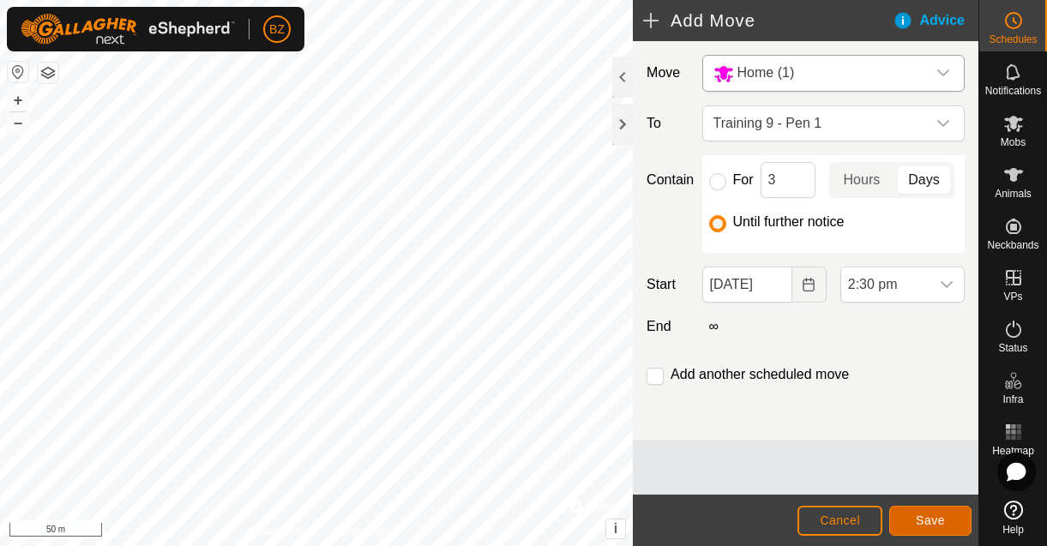
click at [924, 525] on span "Save" at bounding box center [930, 521] width 29 height 14
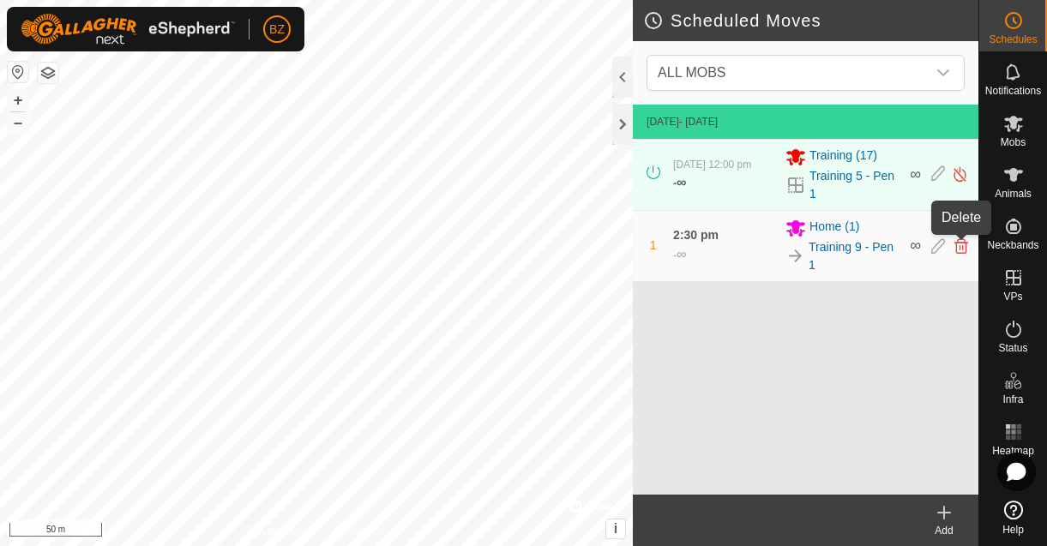
click at [960, 246] on icon at bounding box center [962, 245] width 14 height 15
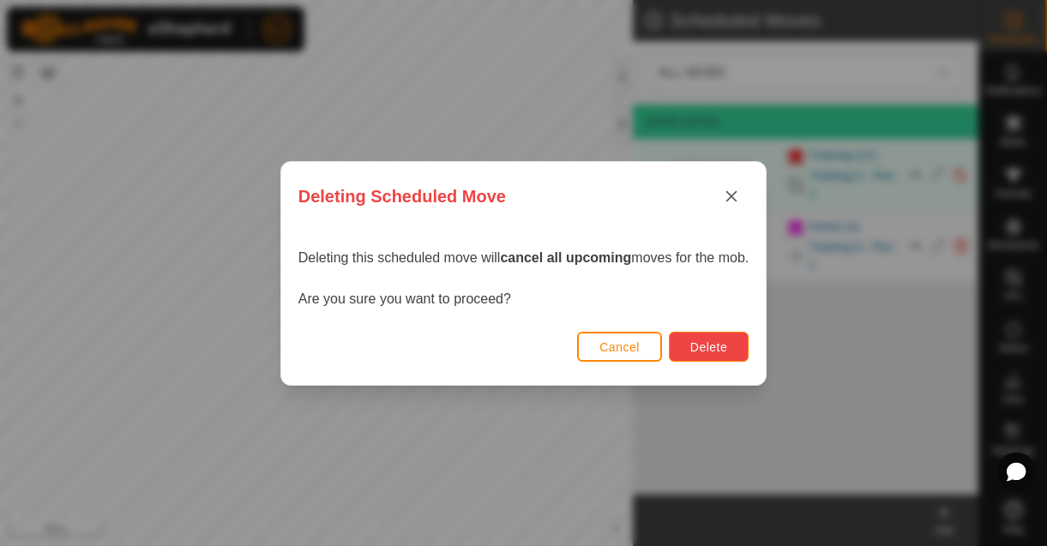
click at [711, 342] on span "Delete" at bounding box center [708, 348] width 37 height 14
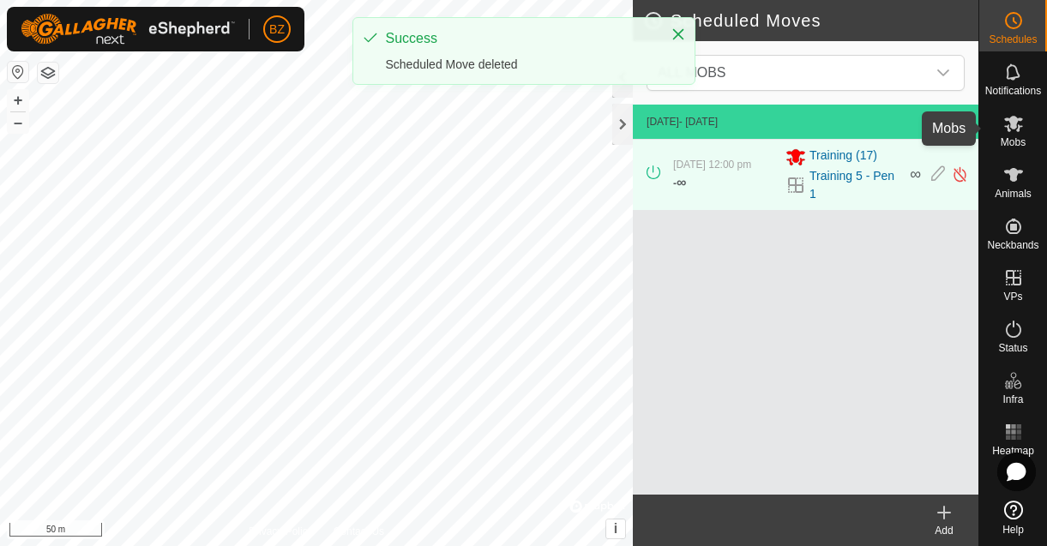
click at [1012, 132] on icon at bounding box center [1014, 123] width 21 height 21
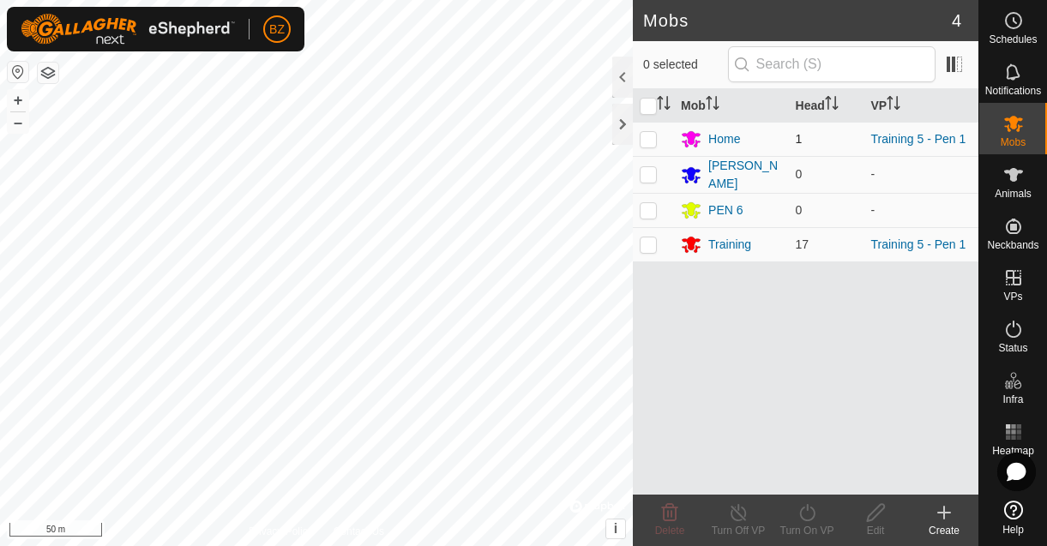
click at [651, 140] on p-checkbox at bounding box center [648, 139] width 17 height 14
checkbox input "true"
click at [804, 521] on icon at bounding box center [807, 513] width 21 height 21
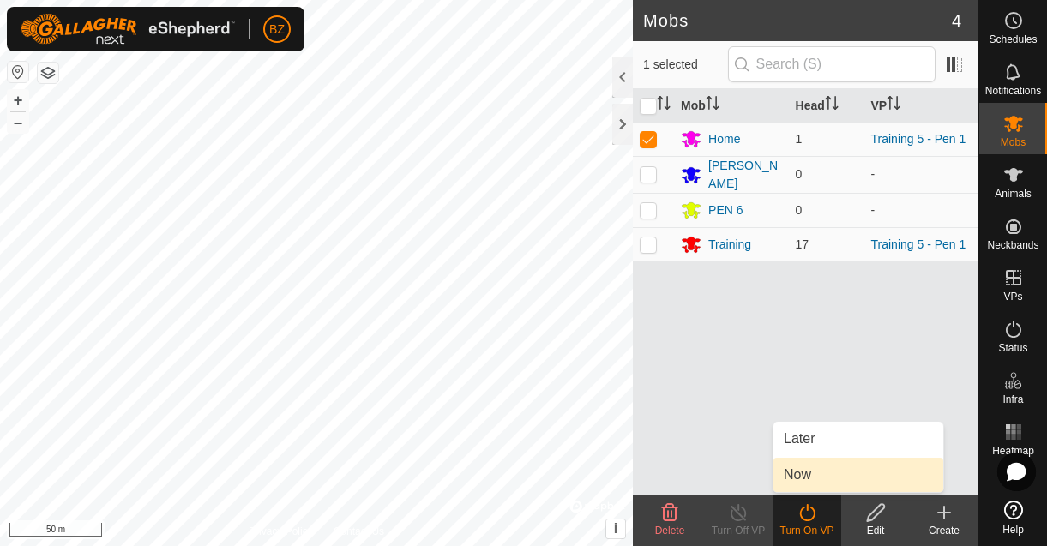
click at [807, 469] on link "Now" at bounding box center [859, 475] width 170 height 34
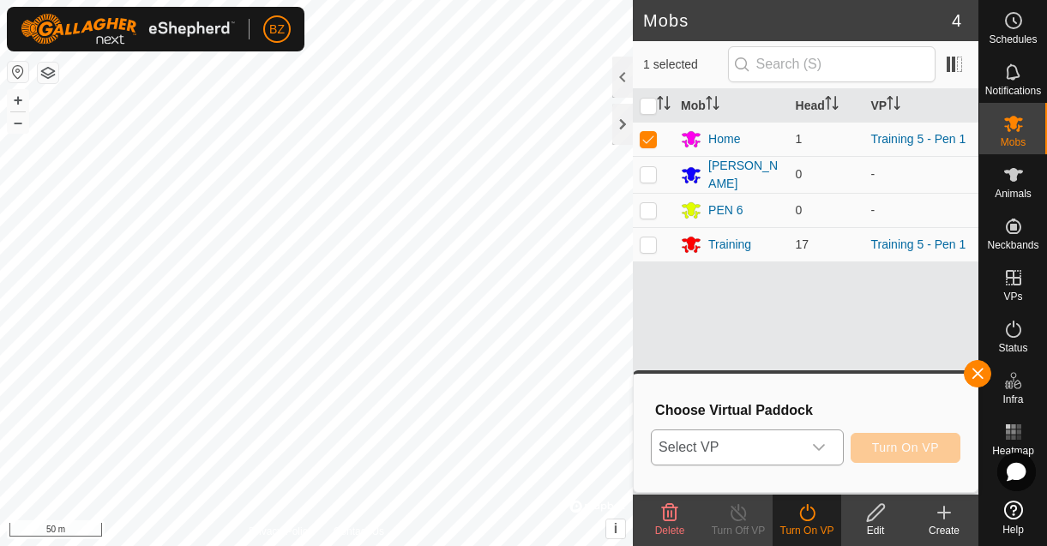
click at [768, 451] on span "Select VP" at bounding box center [727, 448] width 150 height 34
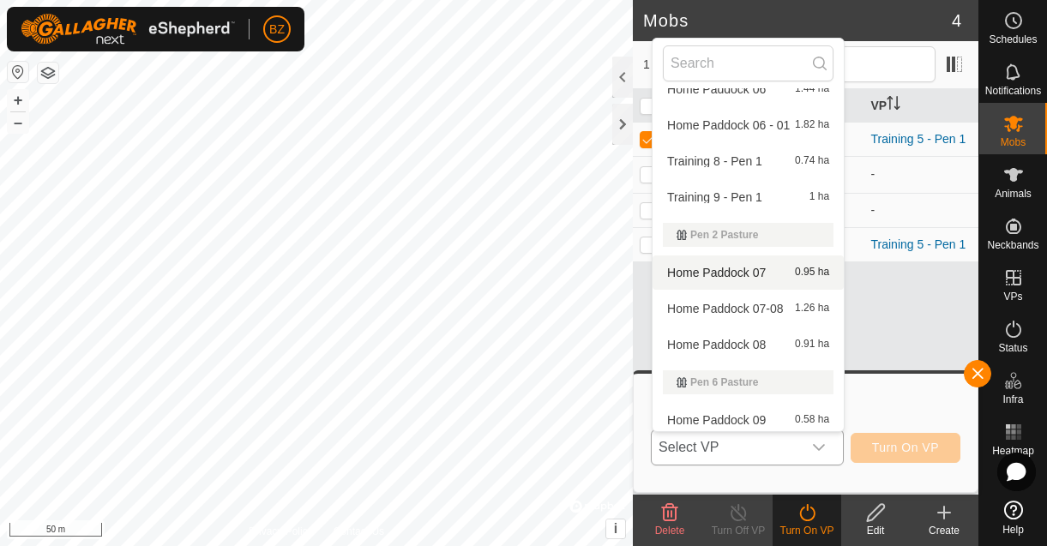
scroll to position [732, 0]
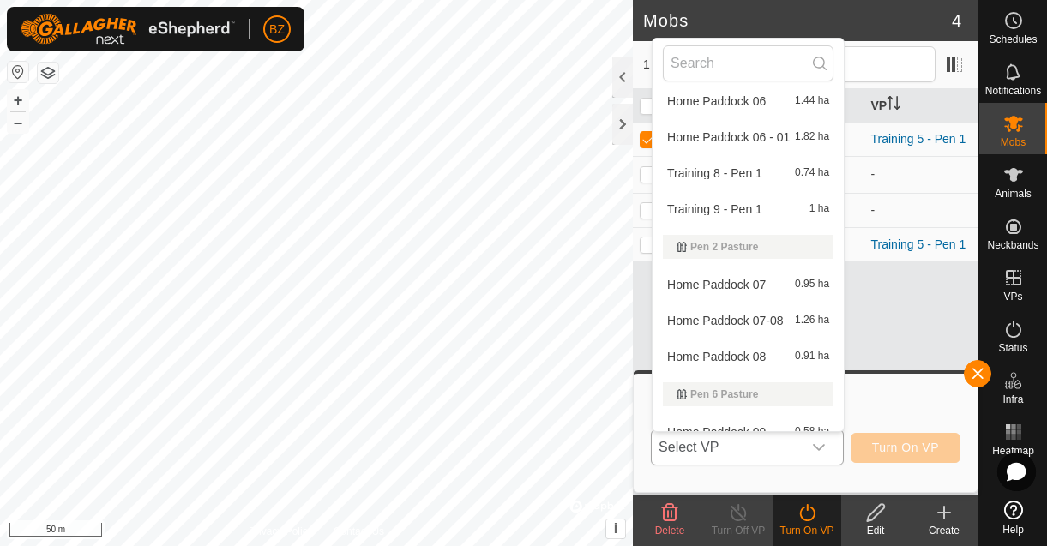
click at [727, 217] on li "Training 9 - Pen 1 1 ha" at bounding box center [748, 209] width 191 height 34
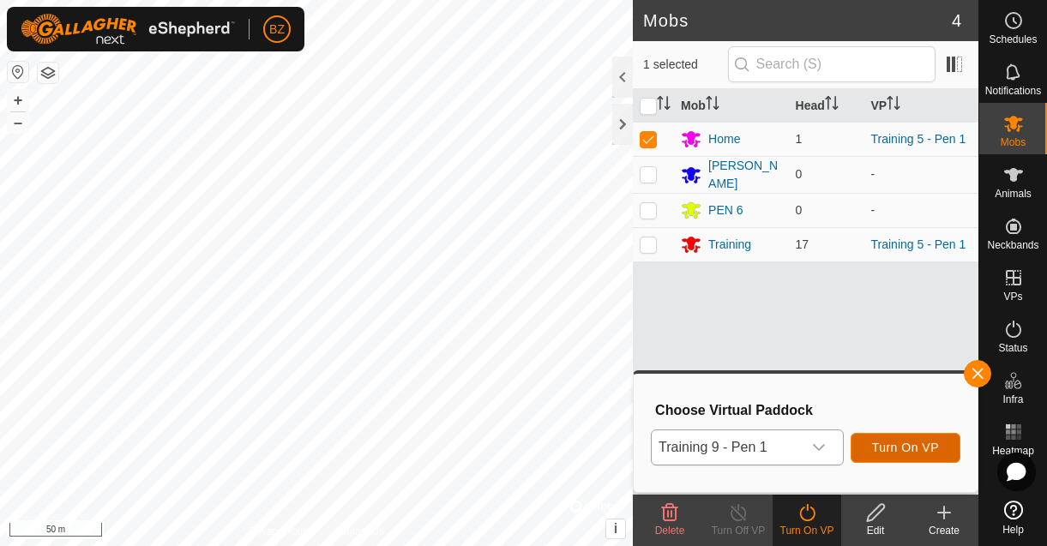
click at [888, 448] on span "Turn On VP" at bounding box center [905, 448] width 67 height 14
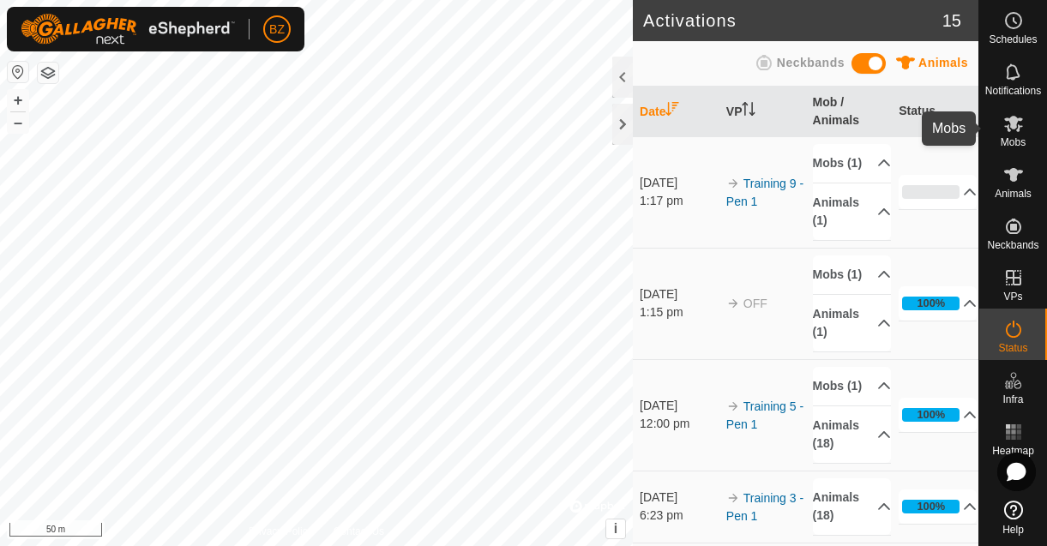
click at [1011, 132] on icon at bounding box center [1014, 123] width 21 height 21
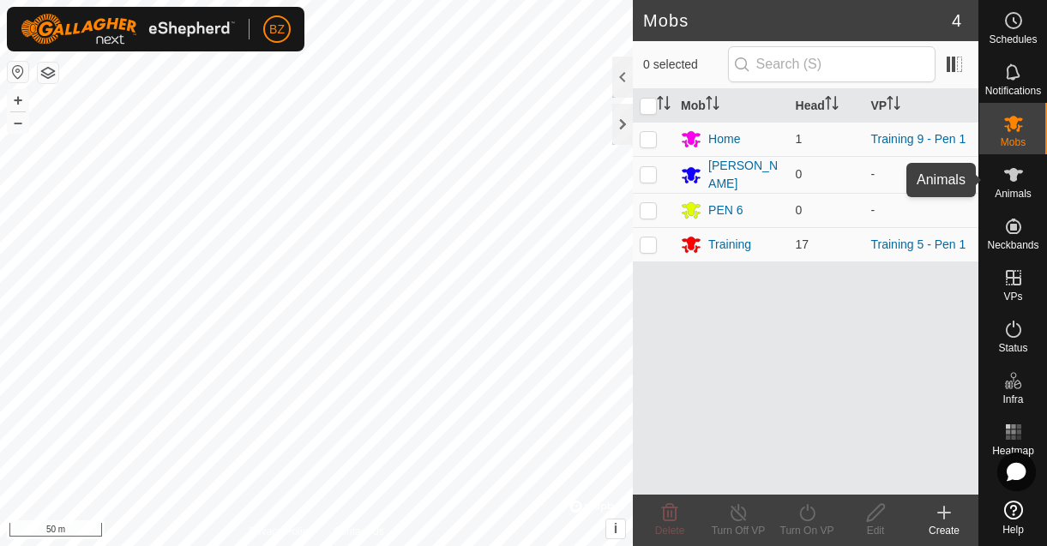
click at [1015, 191] on span "Animals" at bounding box center [1013, 194] width 37 height 10
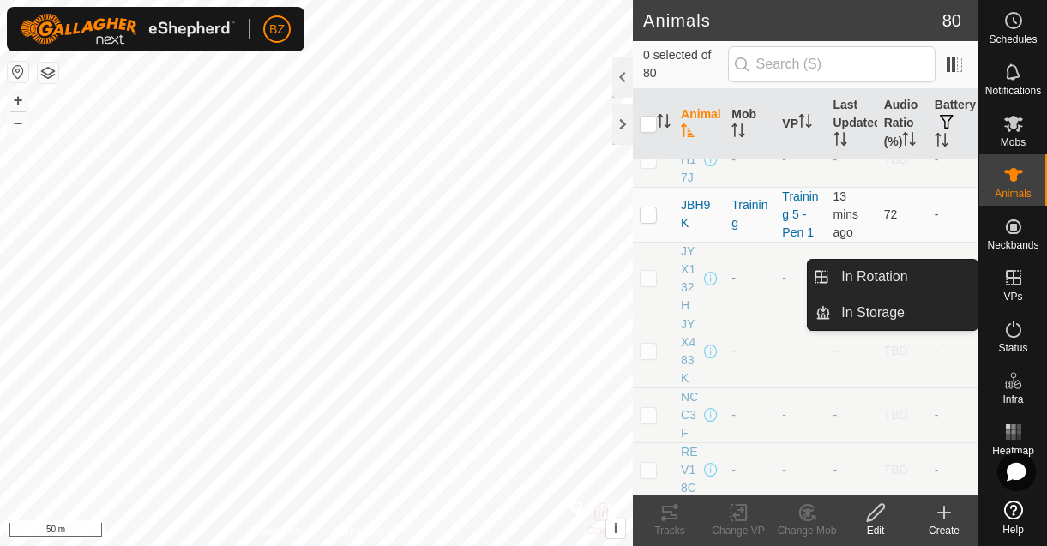
scroll to position [455, 0]
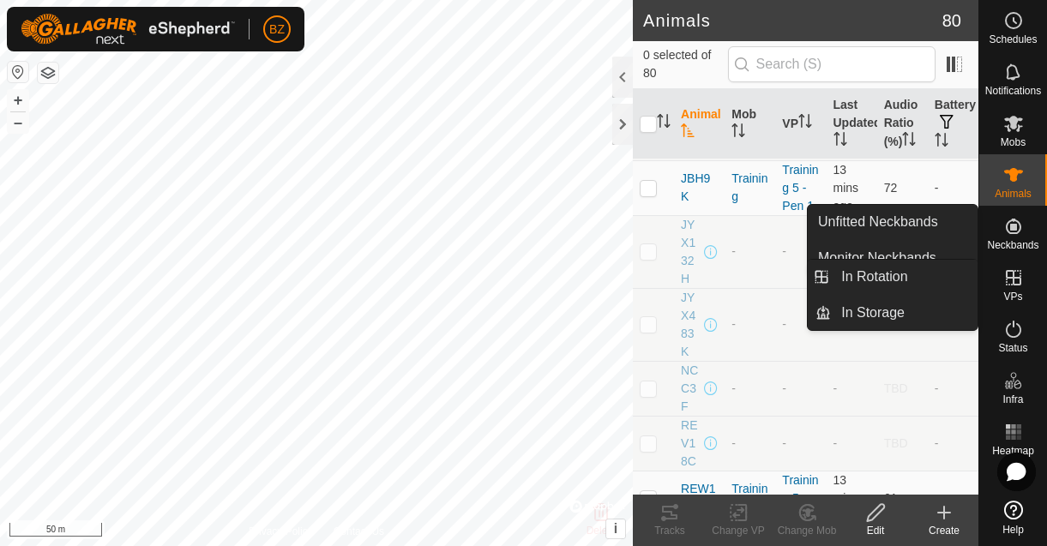
click at [1012, 286] on icon at bounding box center [1014, 278] width 21 height 21
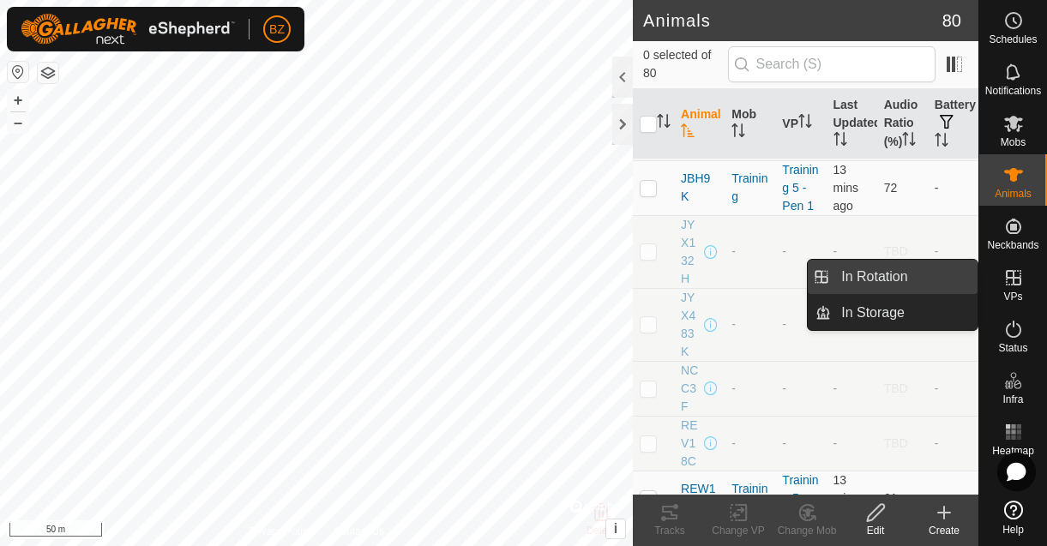
click at [883, 280] on link "In Rotation" at bounding box center [904, 277] width 147 height 34
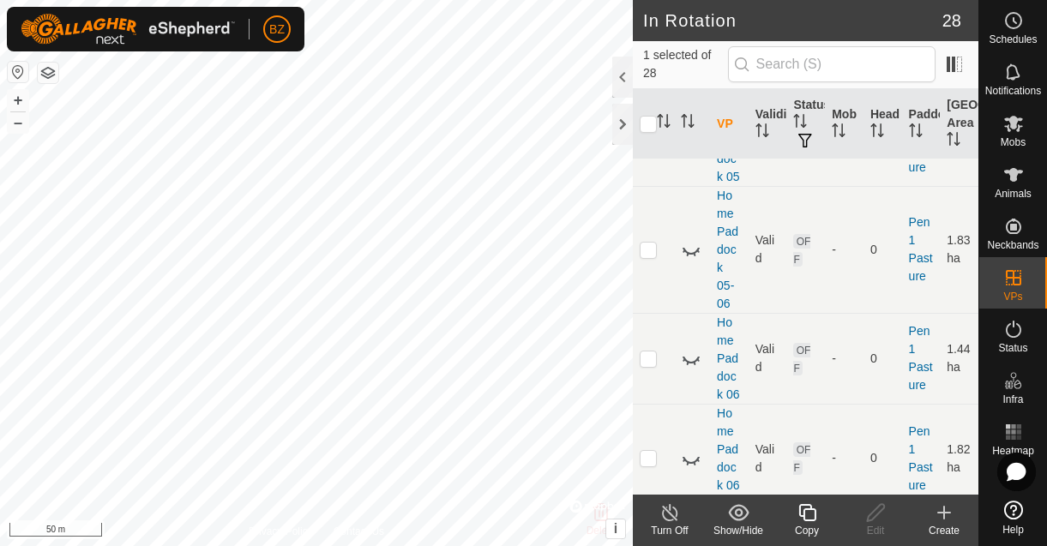
scroll to position [1384, 0]
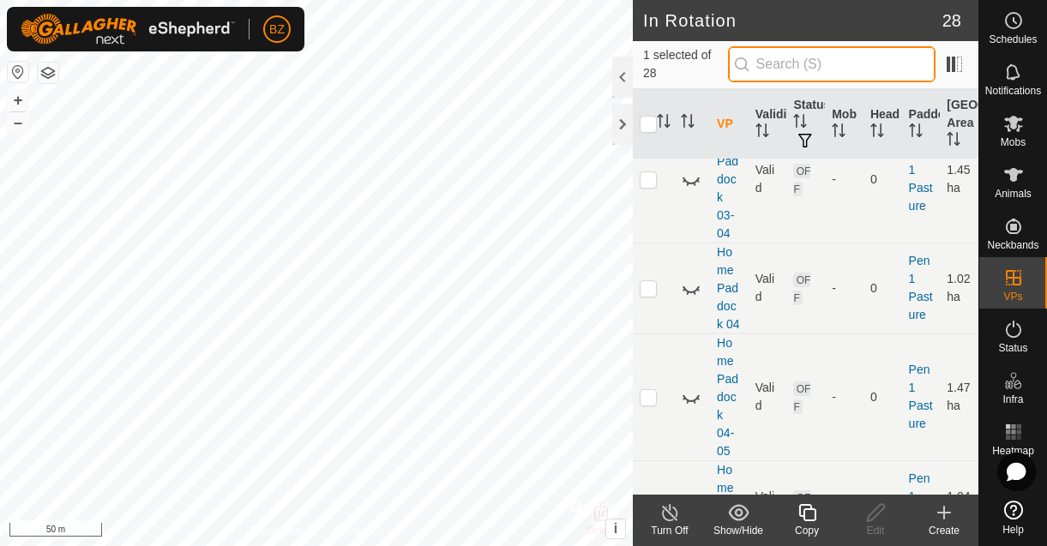
click at [827, 68] on input "text" at bounding box center [832, 64] width 208 height 36
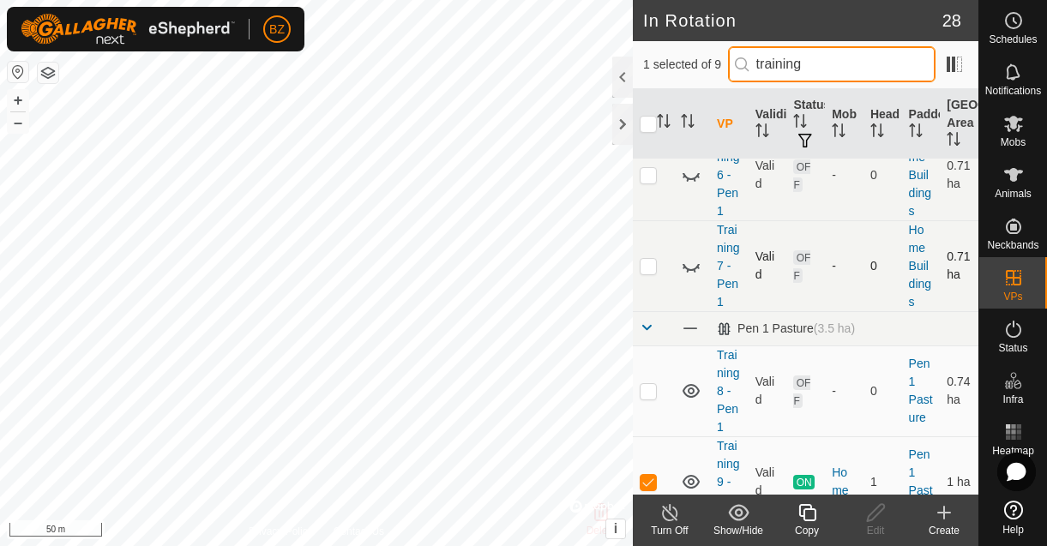
scroll to position [552, 0]
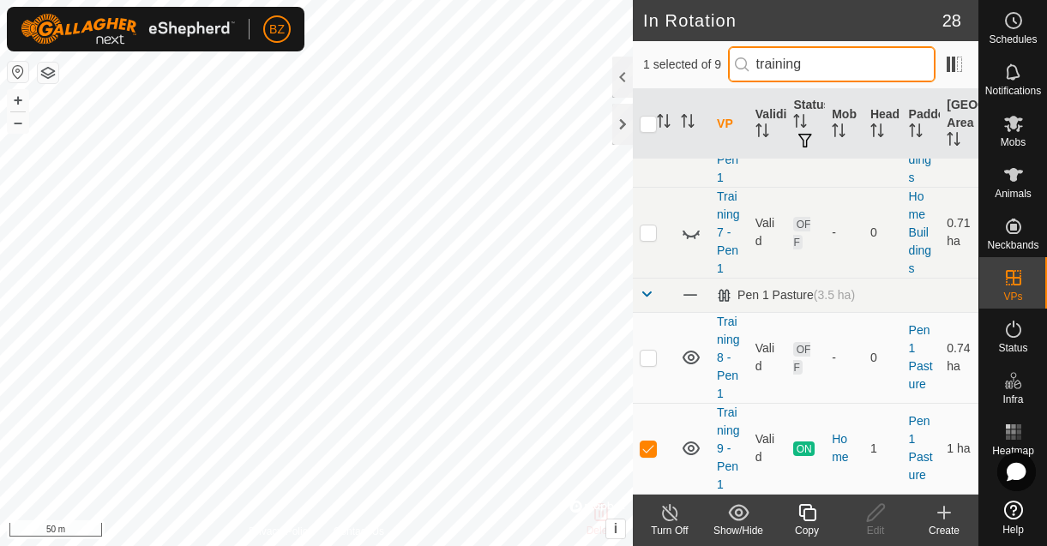
type input "training"
click at [651, 355] on tbody "Home Buildings (0.97 ha) Training 1 - Pen 1 Valid OFF - 0 Home Buildings 0.71 h…" at bounding box center [806, 50] width 346 height 887
click at [671, 513] on icon at bounding box center [670, 513] width 21 height 21
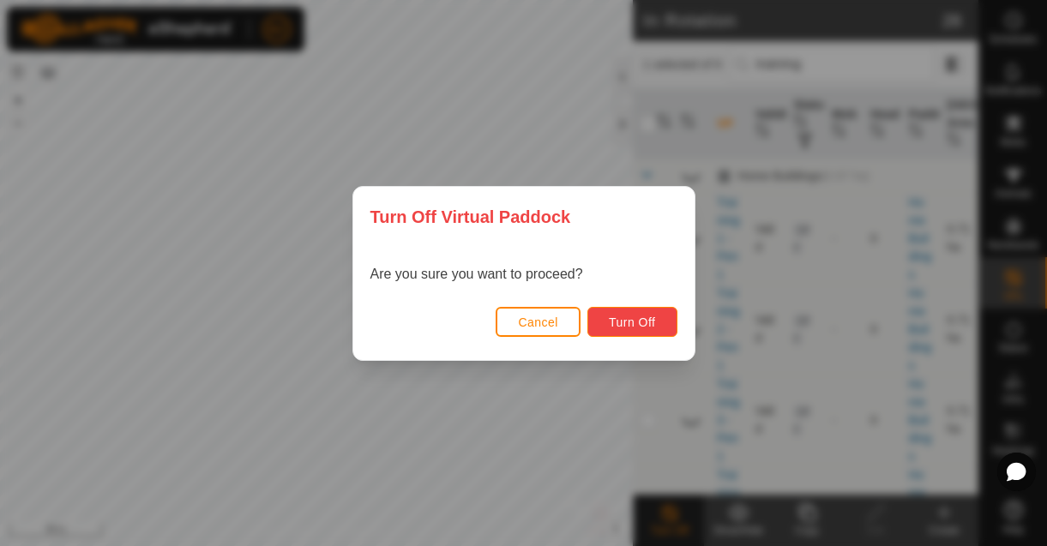
click at [665, 324] on button "Turn Off" at bounding box center [633, 322] width 90 height 30
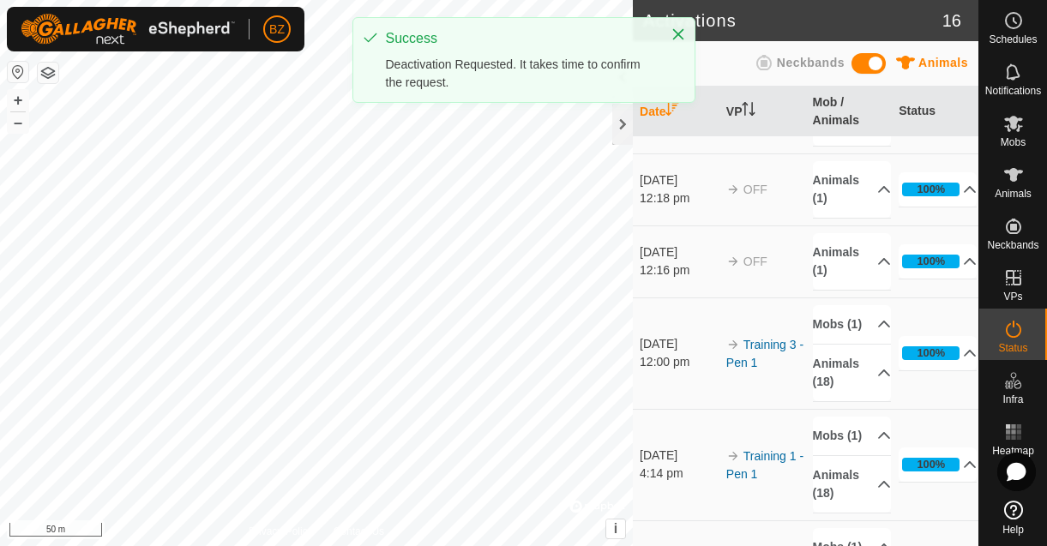
scroll to position [1071, 0]
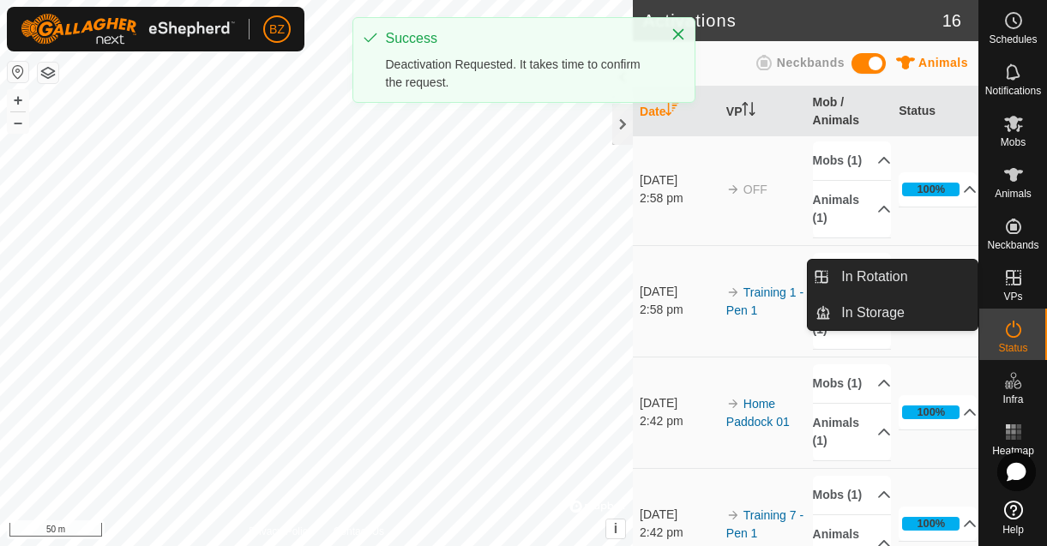
click at [1017, 285] on icon at bounding box center [1013, 277] width 15 height 15
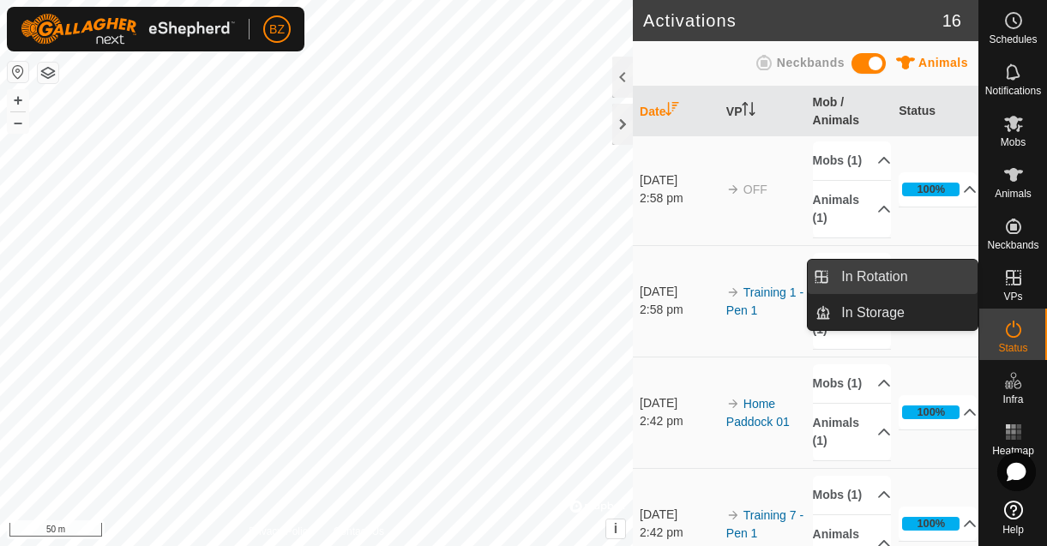
drag, startPoint x: 978, startPoint y: 286, endPoint x: 917, endPoint y: 277, distance: 61.5
click at [917, 277] on link "In Rotation" at bounding box center [904, 277] width 147 height 34
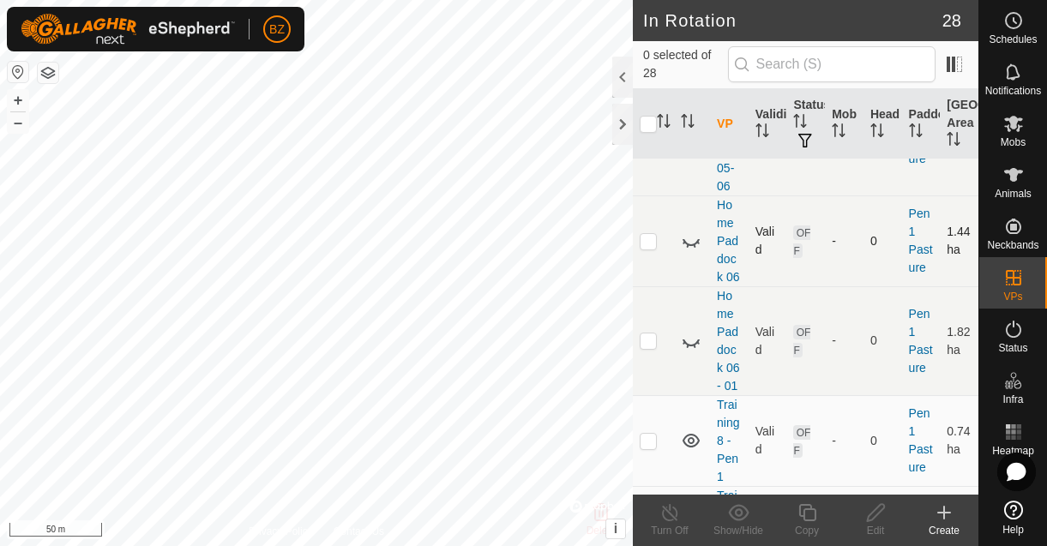
scroll to position [2129, 0]
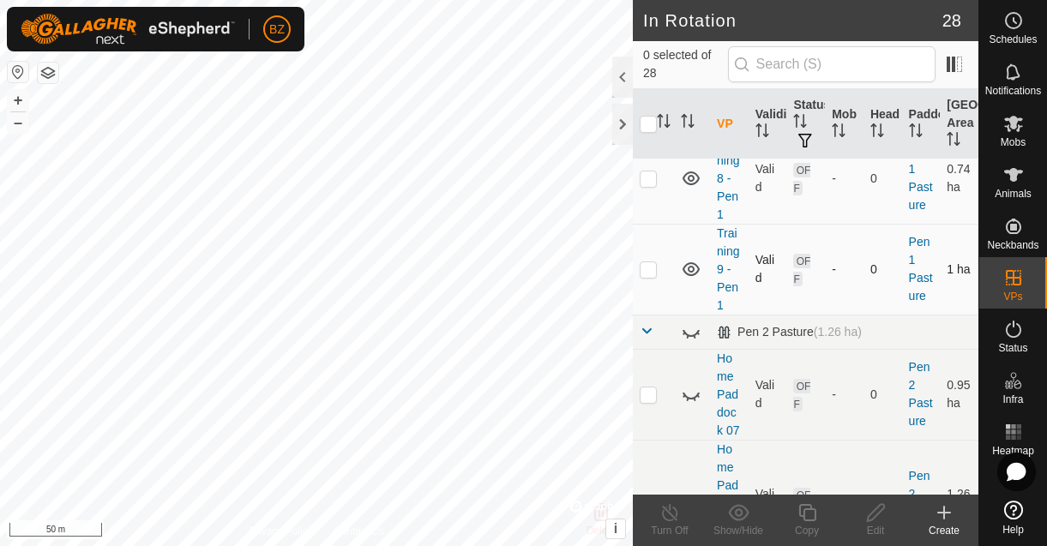
click at [654, 271] on p-checkbox at bounding box center [648, 269] width 17 height 14
checkbox input "true"
click at [880, 513] on icon at bounding box center [875, 513] width 21 height 21
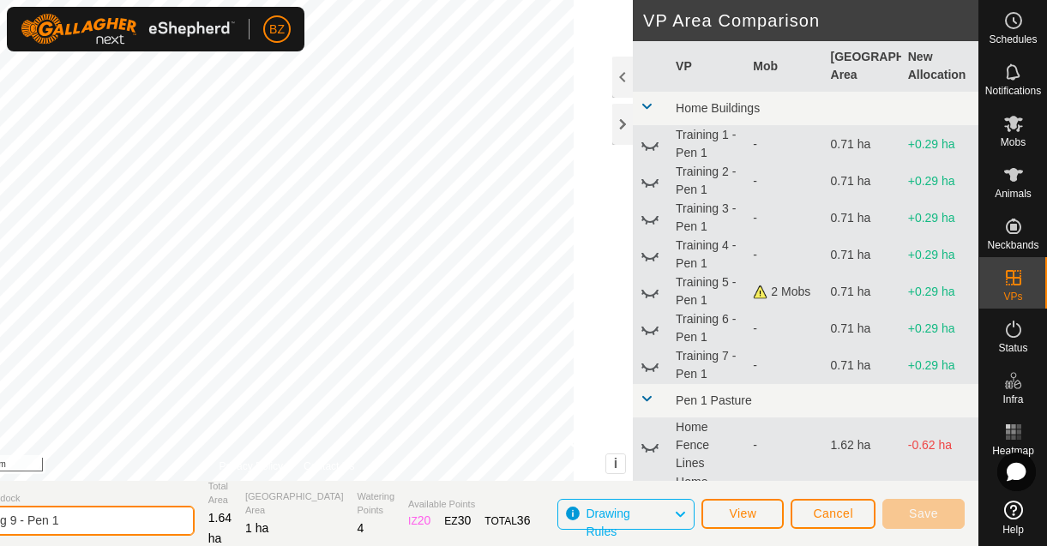
click at [81, 521] on input "Training 9 - Pen 1" at bounding box center [75, 521] width 240 height 30
type input "Training 10 - Pen 1"
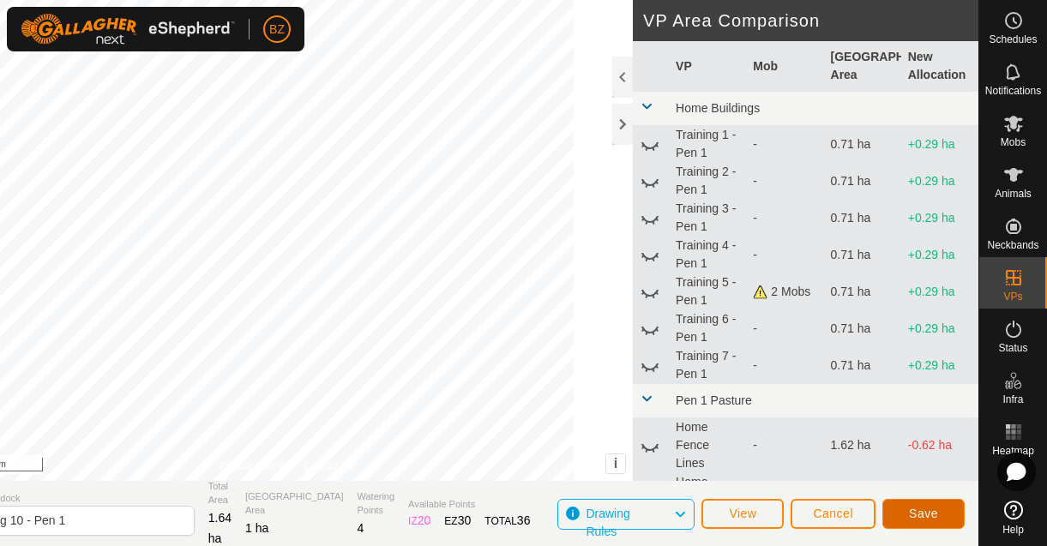
click at [931, 511] on span "Save" at bounding box center [923, 514] width 29 height 14
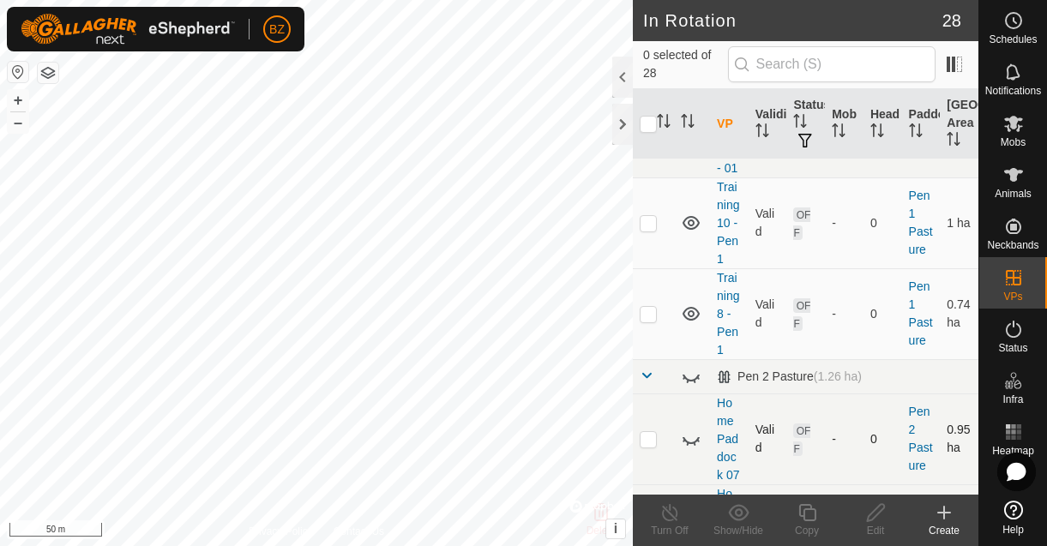
scroll to position [2059, 0]
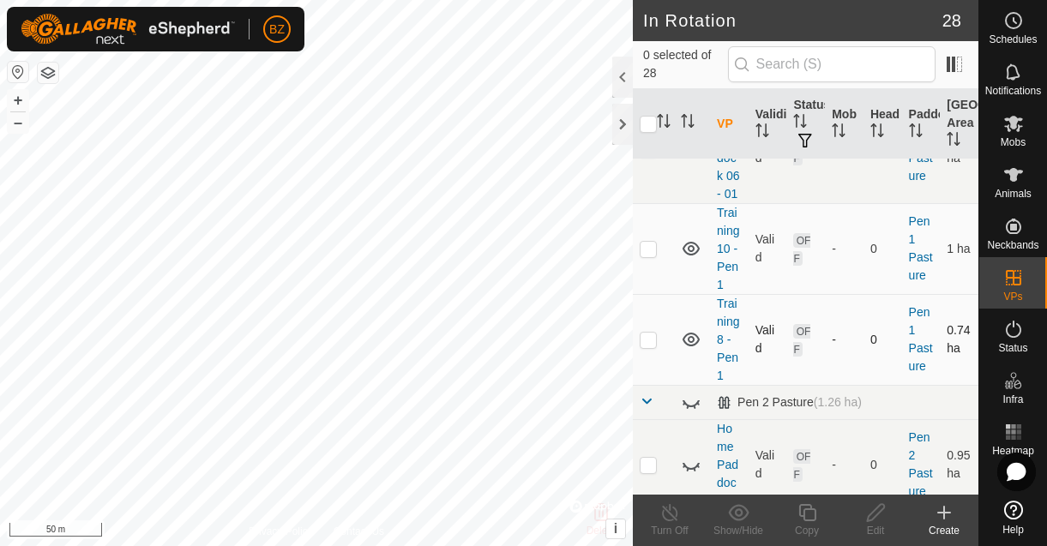
click at [651, 341] on p-checkbox at bounding box center [648, 340] width 17 height 14
checkbox input "true"
click at [874, 521] on icon at bounding box center [875, 513] width 21 height 21
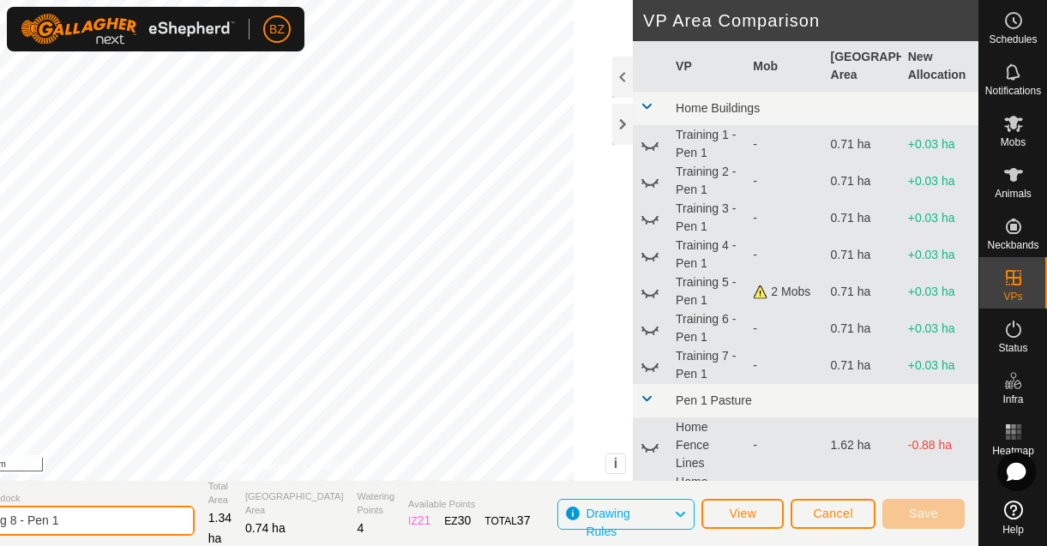
click at [77, 522] on input "Training 8 - Pen 1" at bounding box center [75, 521] width 240 height 30
type input "Training 09 - Pen 1"
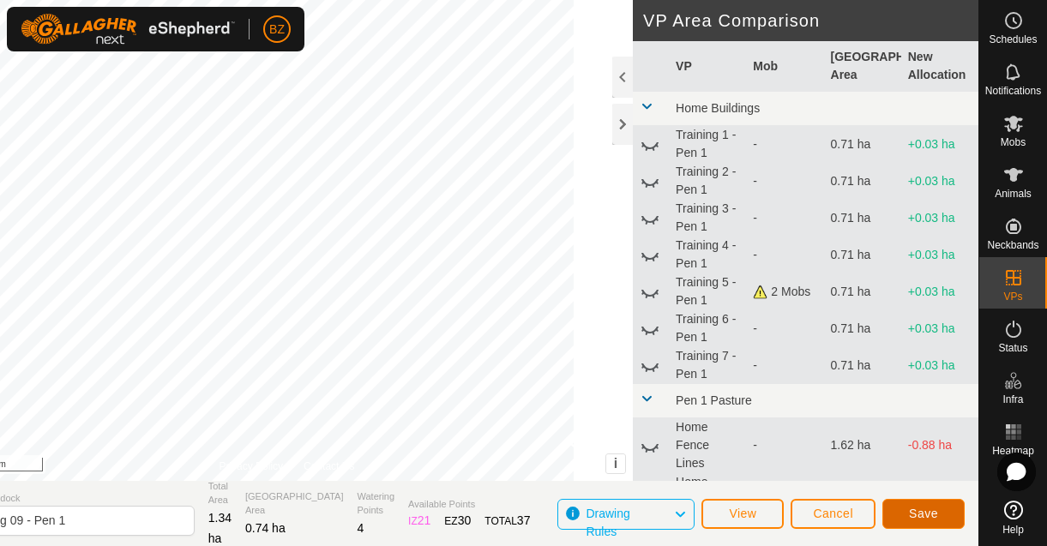
click at [925, 508] on span "Save" at bounding box center [923, 514] width 29 height 14
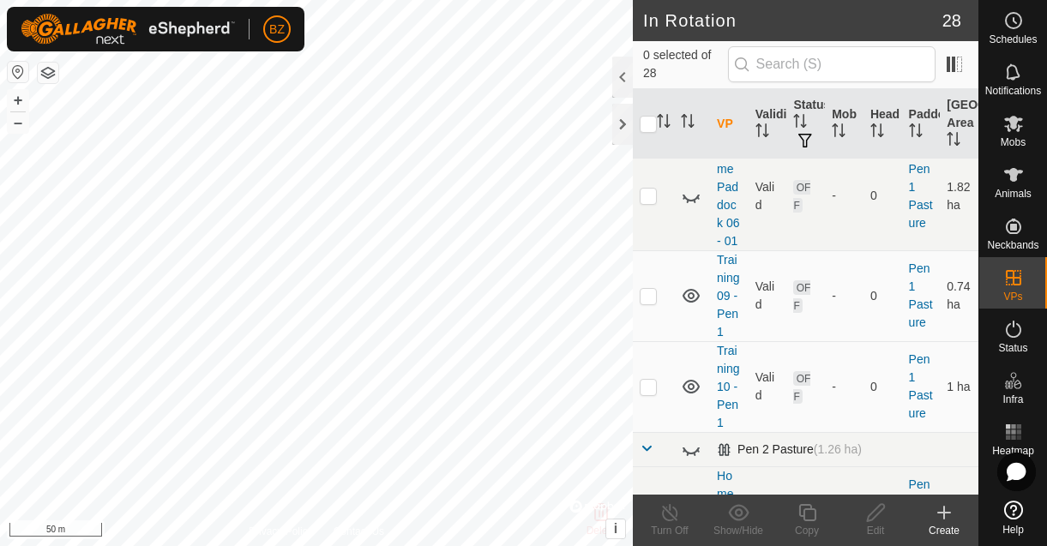
scroll to position [2009, 0]
click at [654, 297] on p-checkbox at bounding box center [648, 299] width 17 height 14
checkbox input "true"
click at [805, 508] on icon at bounding box center [807, 513] width 21 height 21
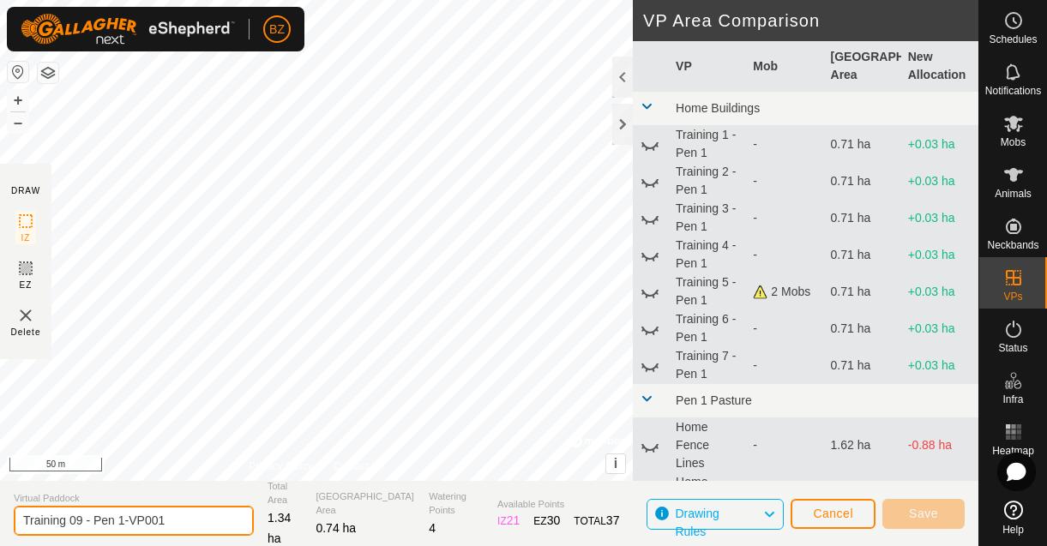
click at [83, 521] on input "Training 09 - Pen 1-VP001" at bounding box center [134, 521] width 240 height 30
drag, startPoint x: 145, startPoint y: 518, endPoint x: 127, endPoint y: 518, distance: 18.0
click at [127, 518] on input "Training 08 - Pen 1-VP001" at bounding box center [134, 521] width 240 height 30
type input "Training 08 - Pen 1"
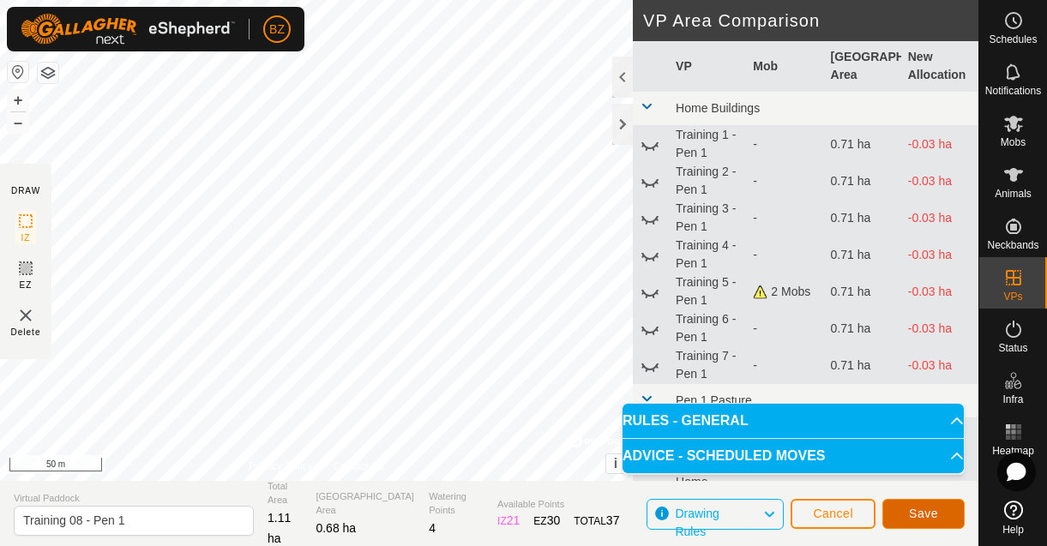
click at [922, 515] on span "Save" at bounding box center [923, 514] width 29 height 14
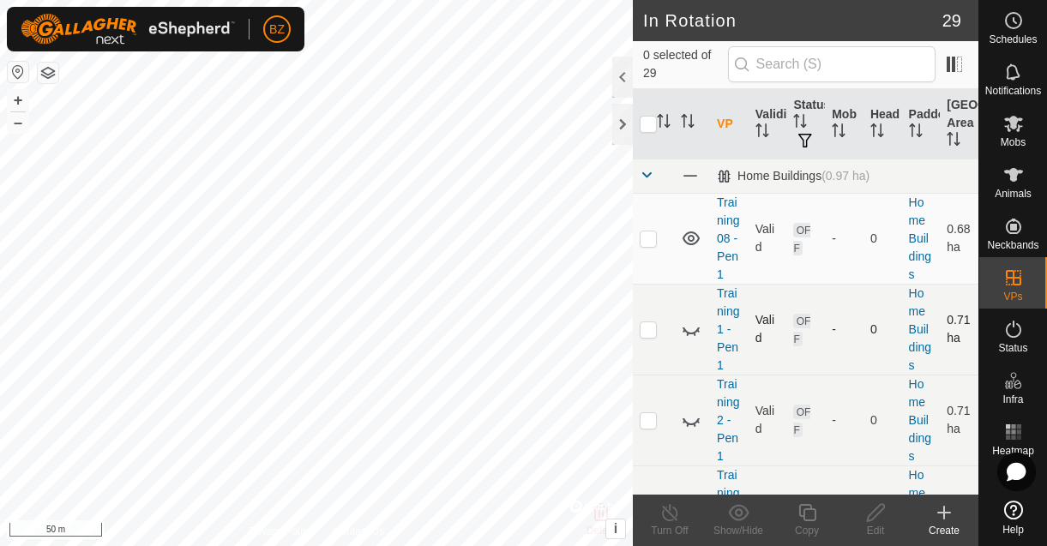
scroll to position [3, 0]
click at [654, 235] on p-checkbox at bounding box center [648, 235] width 17 height 14
checkbox input "true"
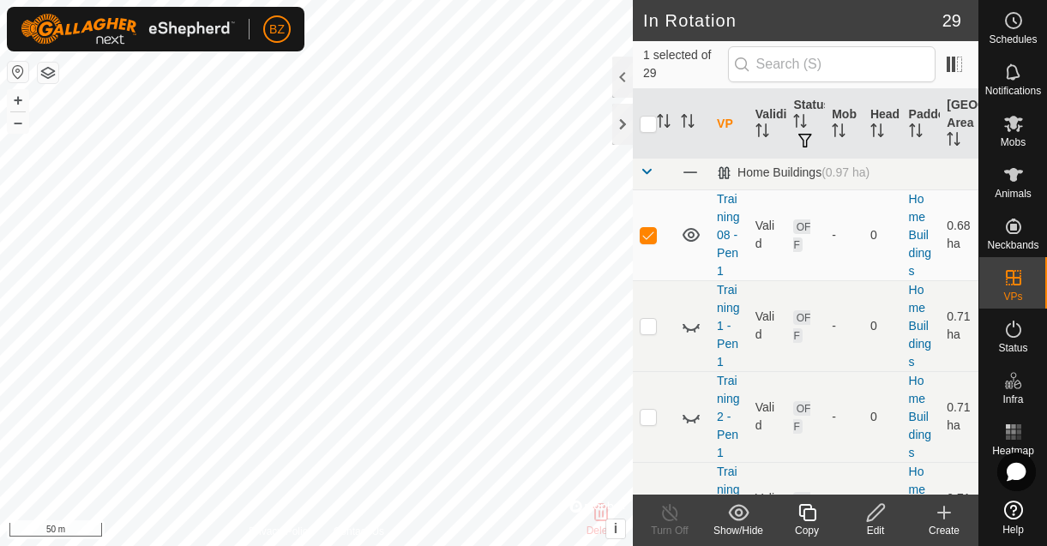
click at [885, 518] on icon at bounding box center [875, 513] width 21 height 21
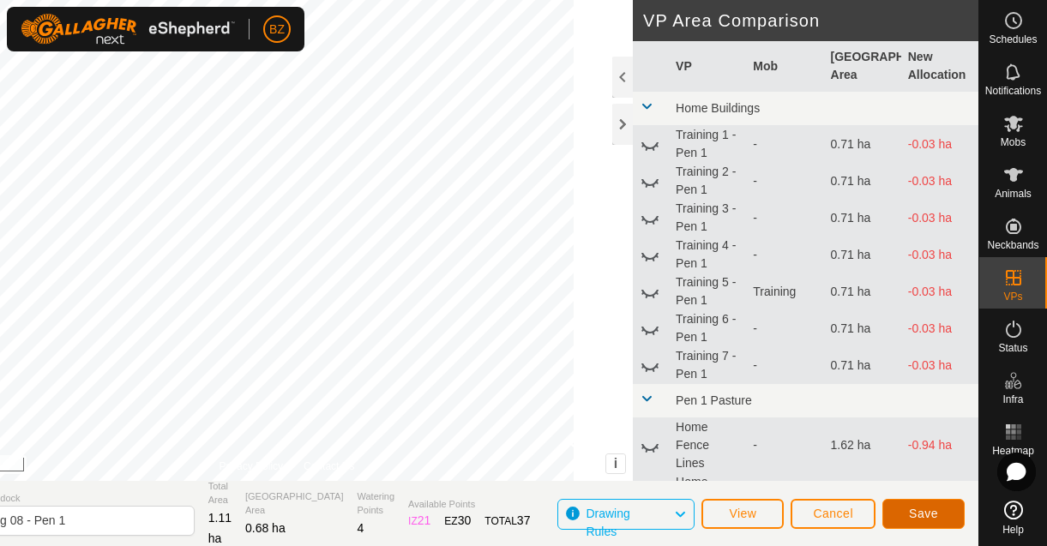
click at [909, 511] on span "Save" at bounding box center [923, 514] width 29 height 14
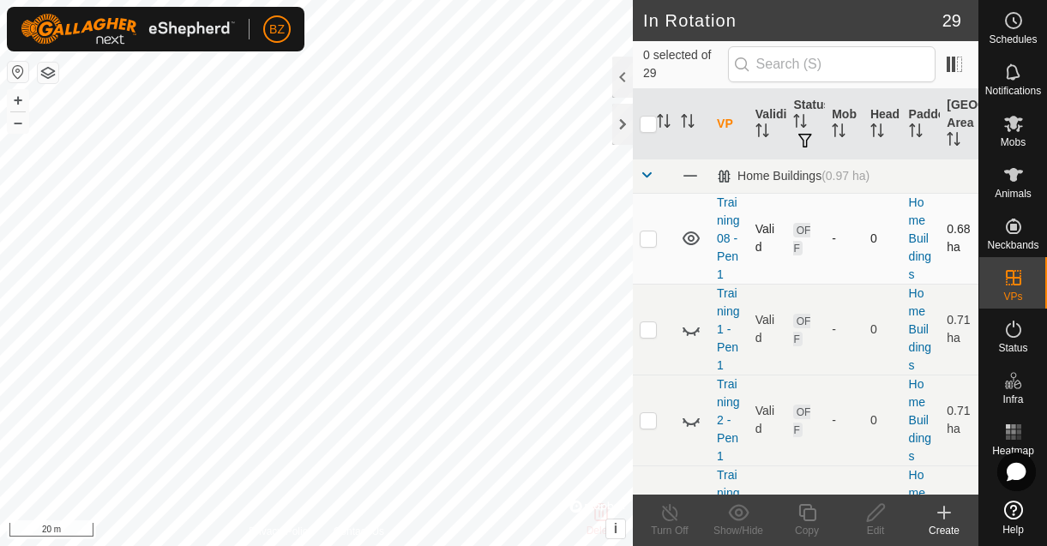
click at [650, 237] on p-checkbox at bounding box center [648, 239] width 17 height 14
checkbox input "true"
click at [873, 515] on icon at bounding box center [875, 513] width 21 height 21
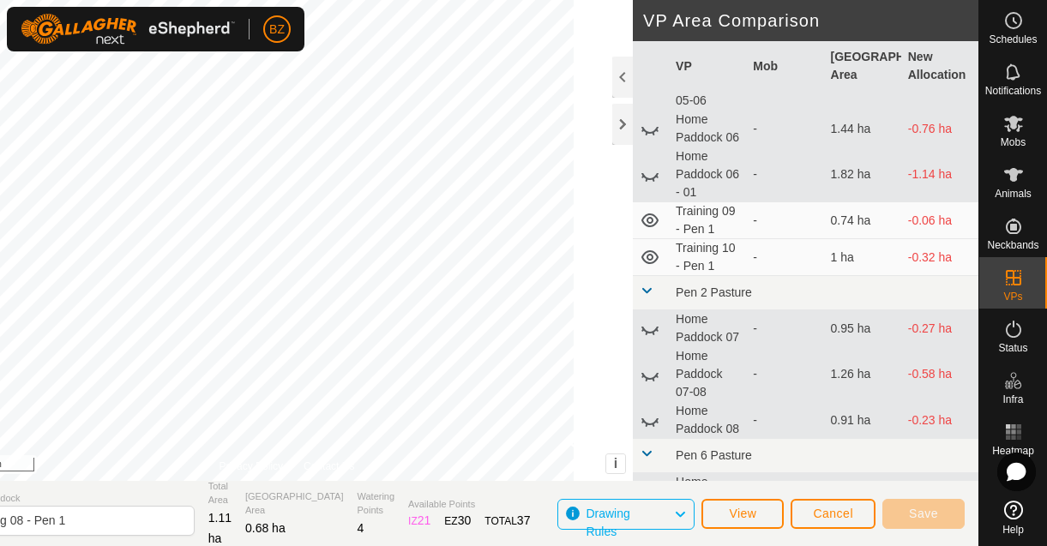
scroll to position [840, 0]
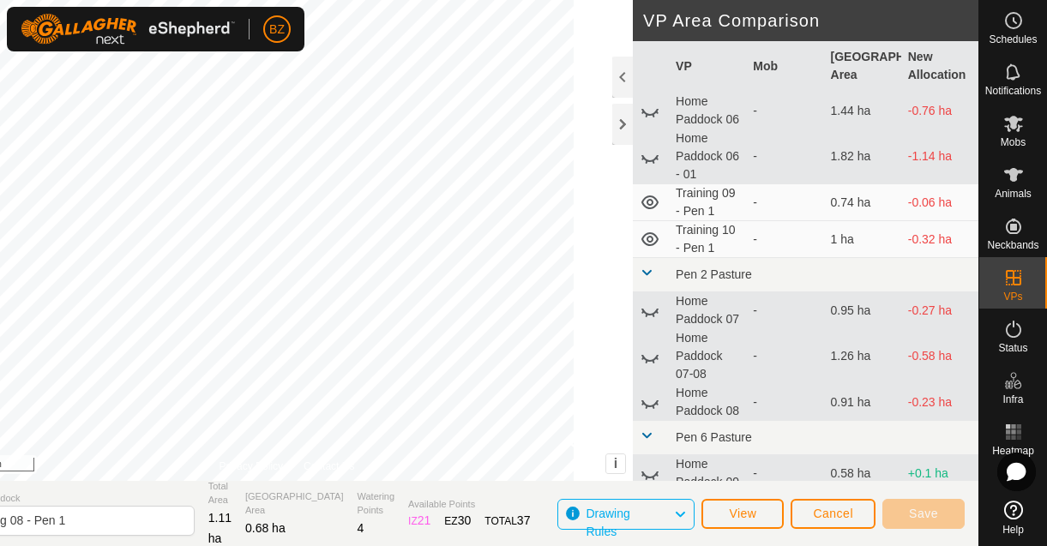
click at [650, 246] on icon at bounding box center [650, 239] width 17 height 14
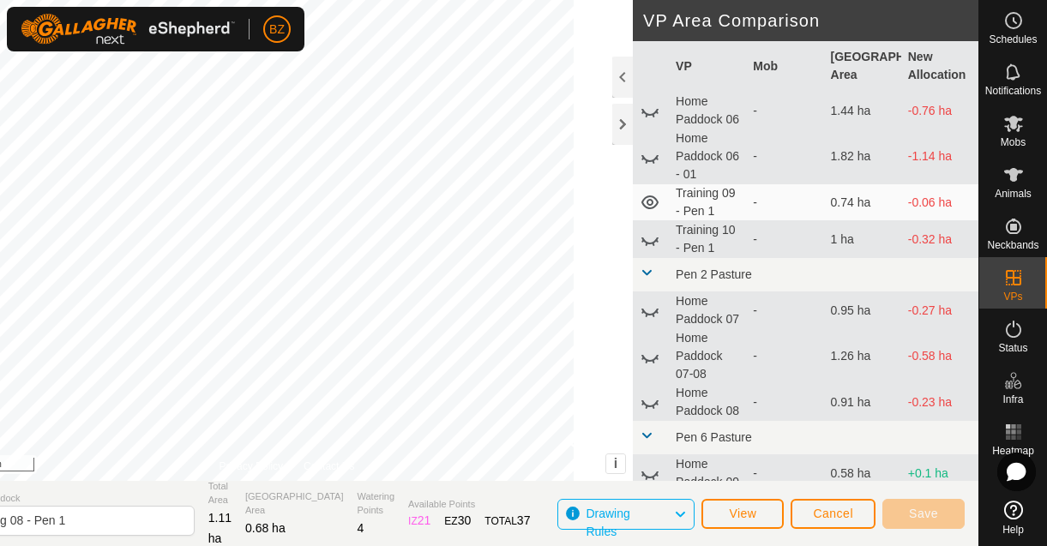
click at [650, 250] on icon at bounding box center [650, 239] width 21 height 21
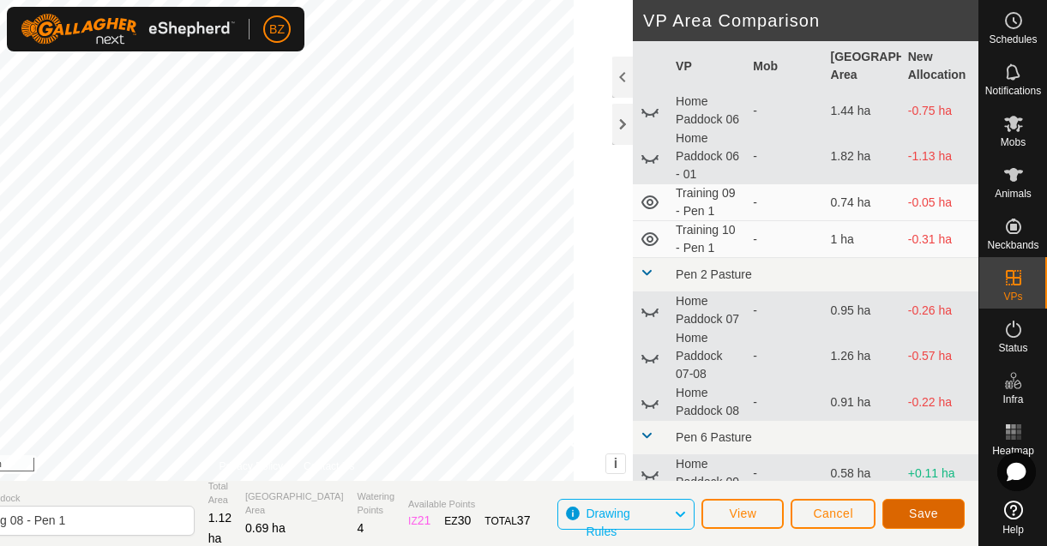
click at [886, 513] on button "Save" at bounding box center [924, 514] width 82 height 30
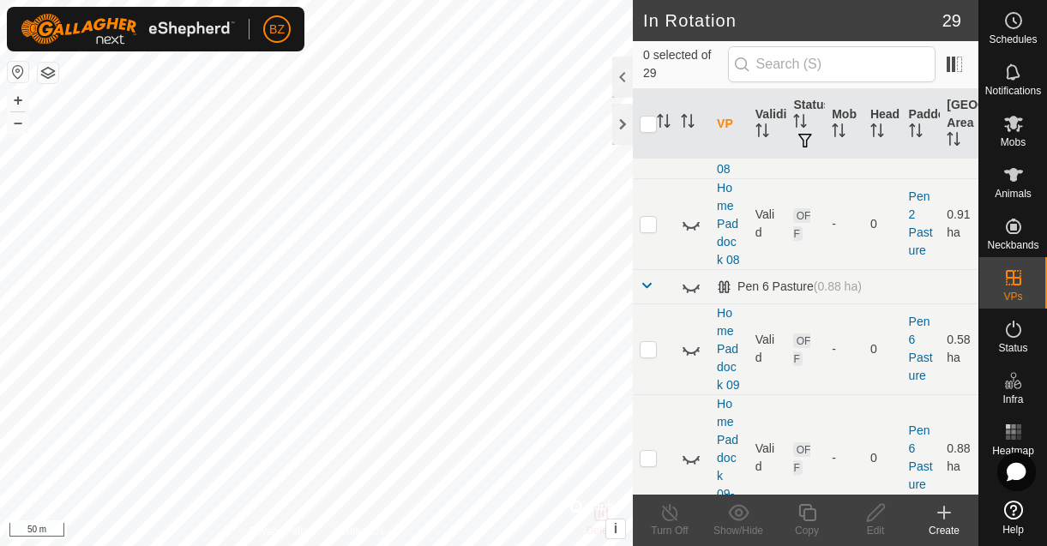
scroll to position [2727, 0]
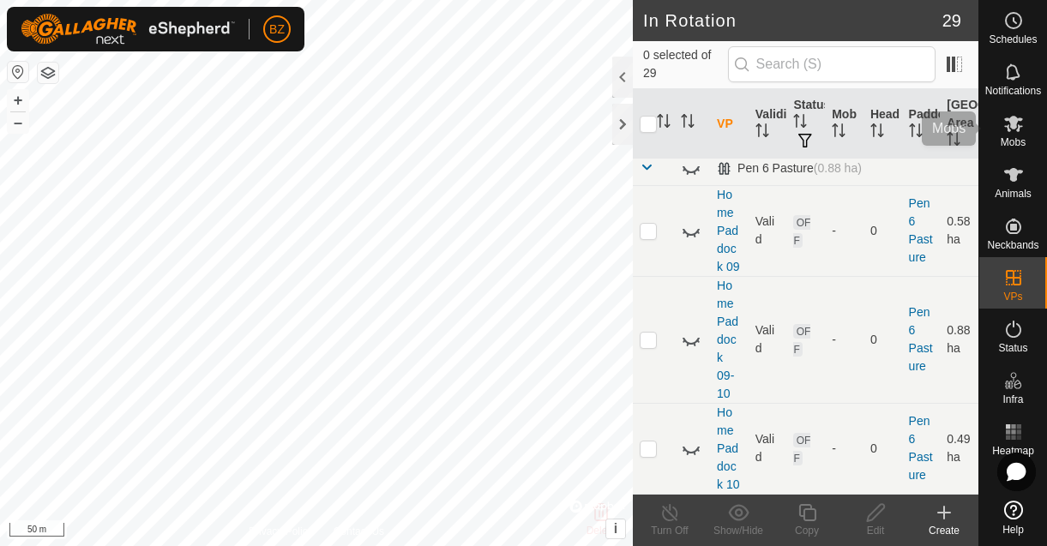
click at [1008, 142] on span "Mobs" at bounding box center [1013, 142] width 25 height 10
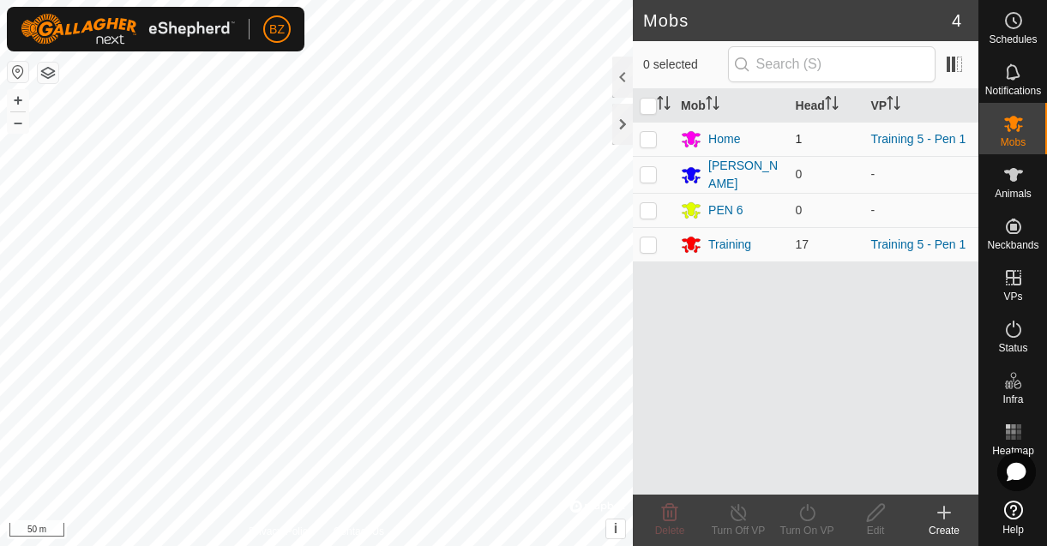
click at [648, 144] on p-checkbox at bounding box center [648, 139] width 17 height 14
checkbox input "true"
click at [807, 510] on icon at bounding box center [806, 512] width 15 height 17
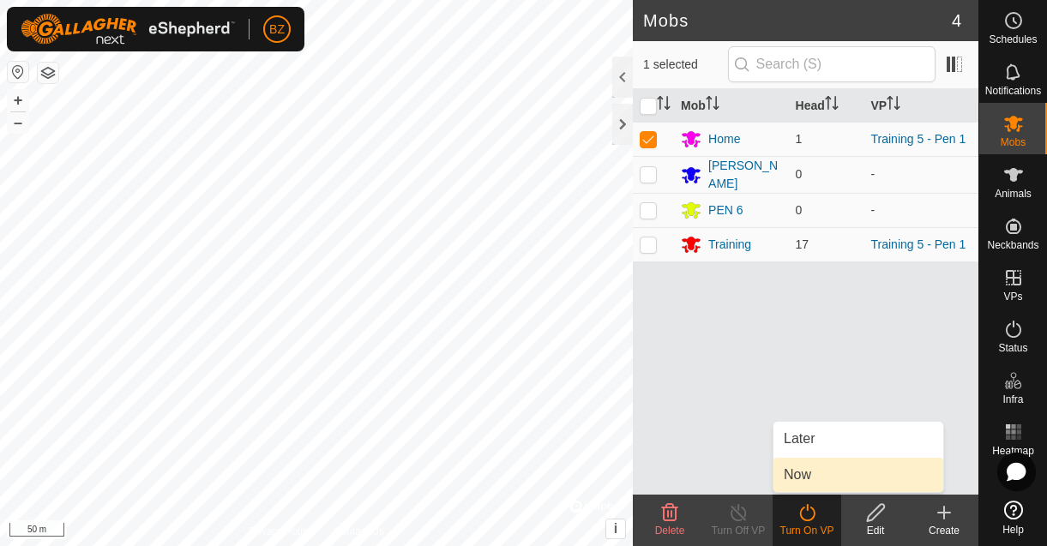
click at [805, 473] on link "Now" at bounding box center [859, 475] width 170 height 34
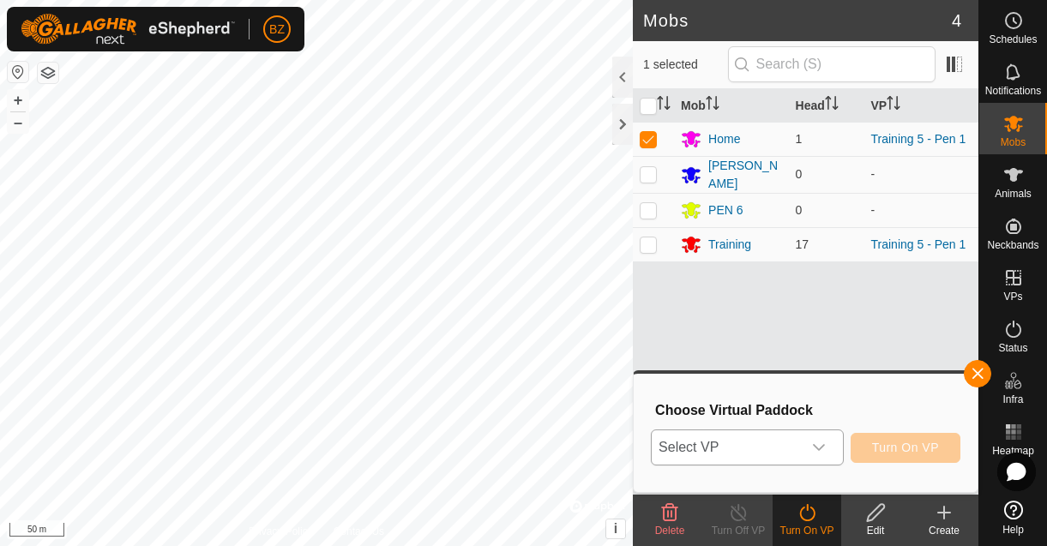
click at [782, 442] on span "Select VP" at bounding box center [727, 448] width 150 height 34
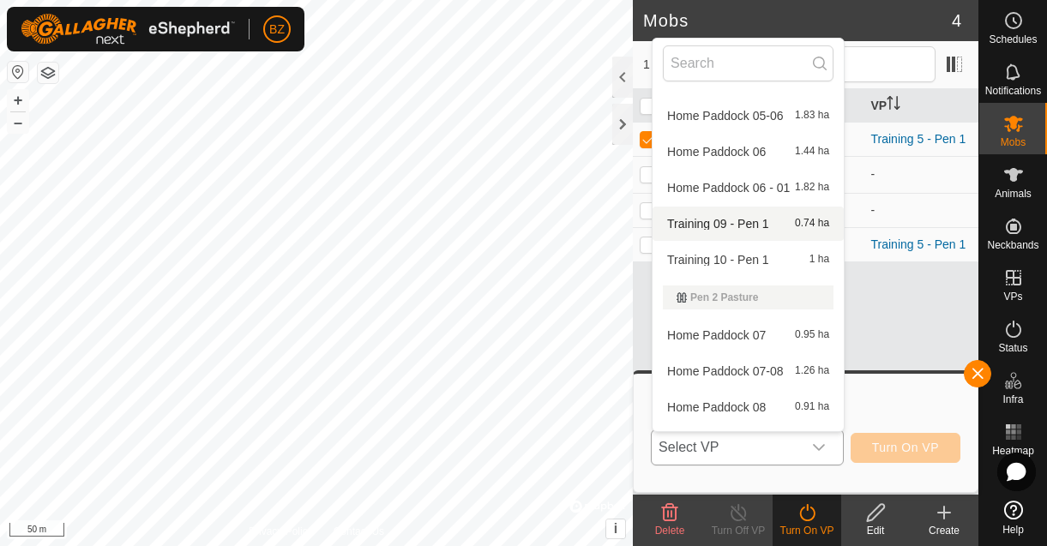
scroll to position [808, 0]
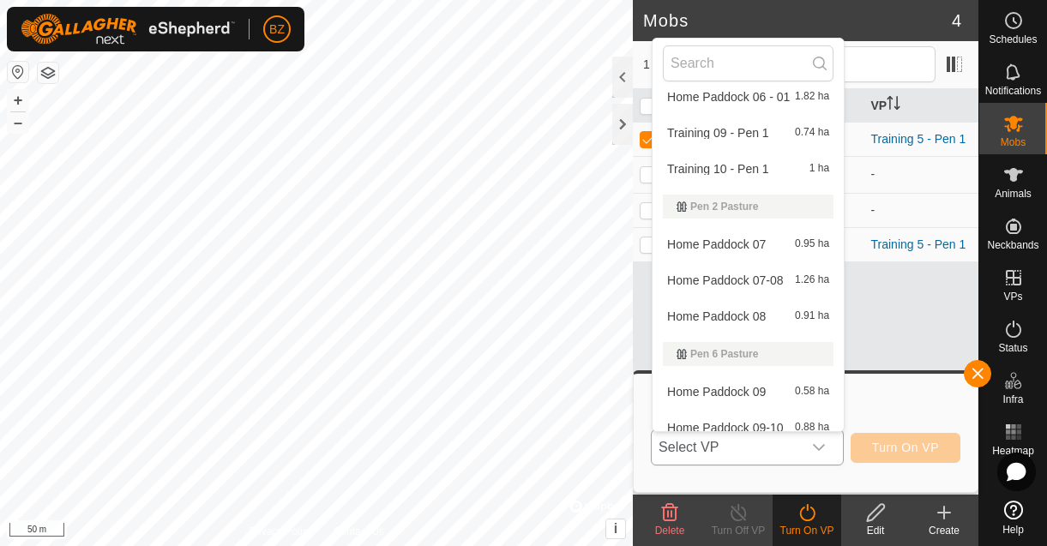
click at [748, 165] on li "Training 10 - Pen 1 1 ha" at bounding box center [748, 169] width 191 height 34
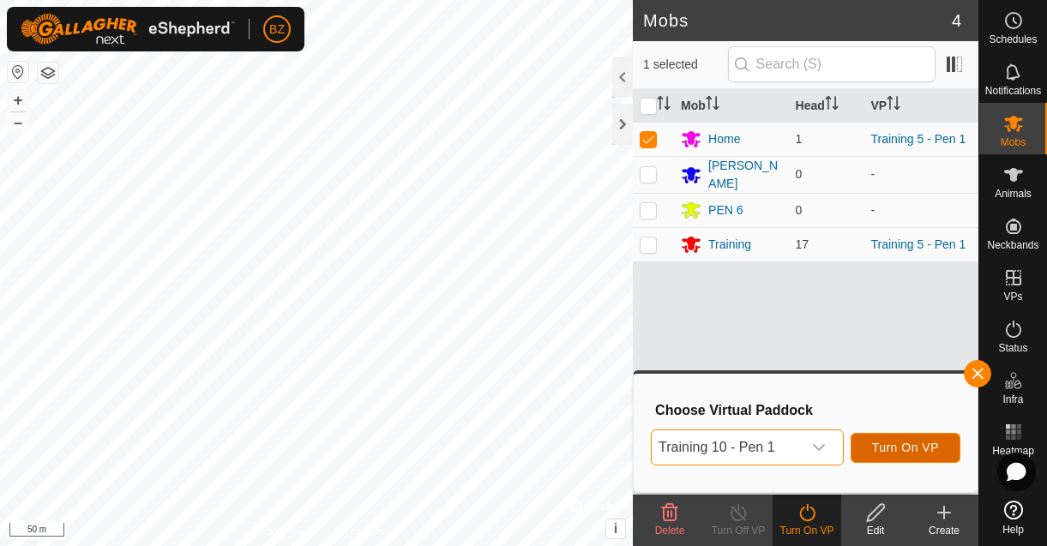
click at [903, 447] on span "Turn On VP" at bounding box center [905, 448] width 67 height 14
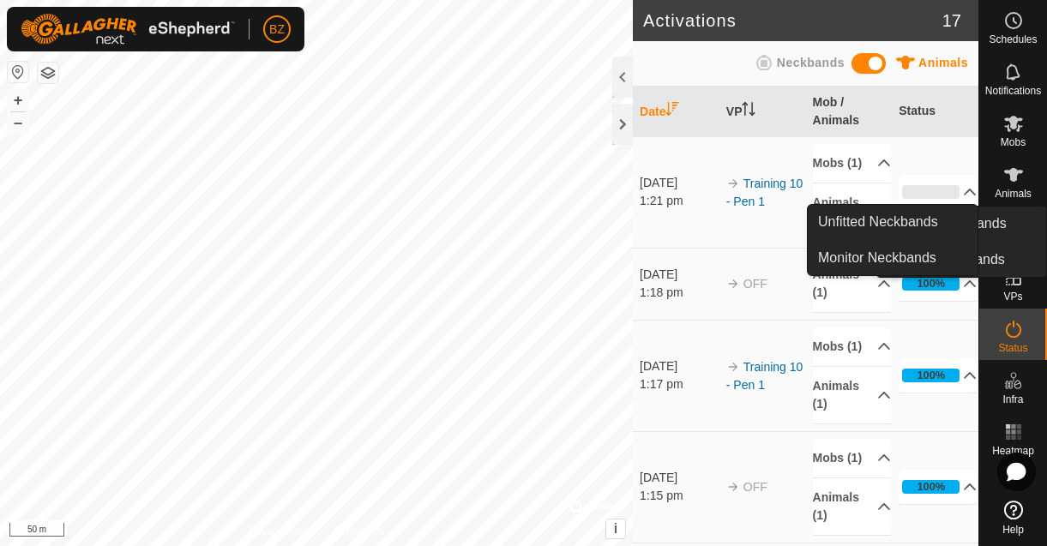
click at [1017, 226] on icon at bounding box center [1014, 226] width 21 height 21
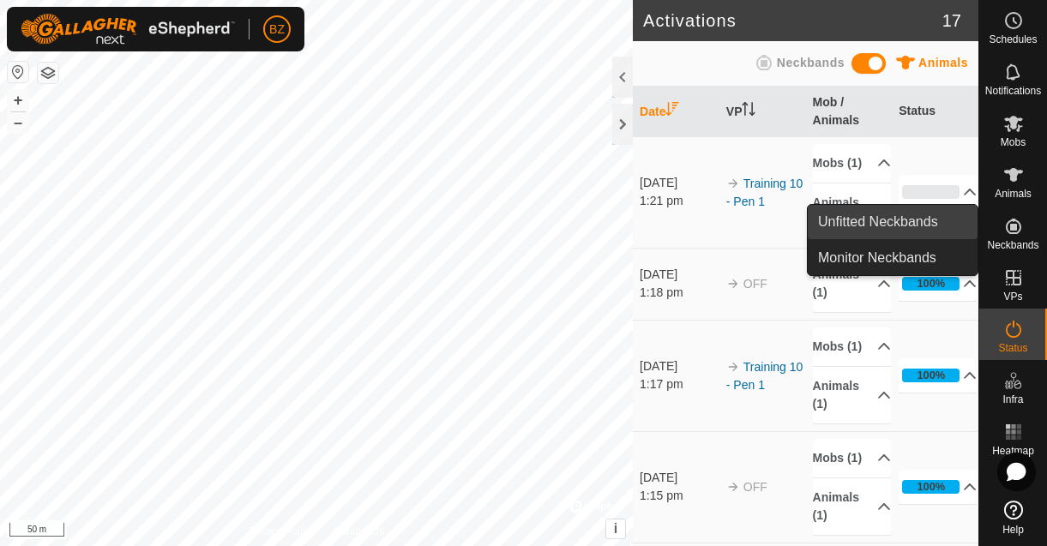
click at [895, 231] on link "Unfitted Neckbands" at bounding box center [893, 222] width 170 height 34
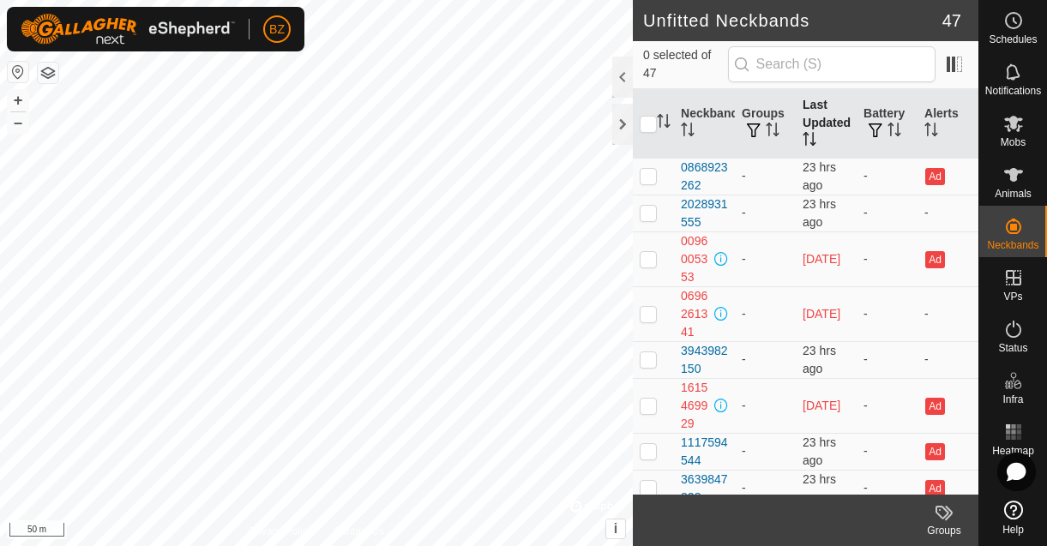
click at [822, 122] on th "Last Updated" at bounding box center [826, 123] width 61 height 69
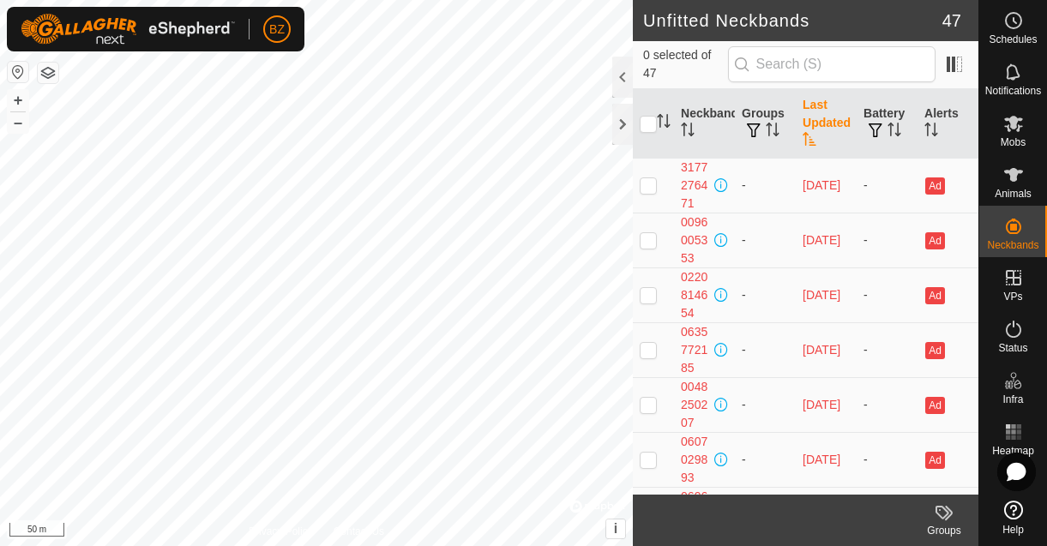
click at [821, 122] on th "Last Updated" at bounding box center [826, 123] width 61 height 69
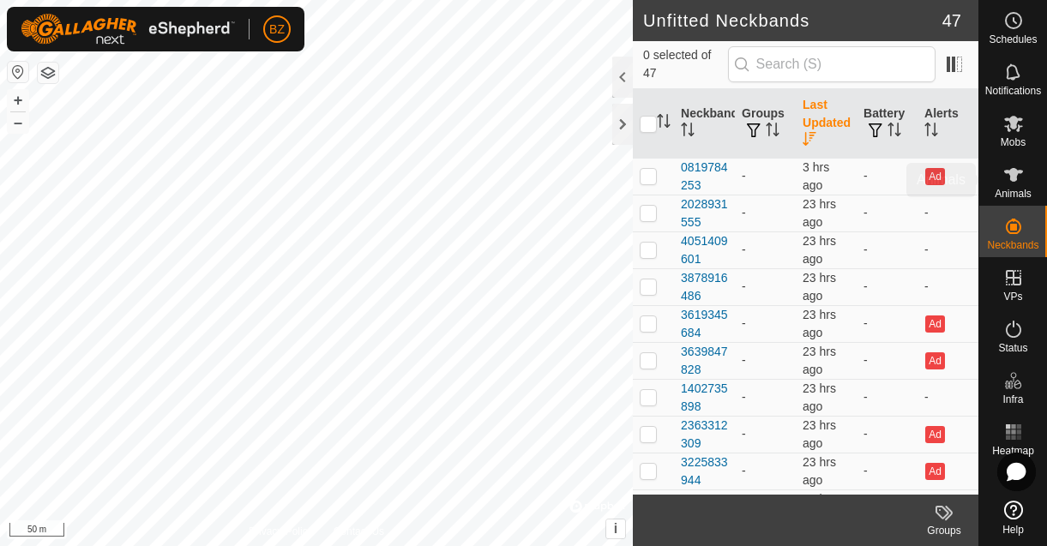
click at [1020, 172] on icon at bounding box center [1013, 175] width 19 height 14
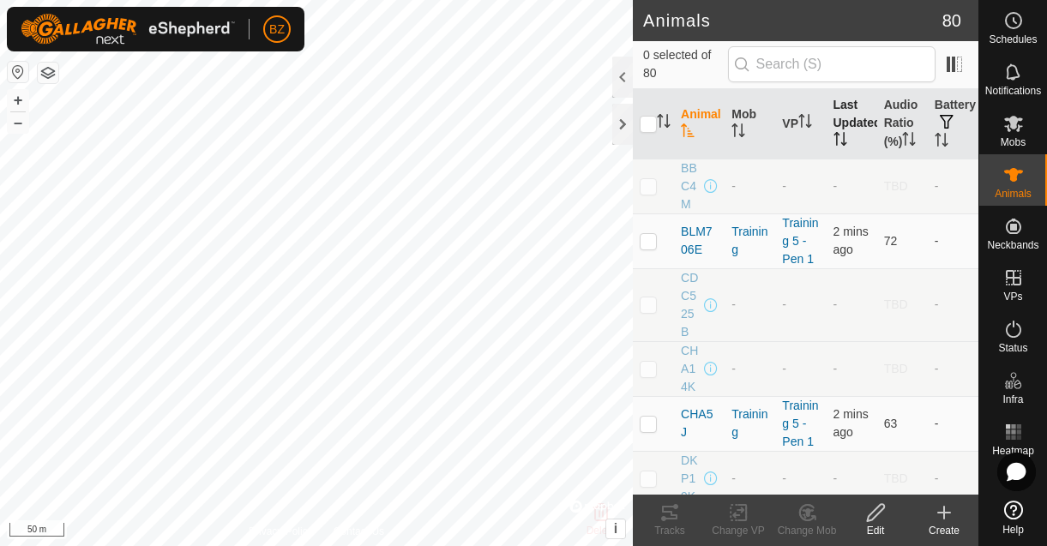
click at [846, 130] on th "Last Updated" at bounding box center [852, 124] width 51 height 70
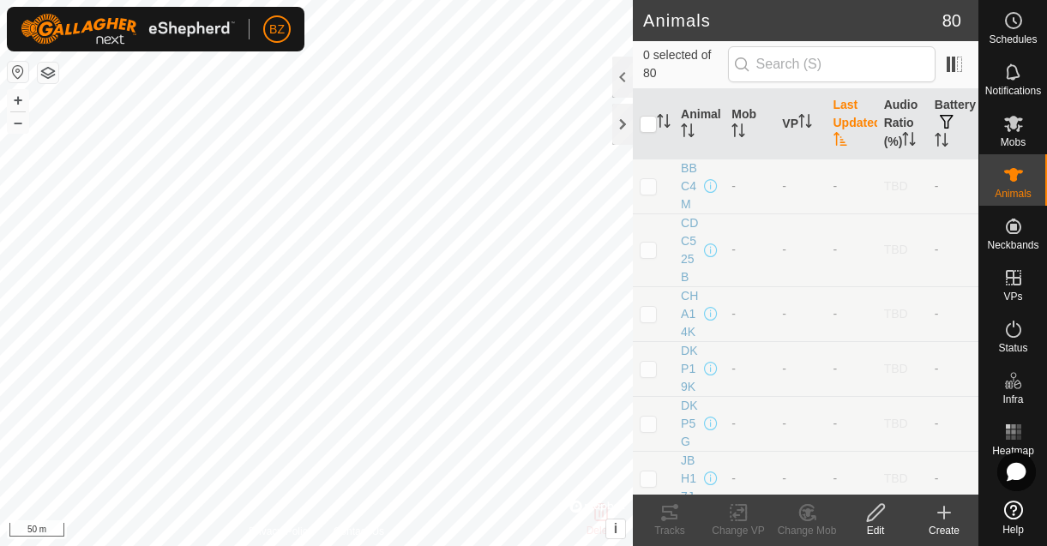
click at [846, 130] on th "Last Updated" at bounding box center [852, 124] width 51 height 70
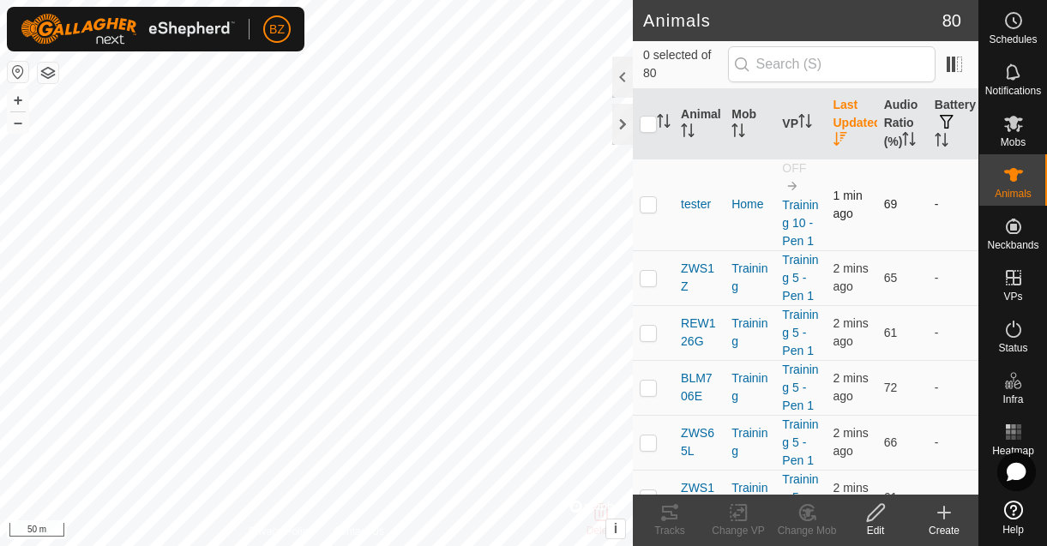
click at [653, 211] on p-checkbox at bounding box center [648, 204] width 17 height 14
checkbox input "true"
click at [742, 514] on icon at bounding box center [738, 513] width 21 height 21
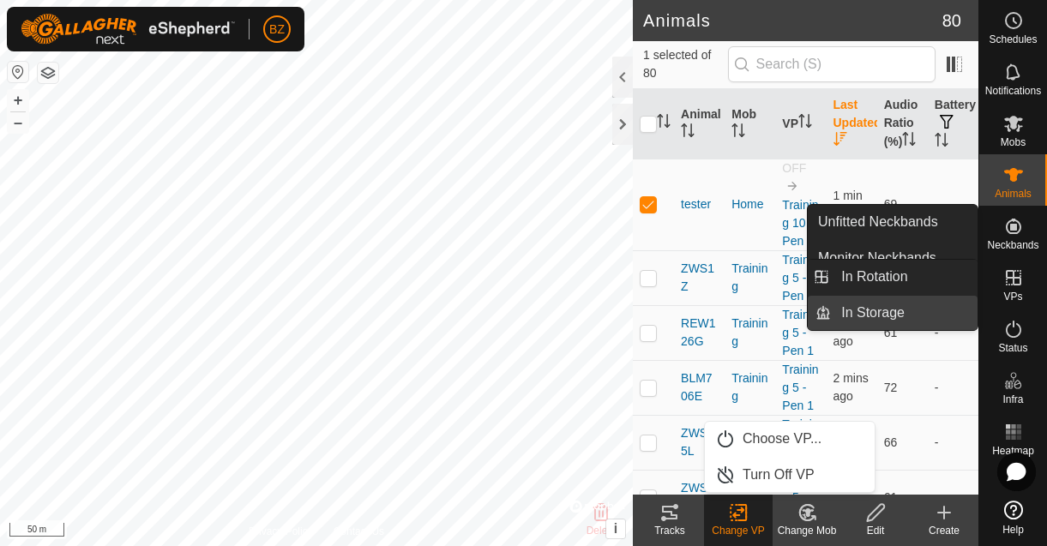
click at [907, 308] on link "In Storage" at bounding box center [904, 313] width 147 height 34
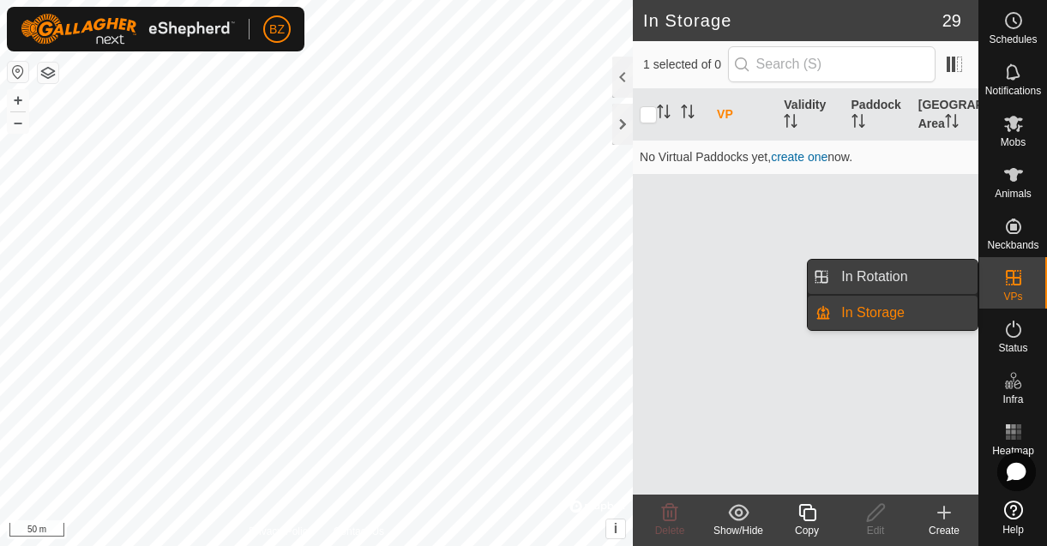
click at [915, 280] on link "In Rotation" at bounding box center [904, 277] width 147 height 34
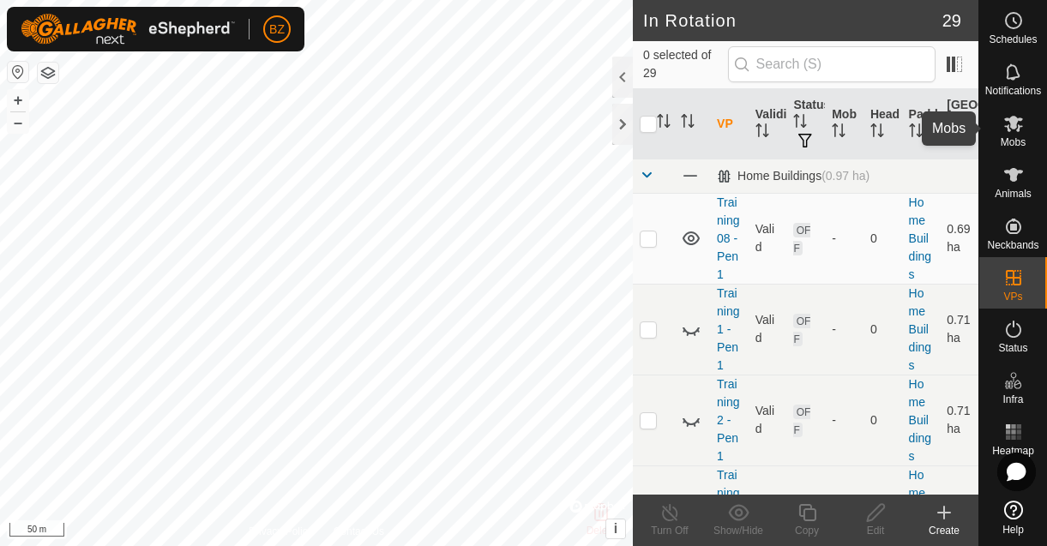
click at [1014, 125] on icon at bounding box center [1013, 124] width 19 height 16
